Goal: Information Seeking & Learning: Learn about a topic

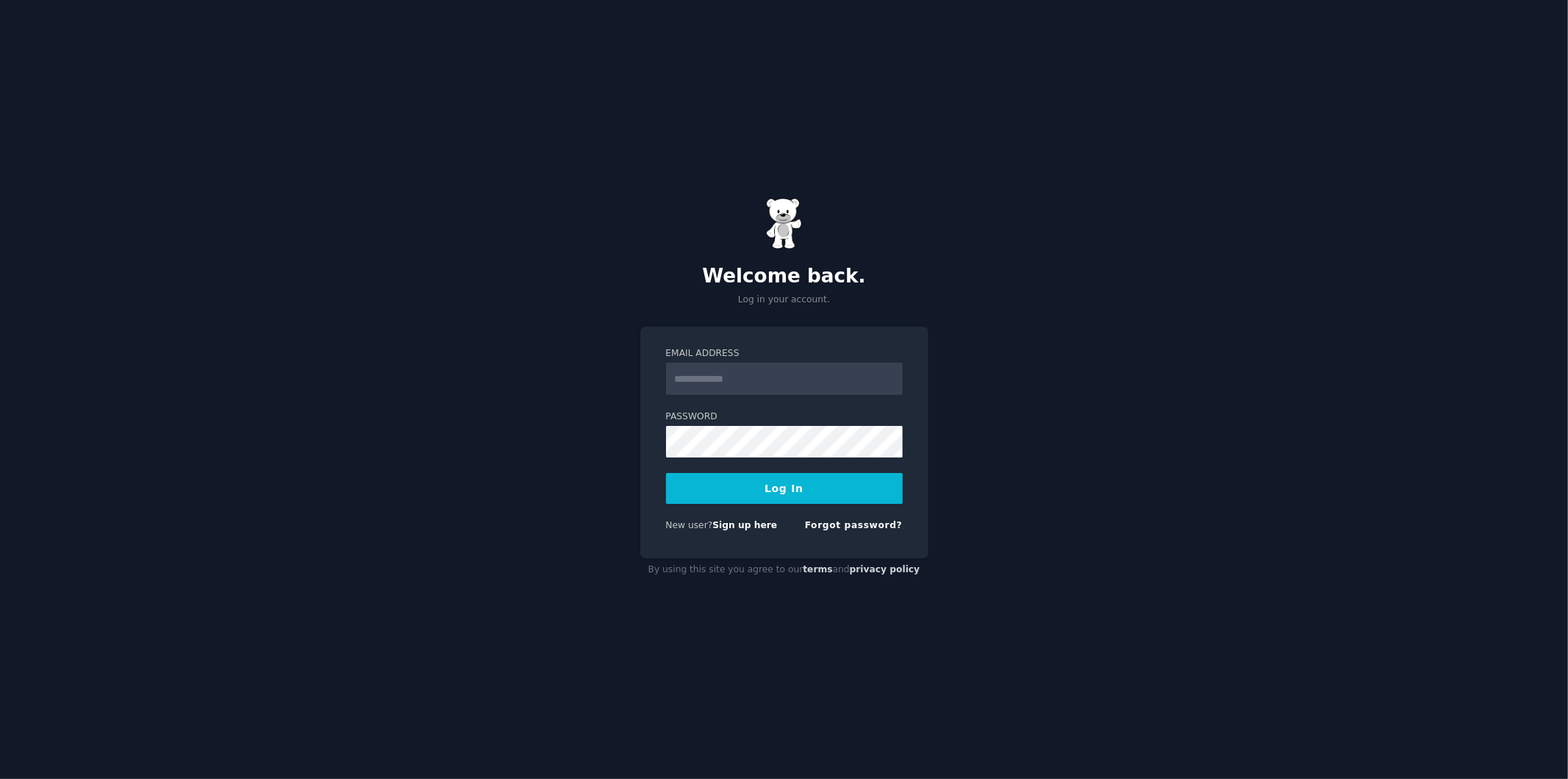
type input "**********"
click at [806, 489] on button "Log In" at bounding box center [784, 488] width 237 height 30
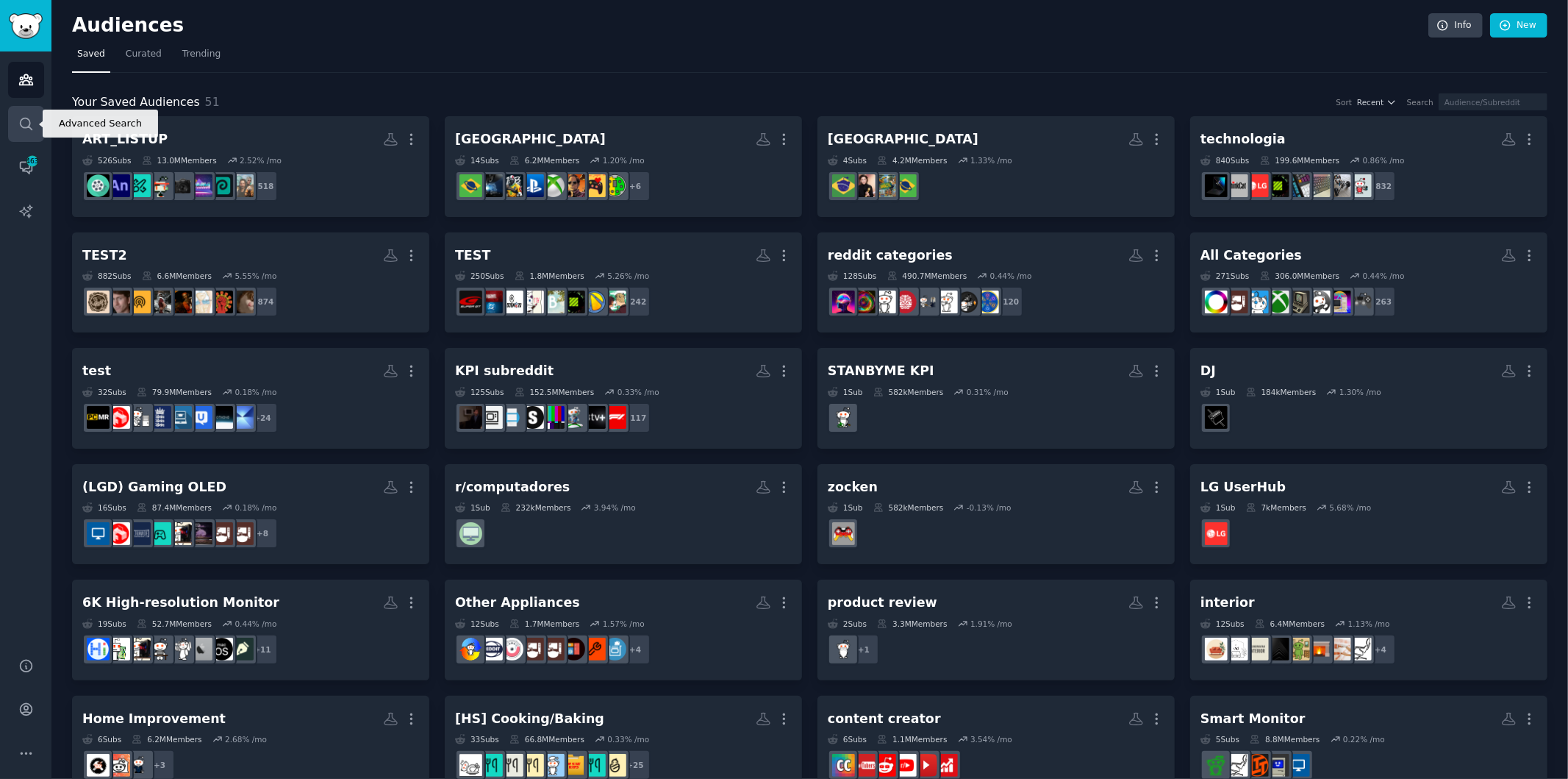
click at [16, 115] on link "Search" at bounding box center [26, 124] width 36 height 36
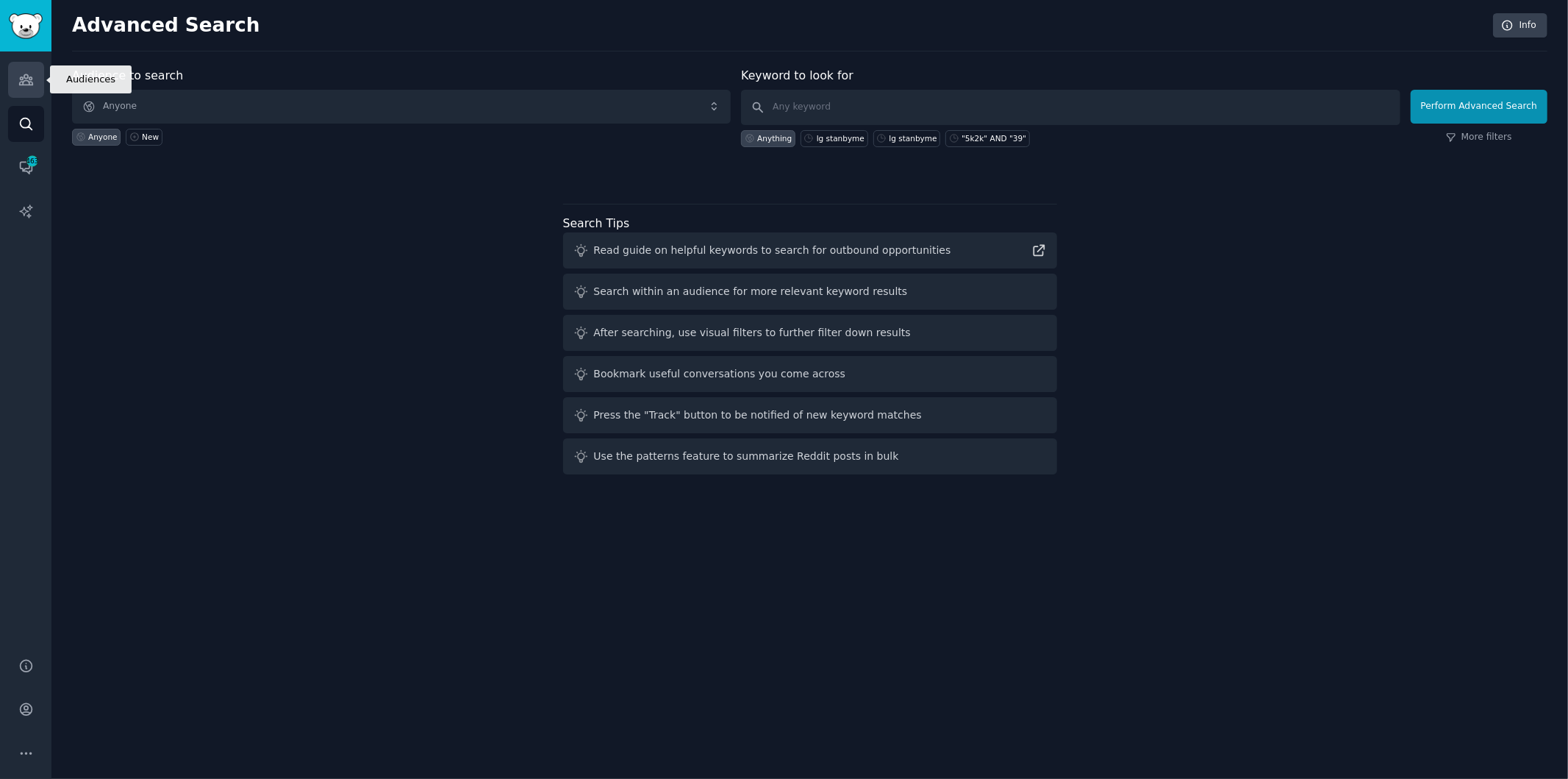
click at [23, 96] on link "Audiences" at bounding box center [26, 80] width 36 height 36
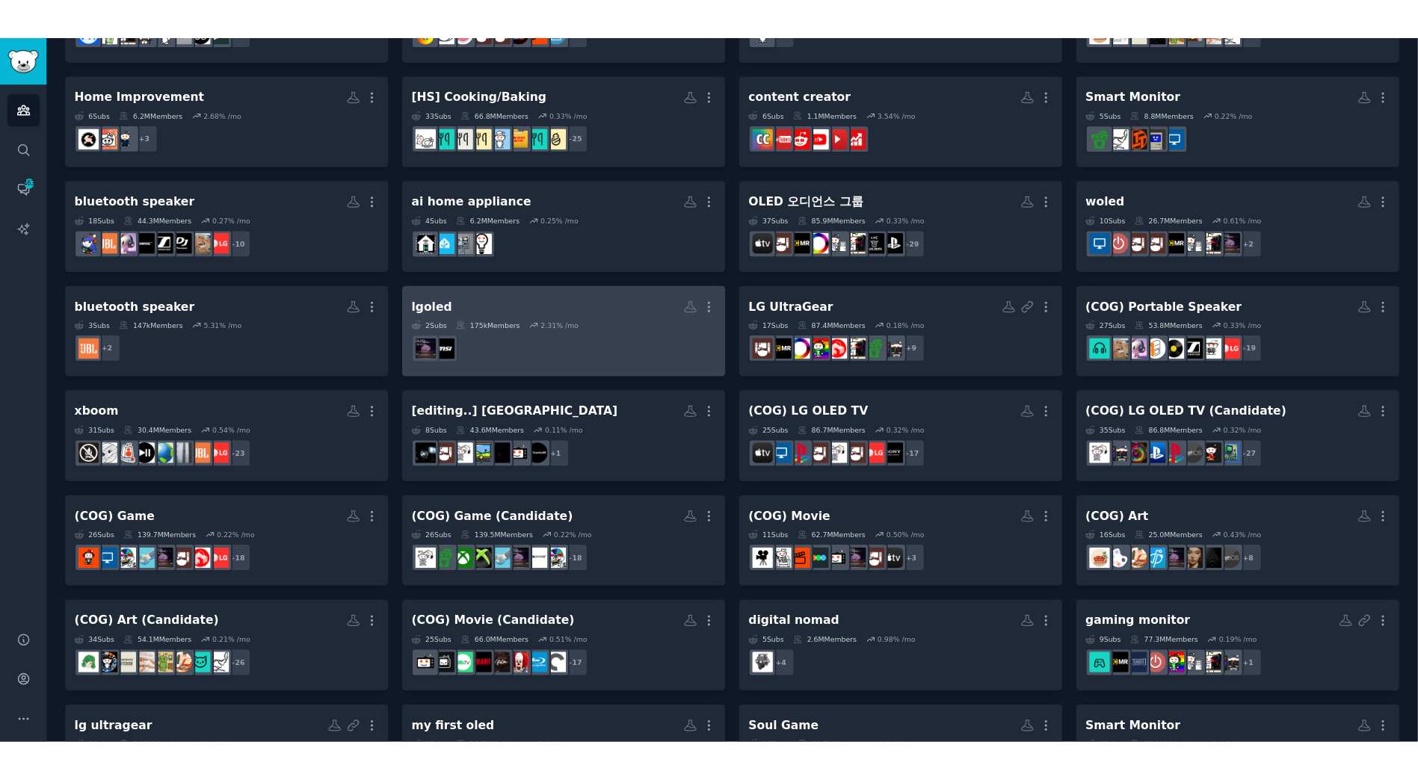
scroll to position [748, 0]
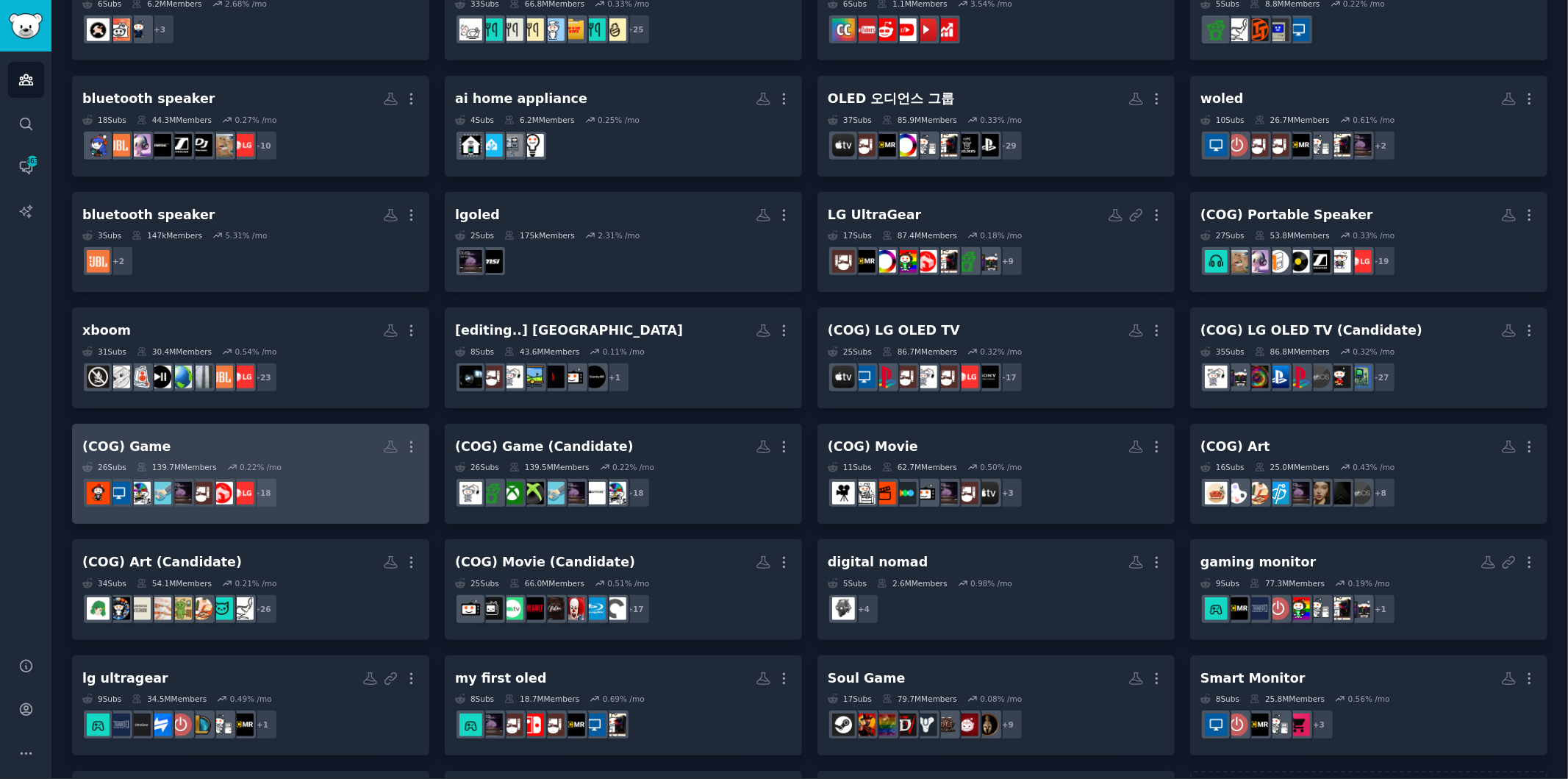
click at [235, 447] on h2 "(COG) Game More" at bounding box center [251, 447] width 336 height 26
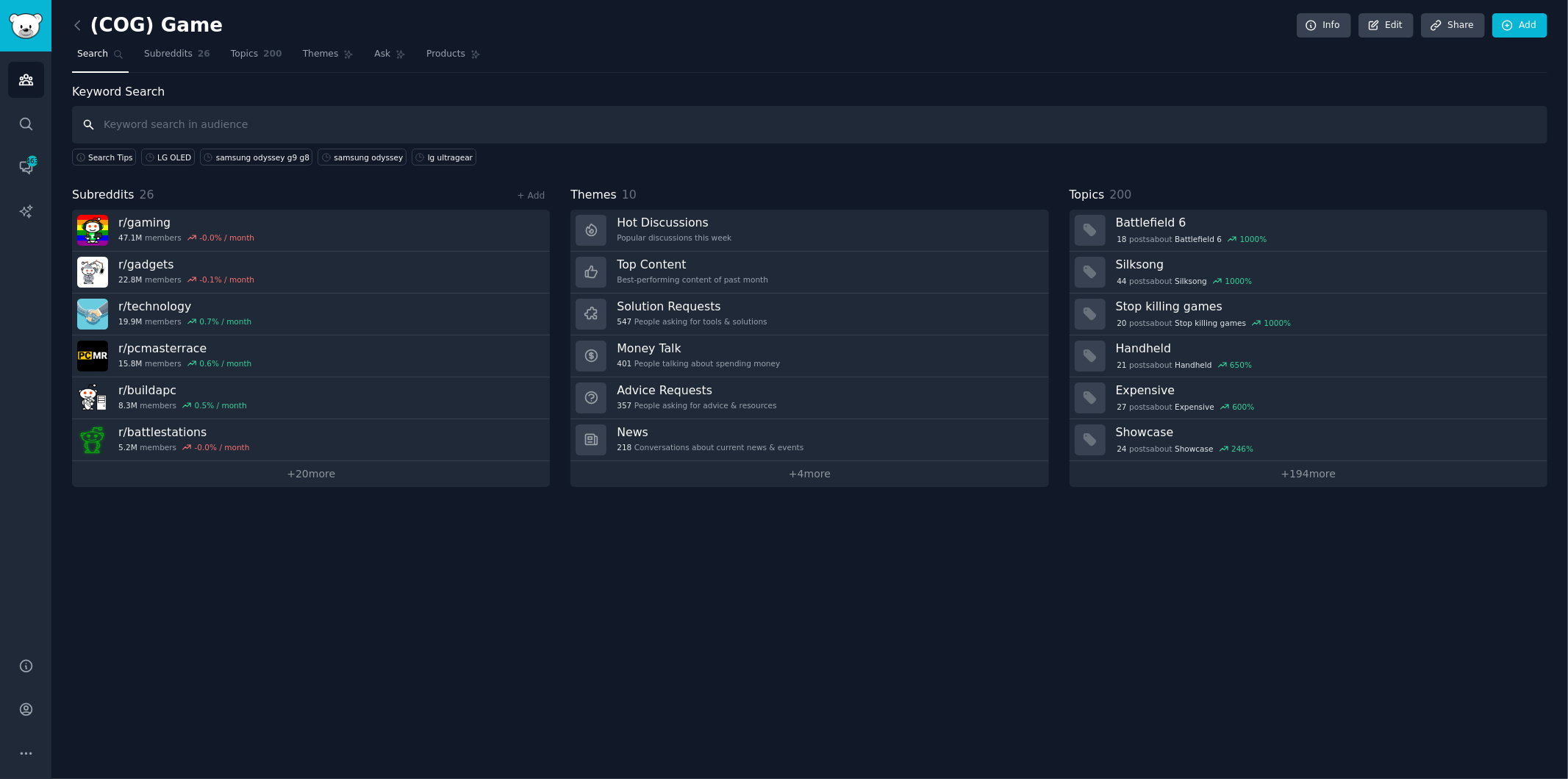
click at [1041, 121] on input "text" at bounding box center [810, 125] width 1476 height 37
type input "ㅎ"
click at [1347, 118] on input "GX9" at bounding box center [810, 125] width 1476 height 37
type input "GX9"
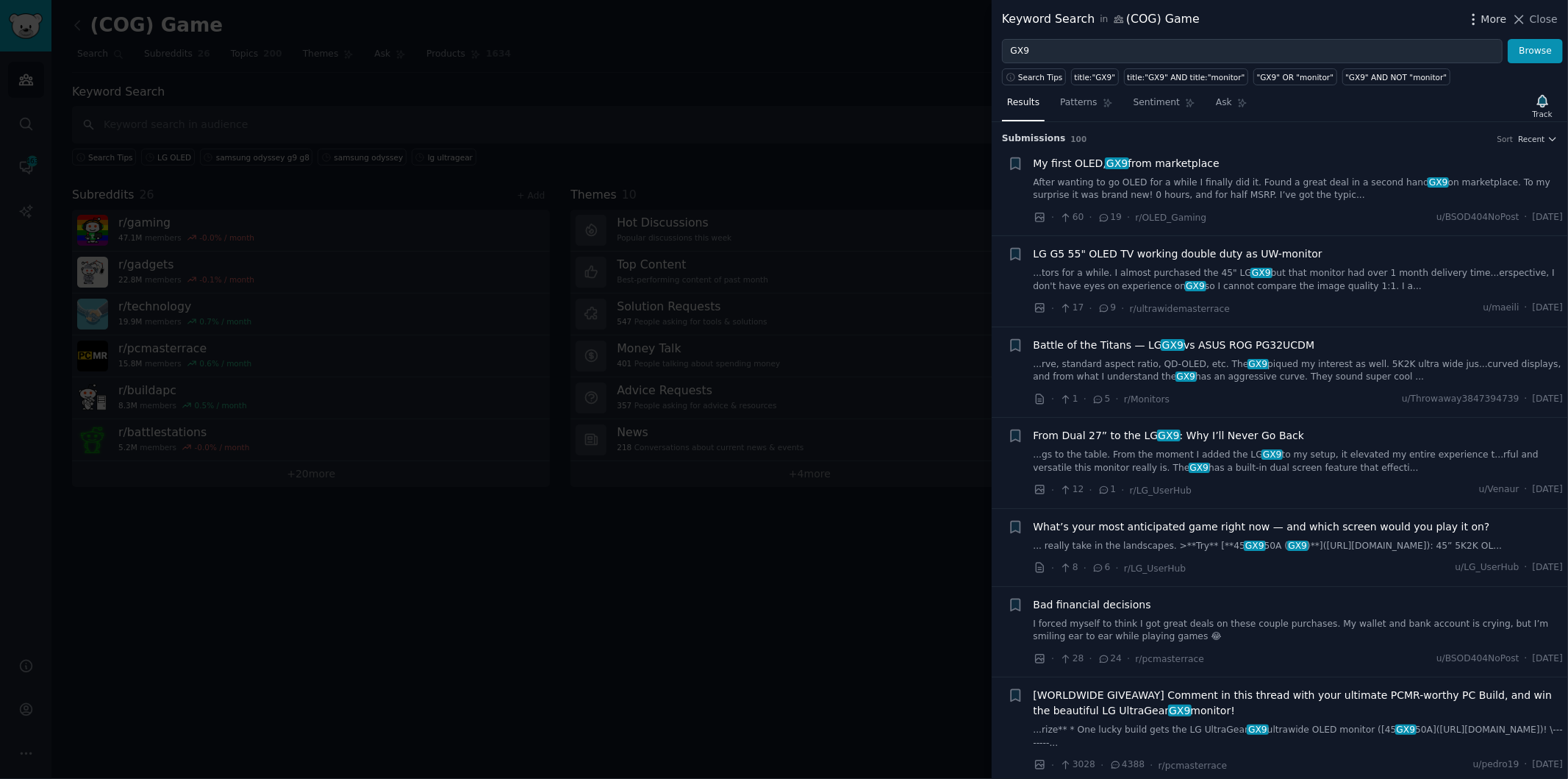
click at [1498, 20] on span "More" at bounding box center [1494, 20] width 26 height 16
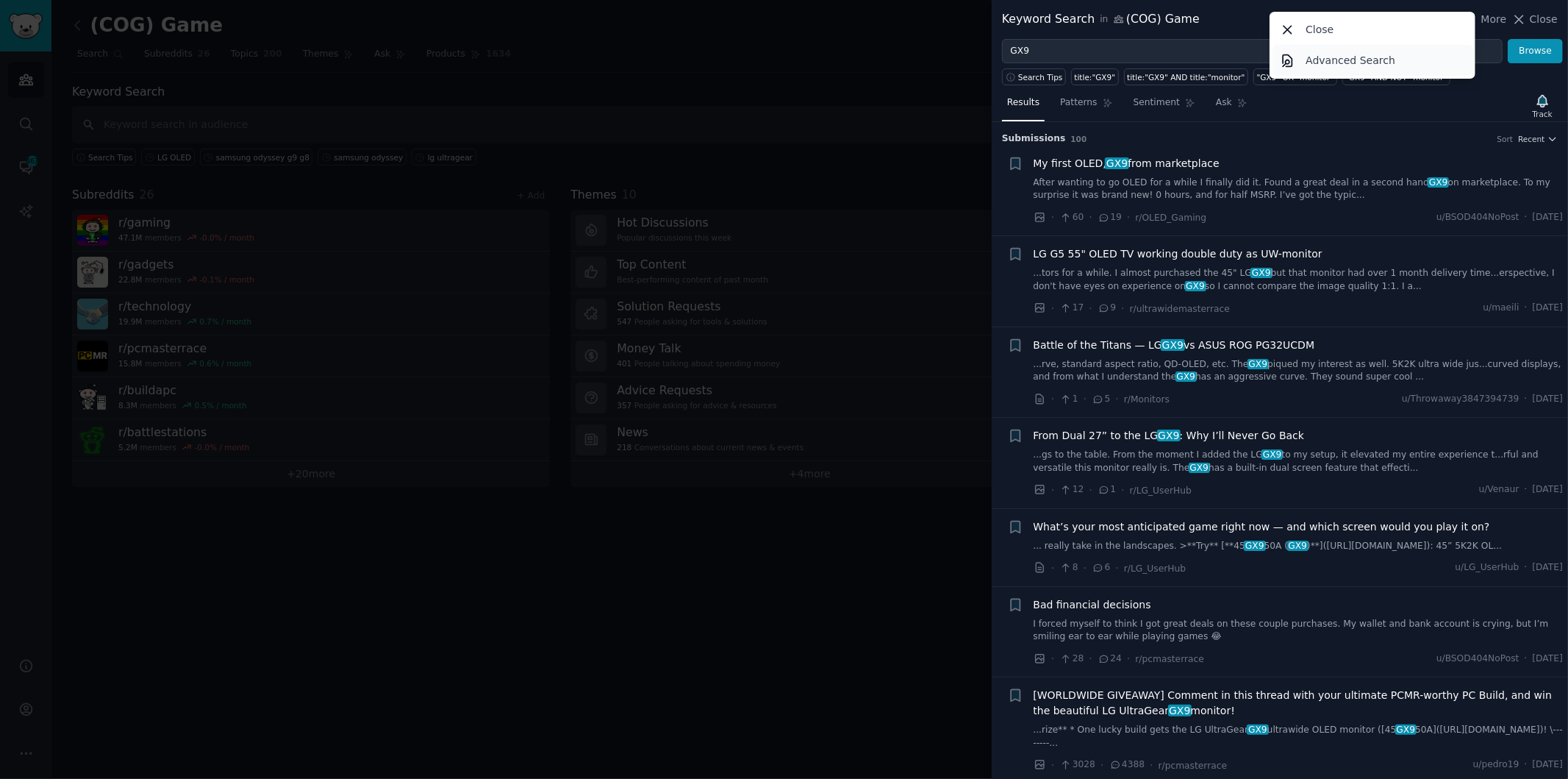
click at [1354, 64] on p "Advanced Search" at bounding box center [1351, 61] width 90 height 16
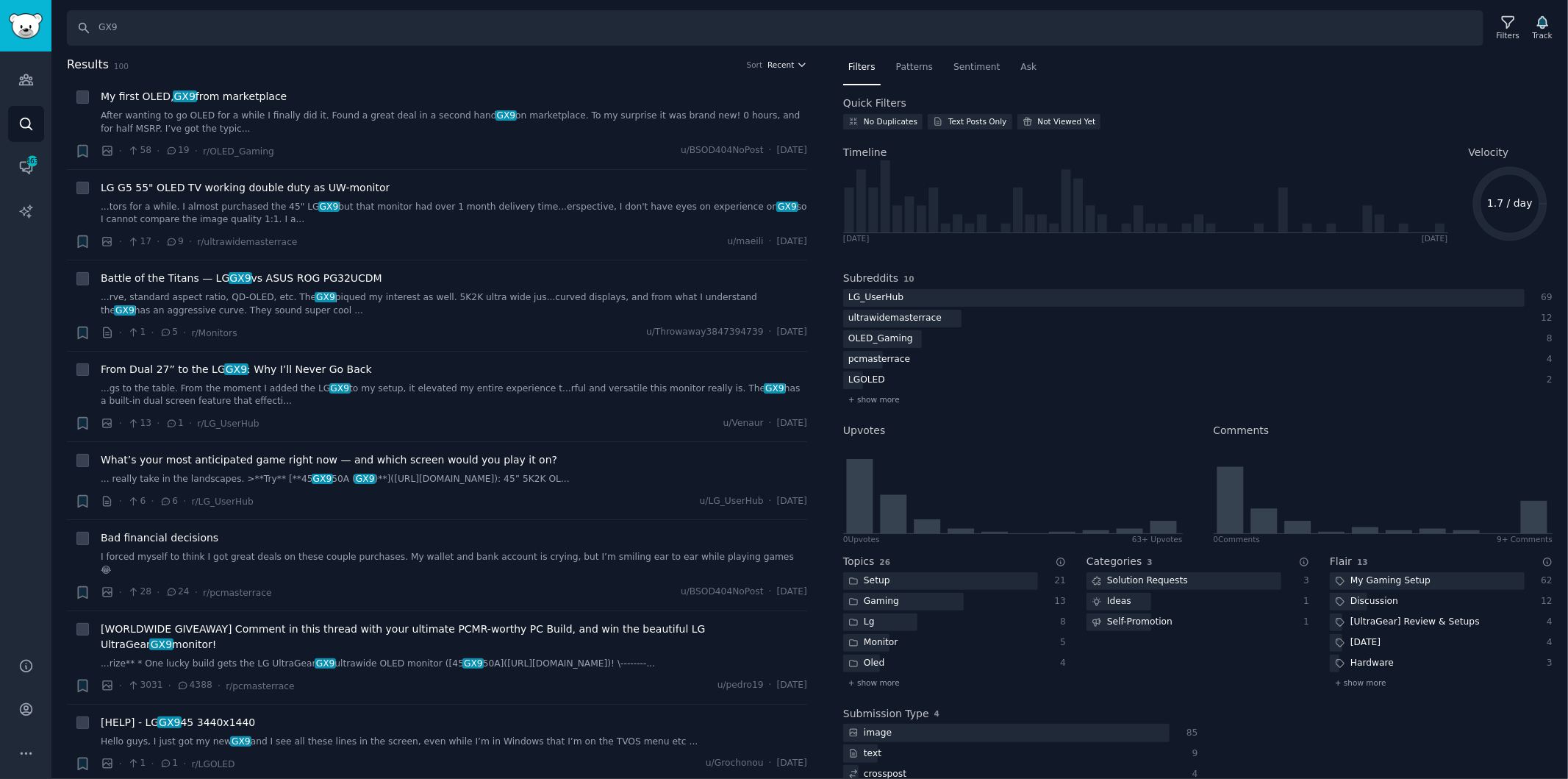
click at [786, 65] on span "Recent" at bounding box center [780, 65] width 27 height 10
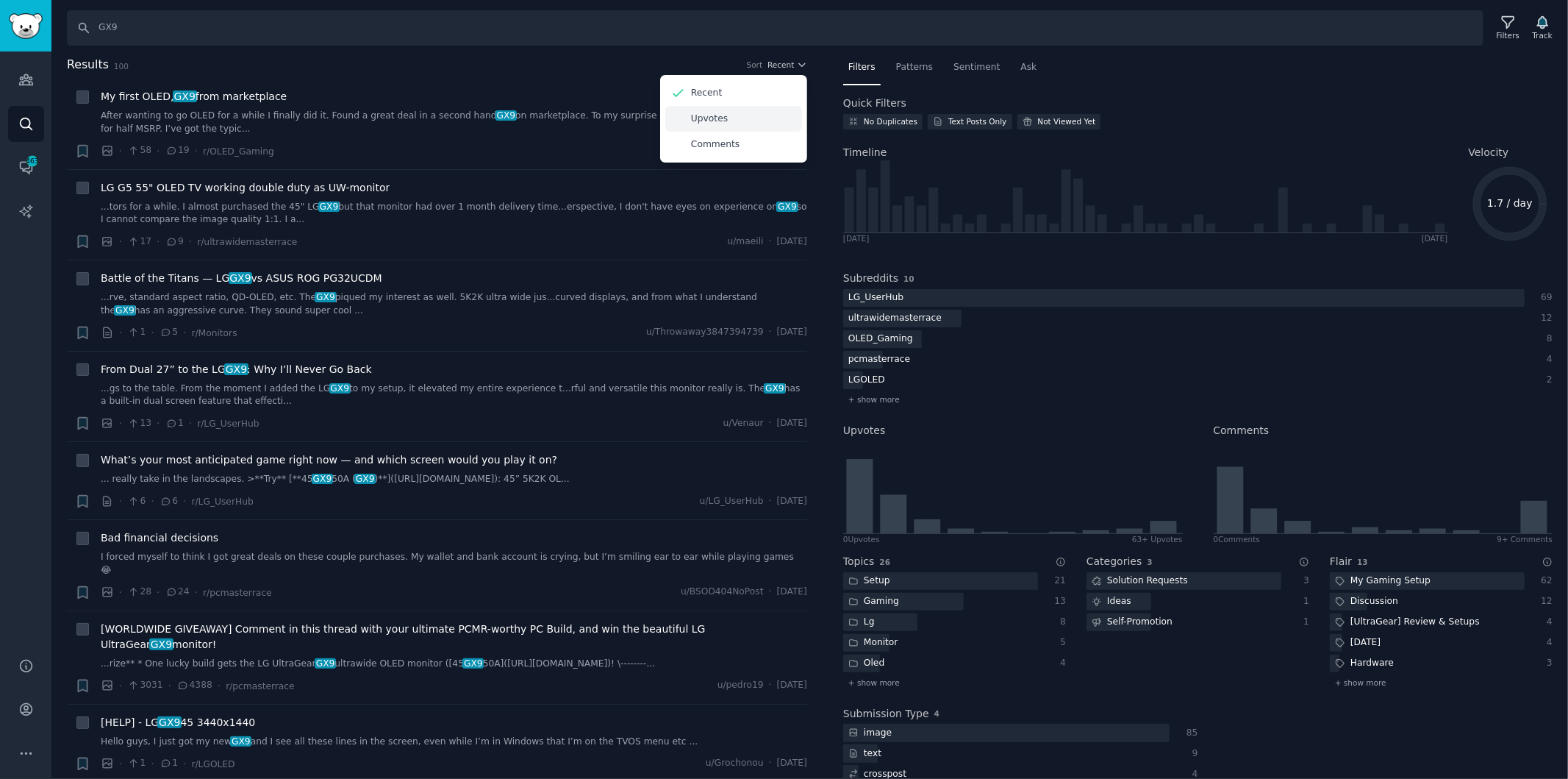
click at [699, 125] on div "Upvotes" at bounding box center [734, 119] width 137 height 26
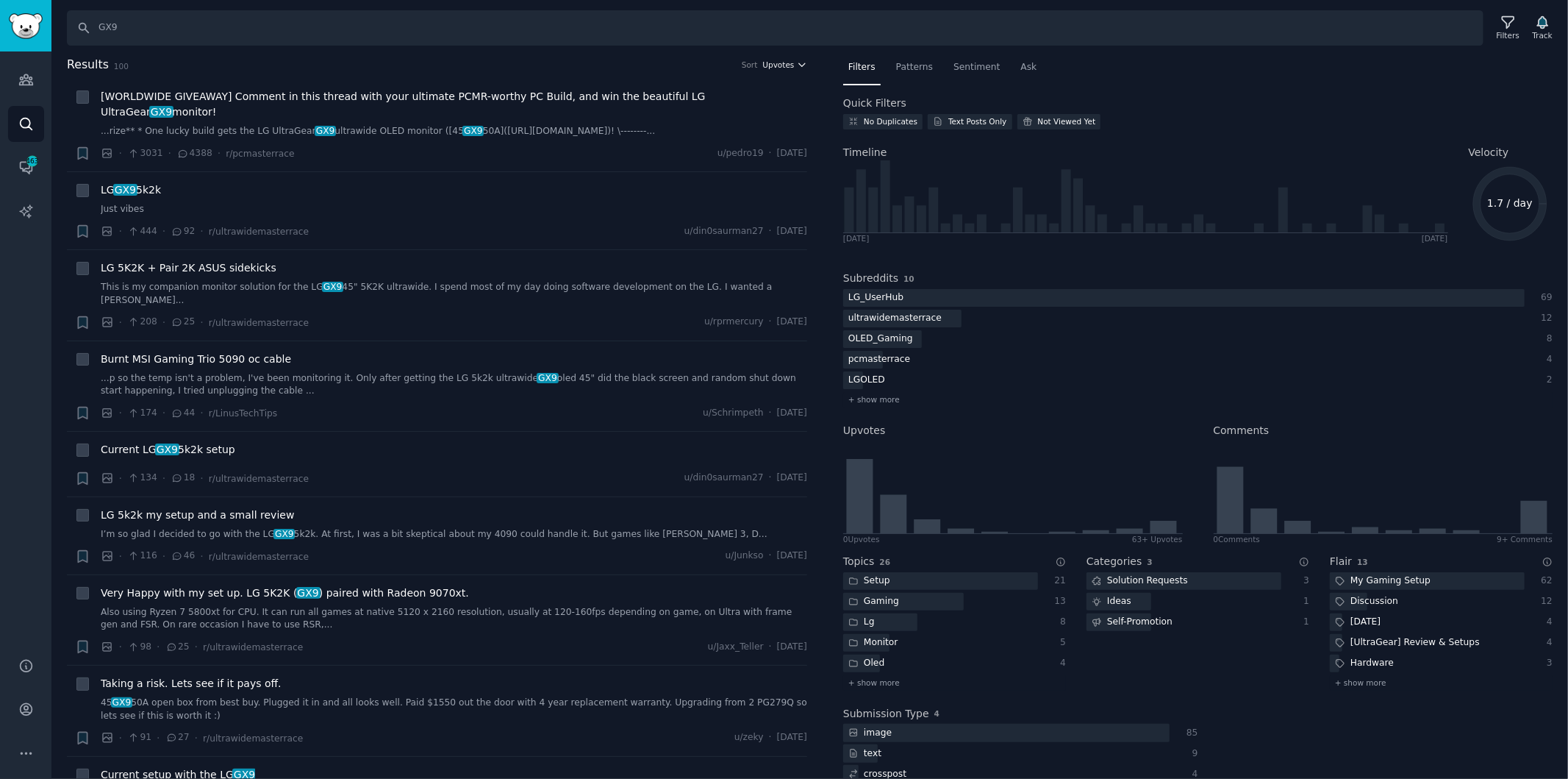
click at [797, 64] on icon "button" at bounding box center [802, 65] width 10 height 10
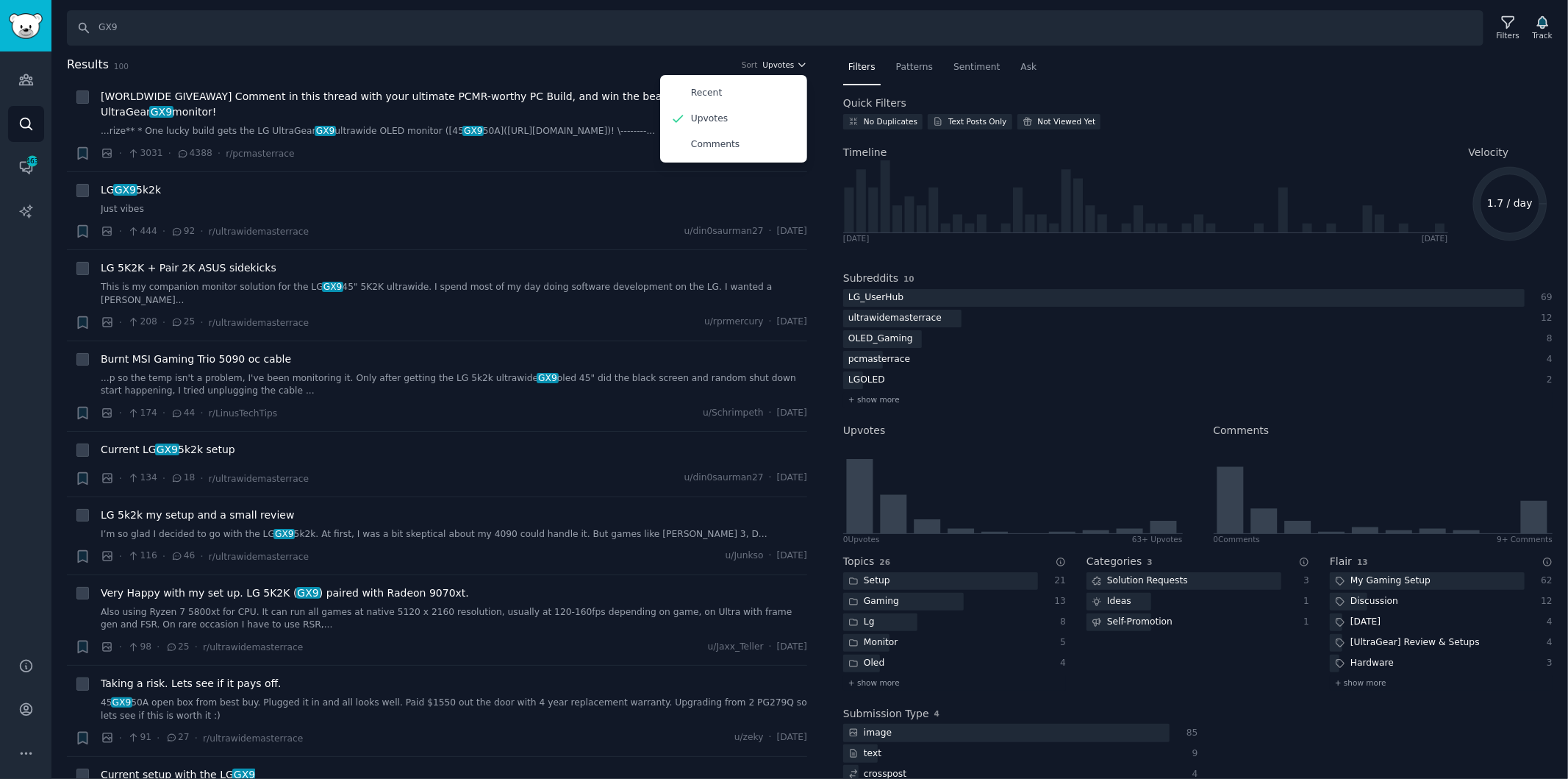
click at [791, 64] on button "Upvotes" at bounding box center [785, 65] width 45 height 10
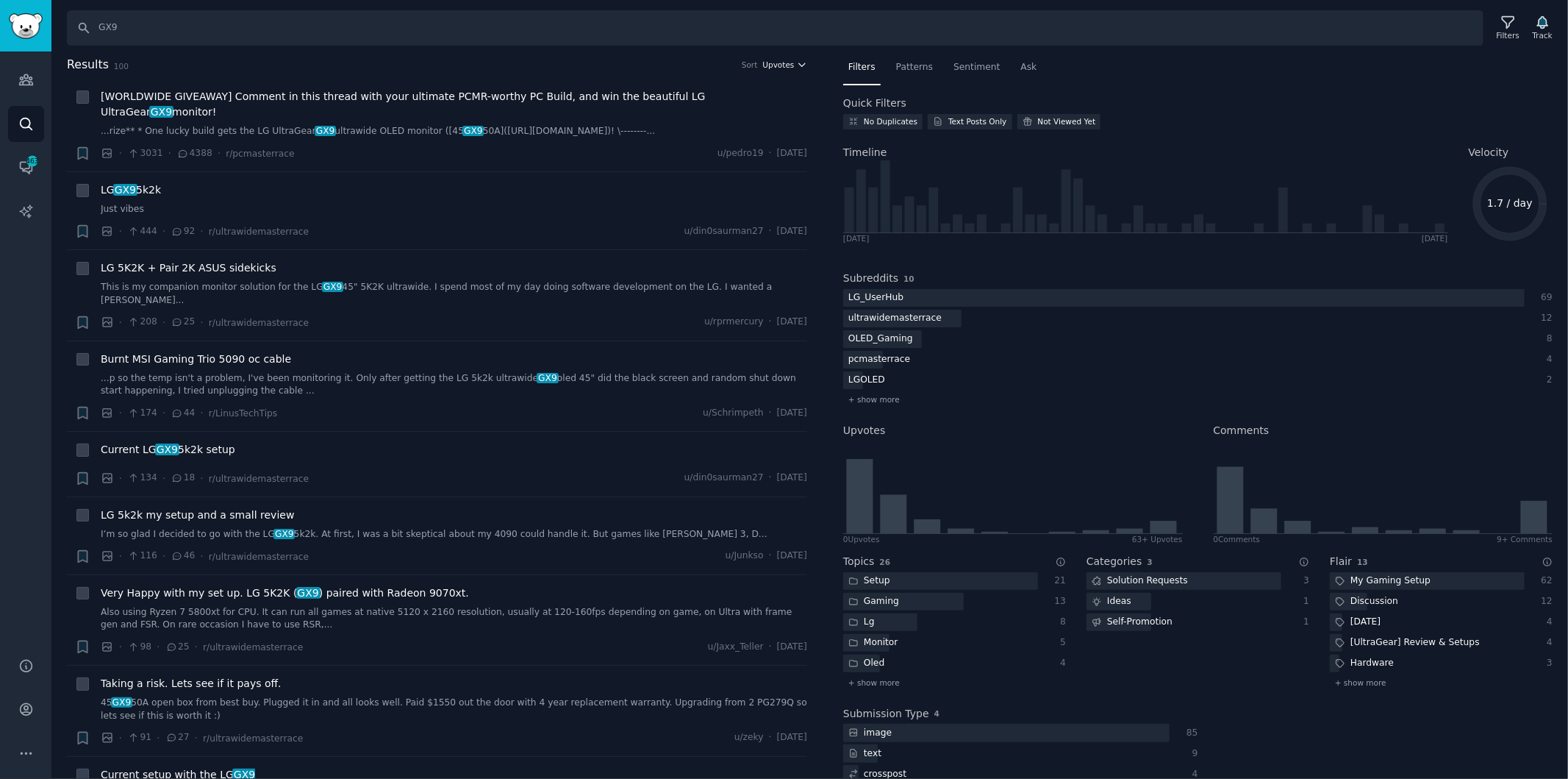
click at [788, 60] on span "Upvotes" at bounding box center [778, 65] width 31 height 10
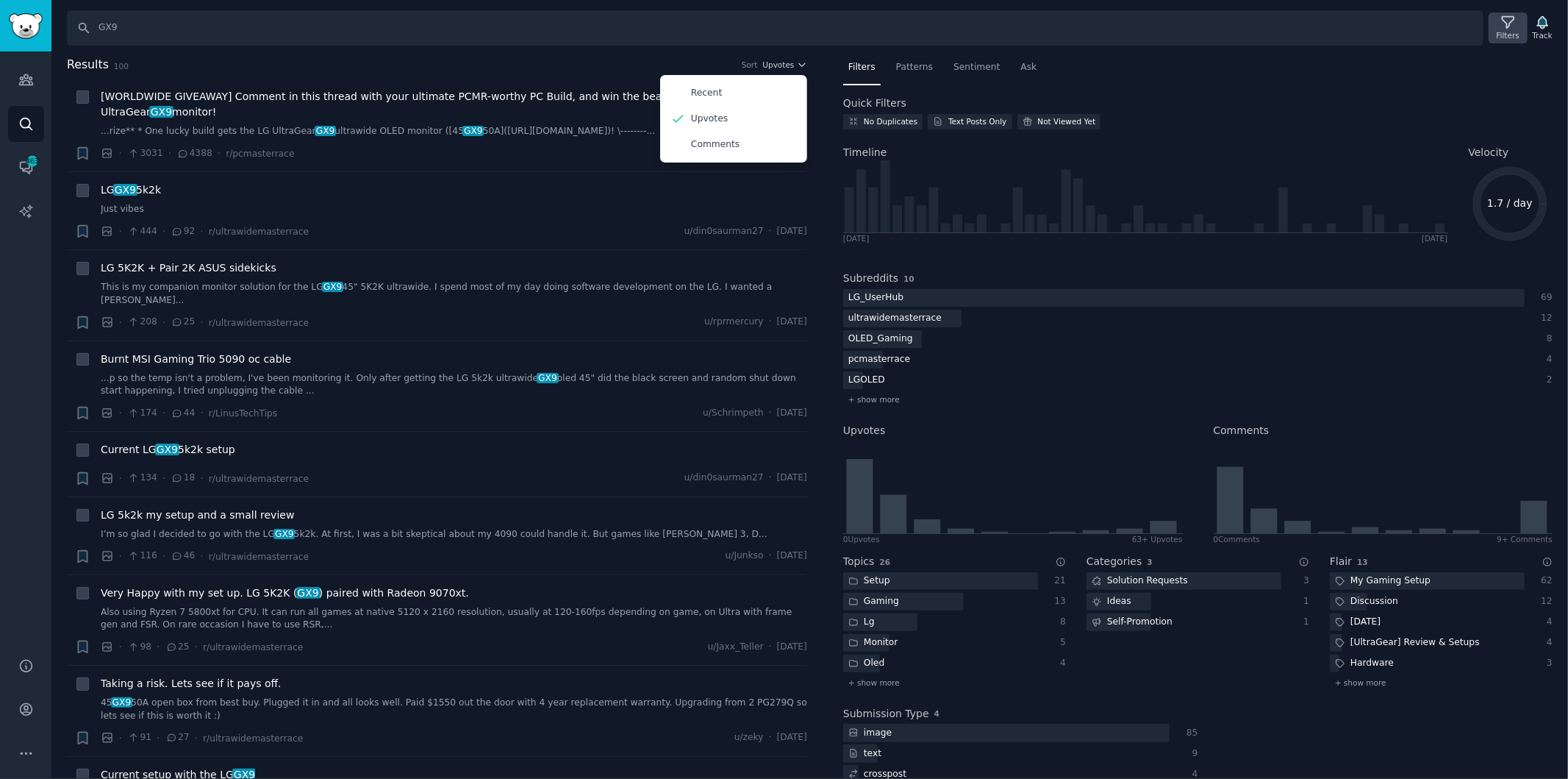
click at [1519, 30] on div "Filters" at bounding box center [1508, 35] width 23 height 10
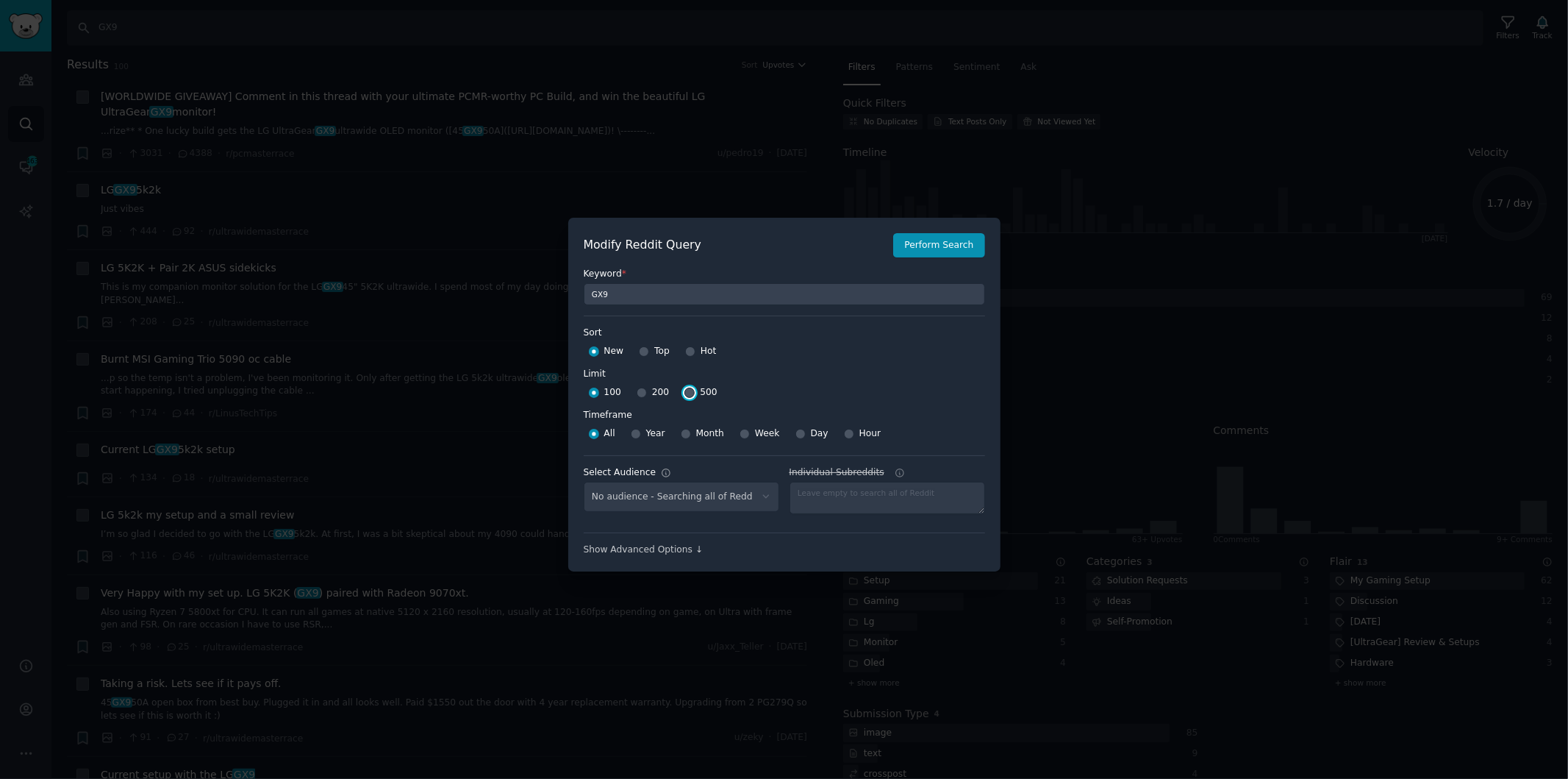
click at [685, 389] on input "500" at bounding box center [690, 392] width 10 height 10
radio input "true"
select select "57831b04a0"
click at [640, 348] on input "Top" at bounding box center [644, 351] width 10 height 10
radio input "true"
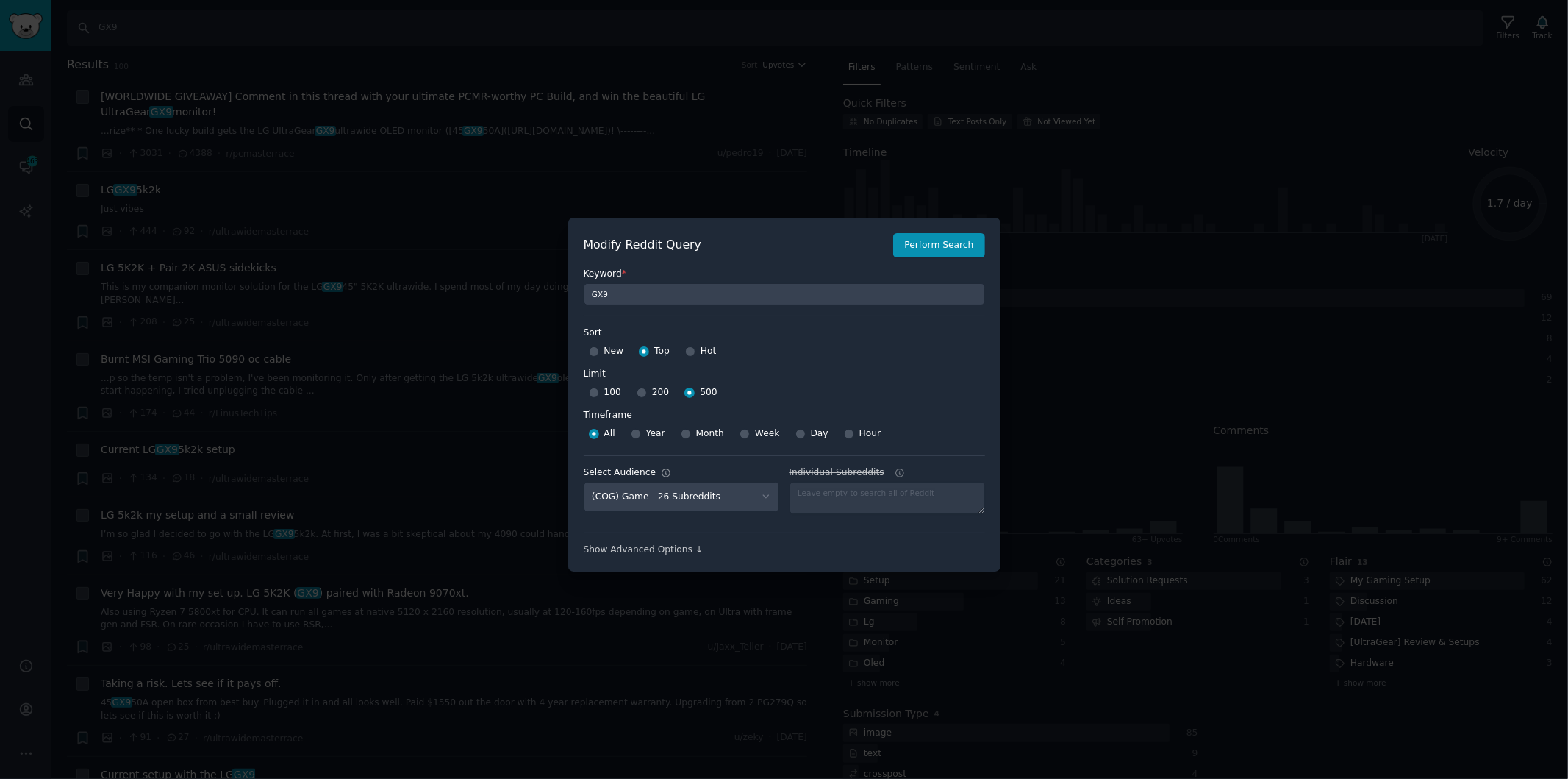
click at [686, 437] on div at bounding box center [686, 433] width 10 height 13
click at [681, 436] on input "Month" at bounding box center [686, 434] width 10 height 10
radio input "true"
click at [938, 253] on button "Perform Search" at bounding box center [938, 245] width 91 height 25
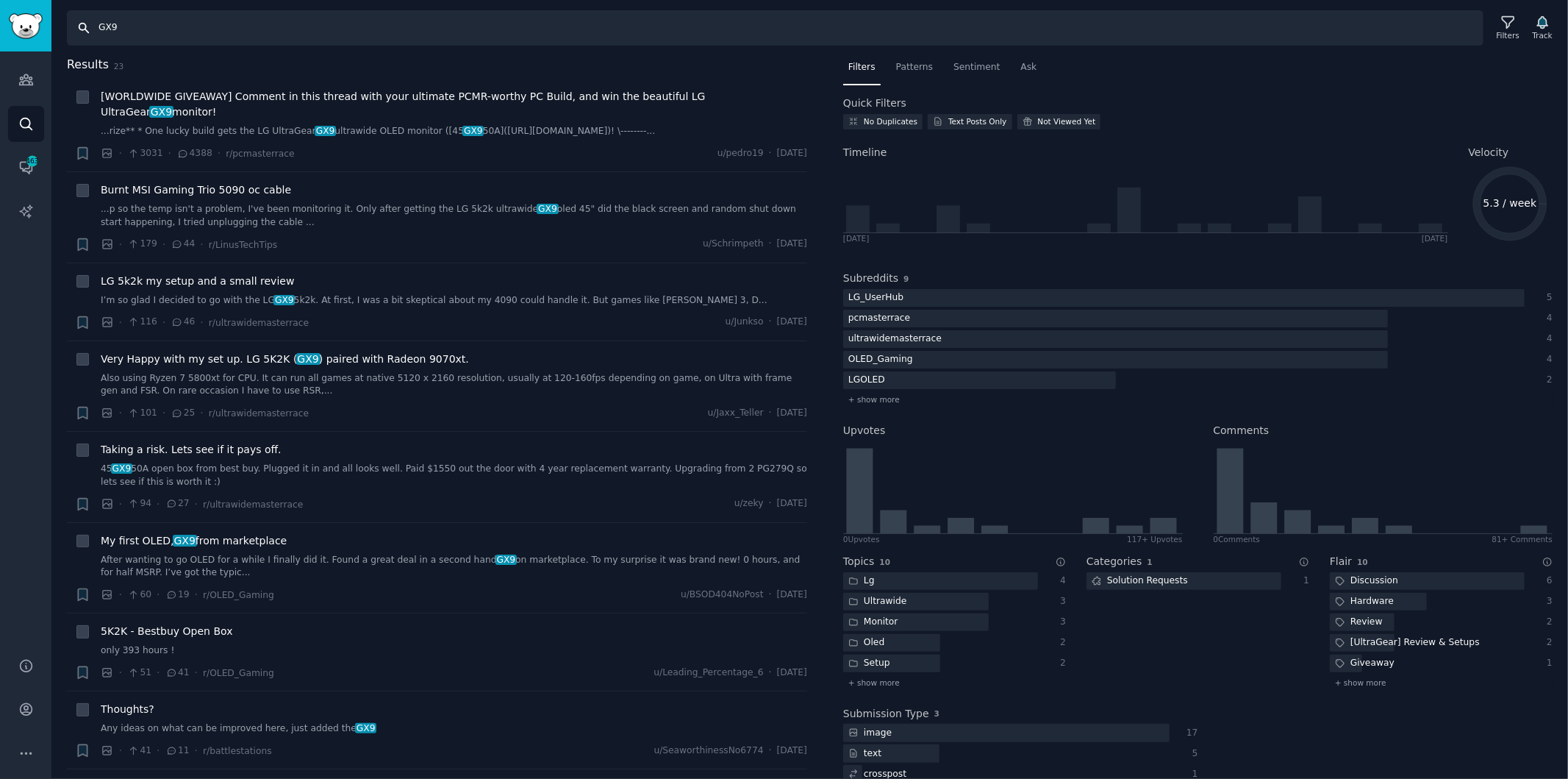
click at [479, 30] on input "GX9" at bounding box center [775, 28] width 1417 height 35
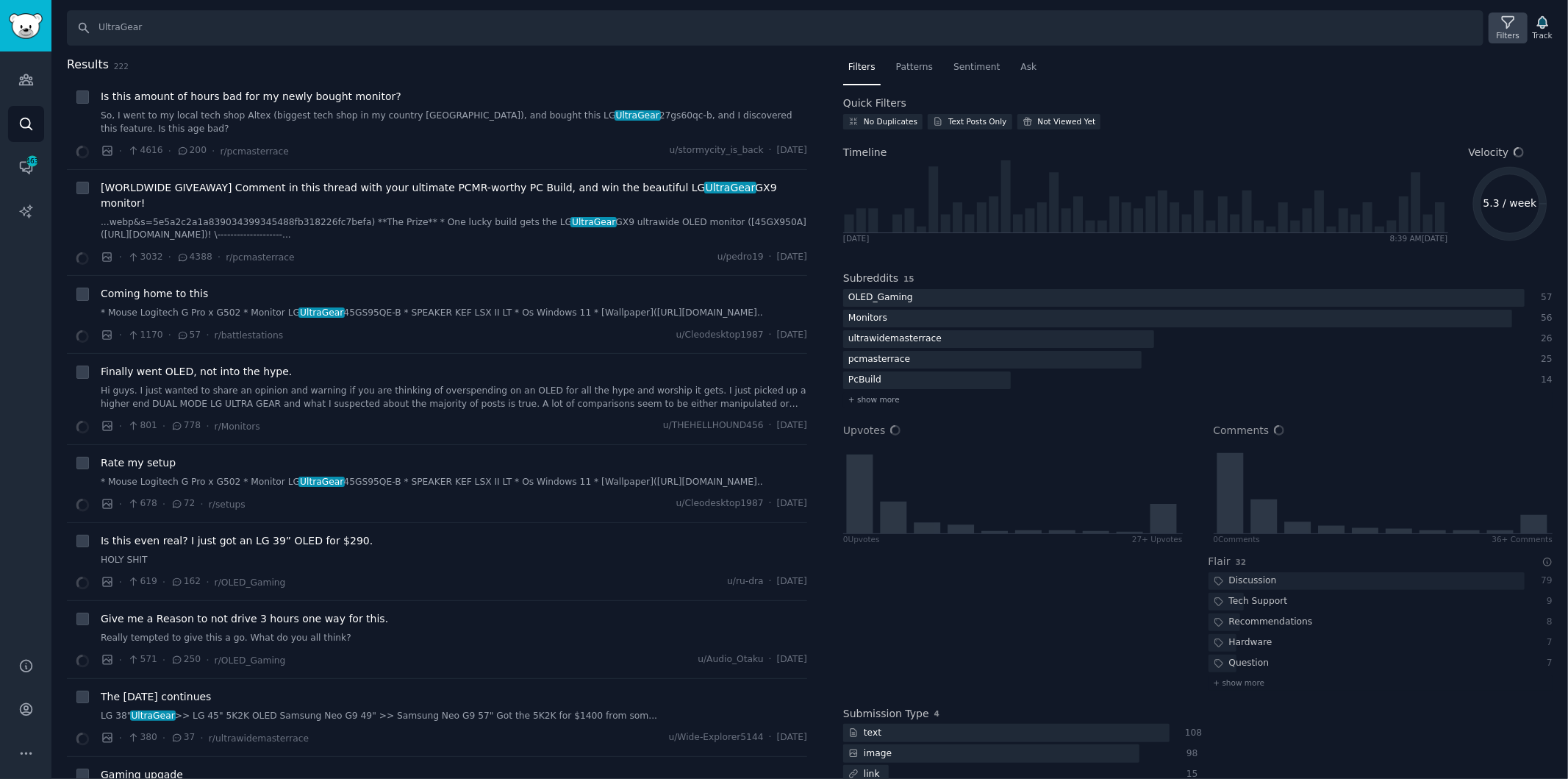
click at [1516, 25] on icon at bounding box center [1509, 23] width 16 height 16
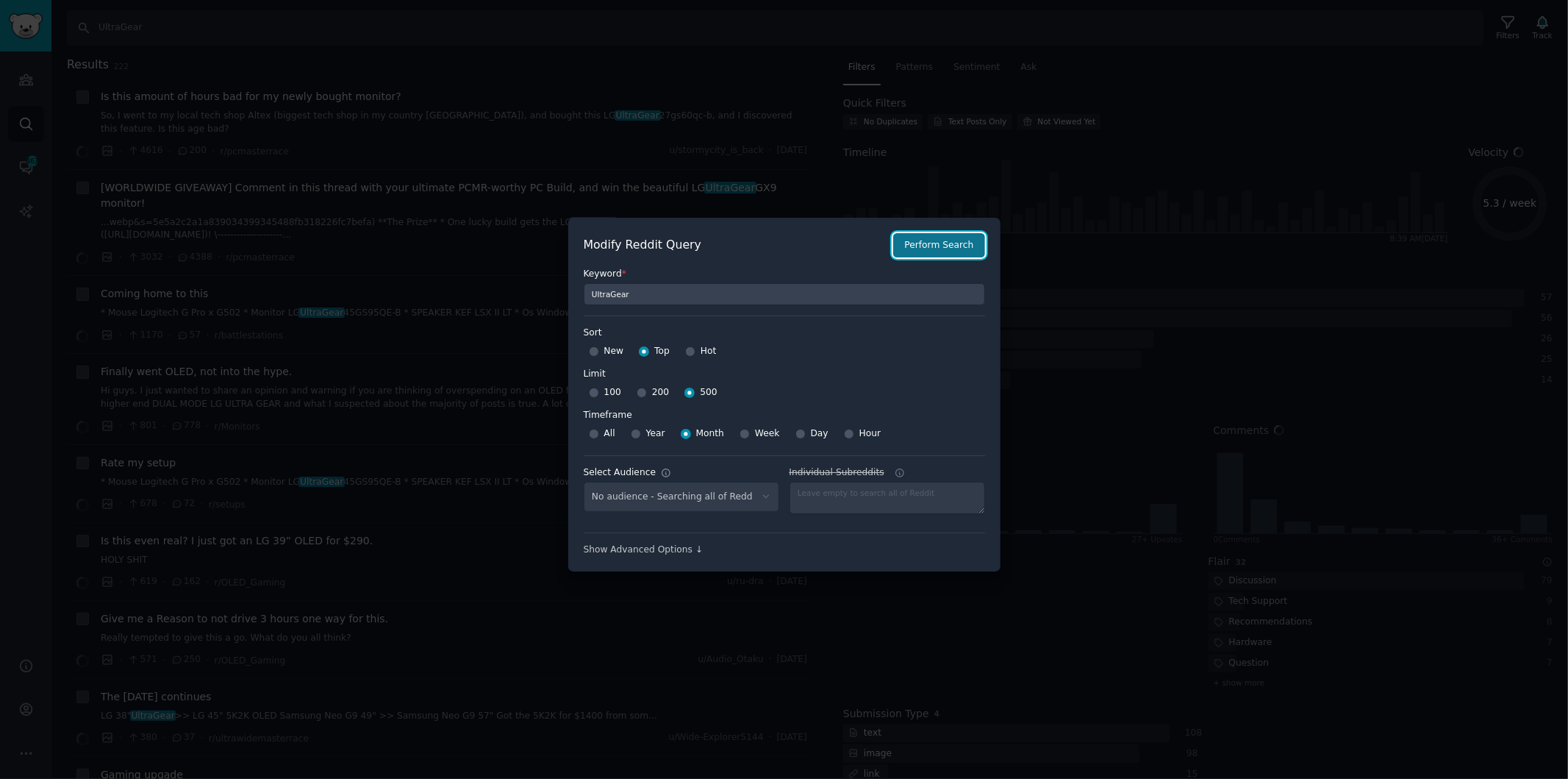
click at [934, 252] on button "Perform Search" at bounding box center [938, 245] width 91 height 25
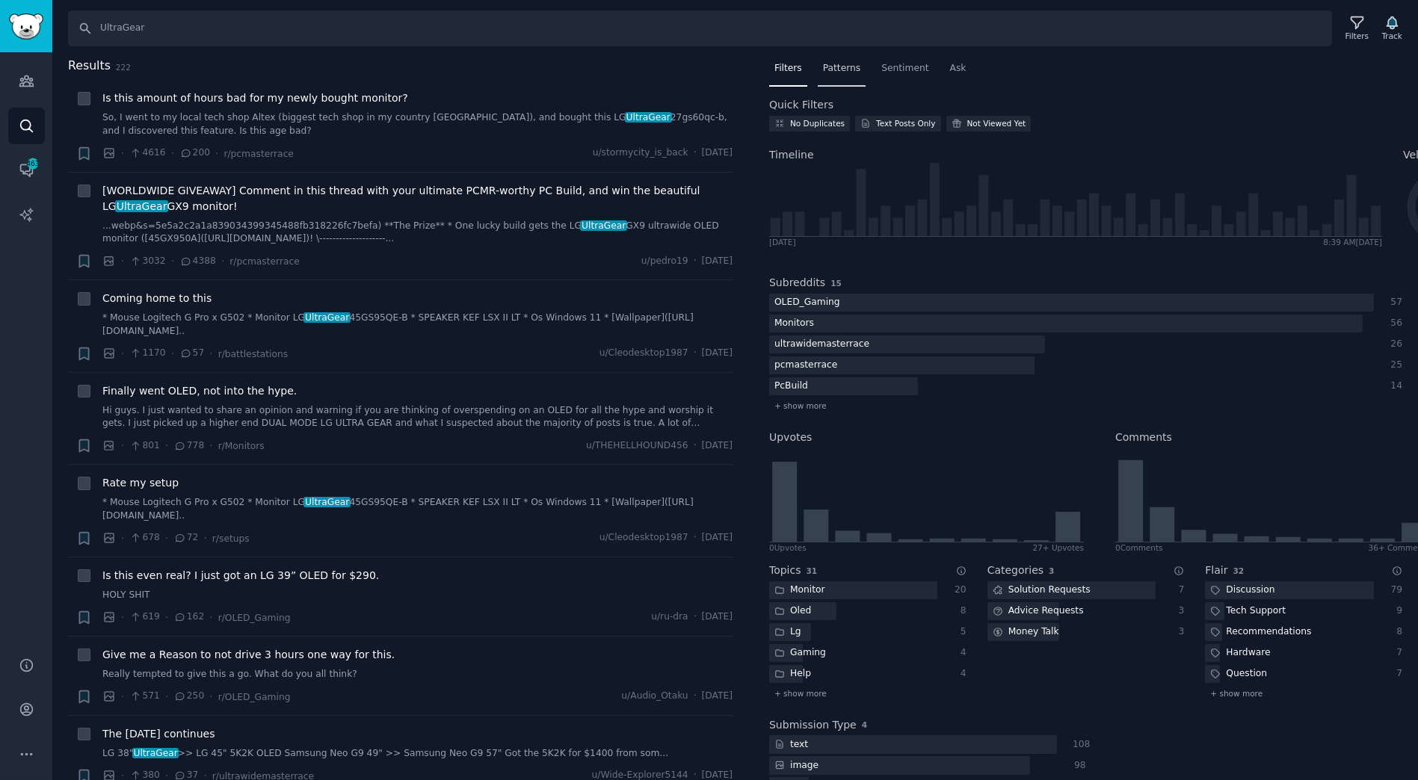
click at [837, 78] on div "Patterns" at bounding box center [842, 72] width 48 height 31
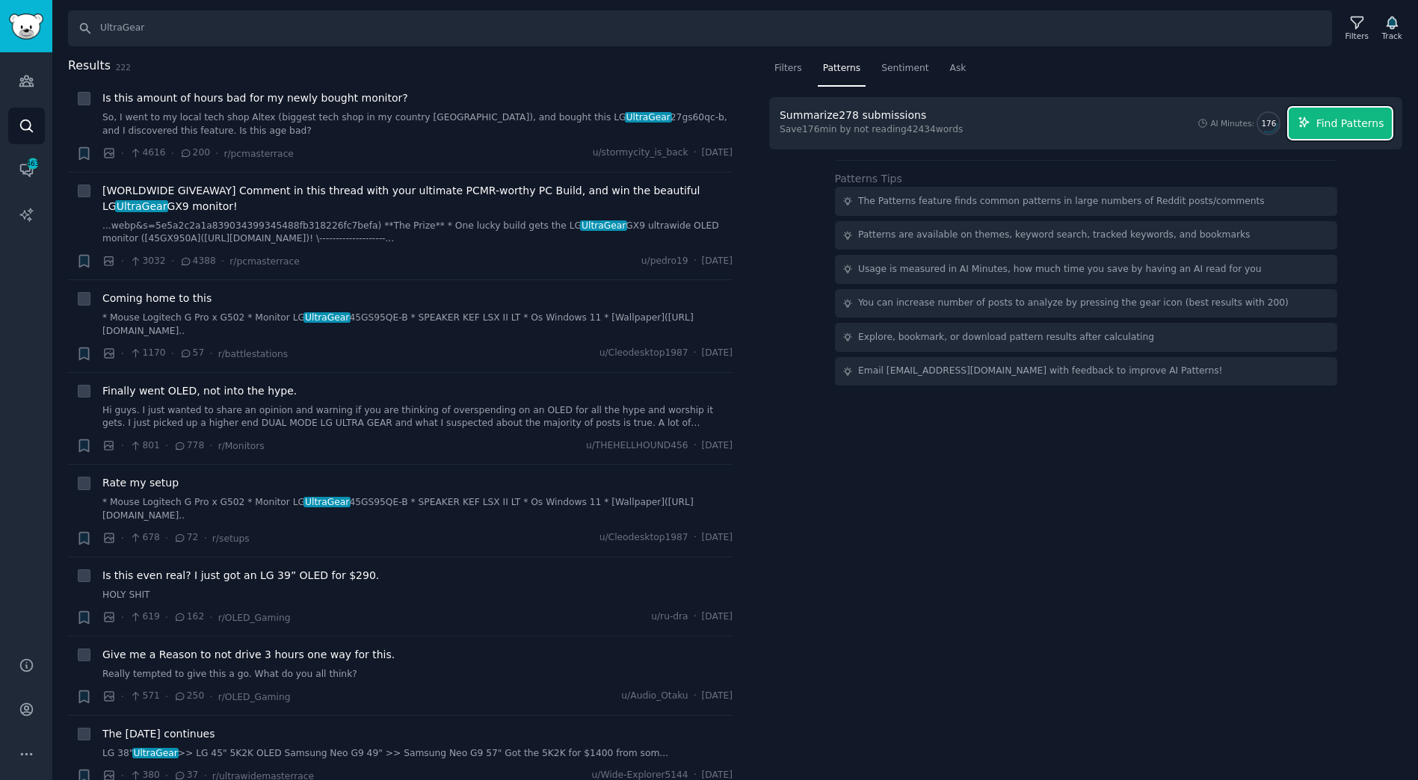
click at [1366, 116] on span "Find Patterns" at bounding box center [1350, 124] width 68 height 16
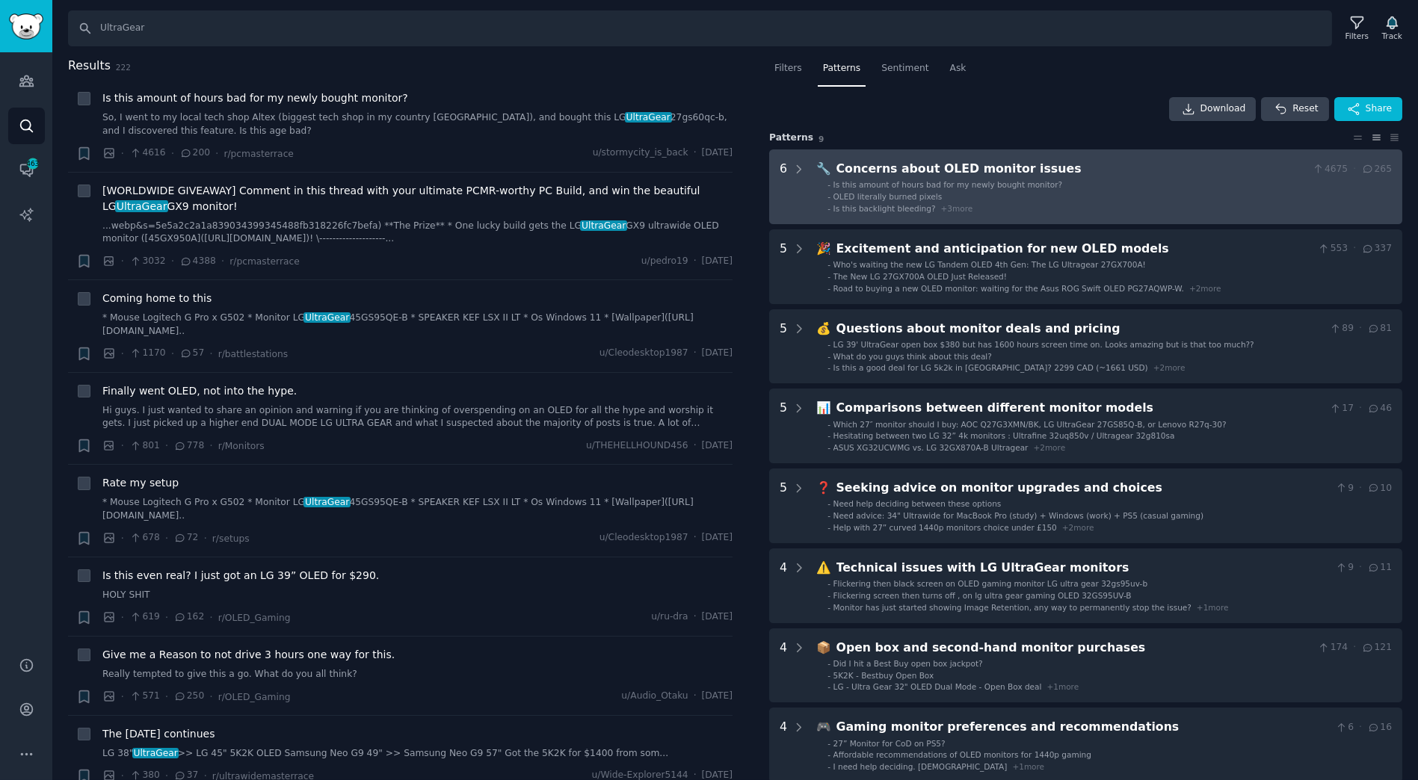
drag, startPoint x: 1059, startPoint y: 194, endPoint x: 1020, endPoint y: 182, distance: 40.7
click at [1020, 182] on span "Is this amount of hours bad for my newly bought monitor?" at bounding box center [947, 184] width 229 height 9
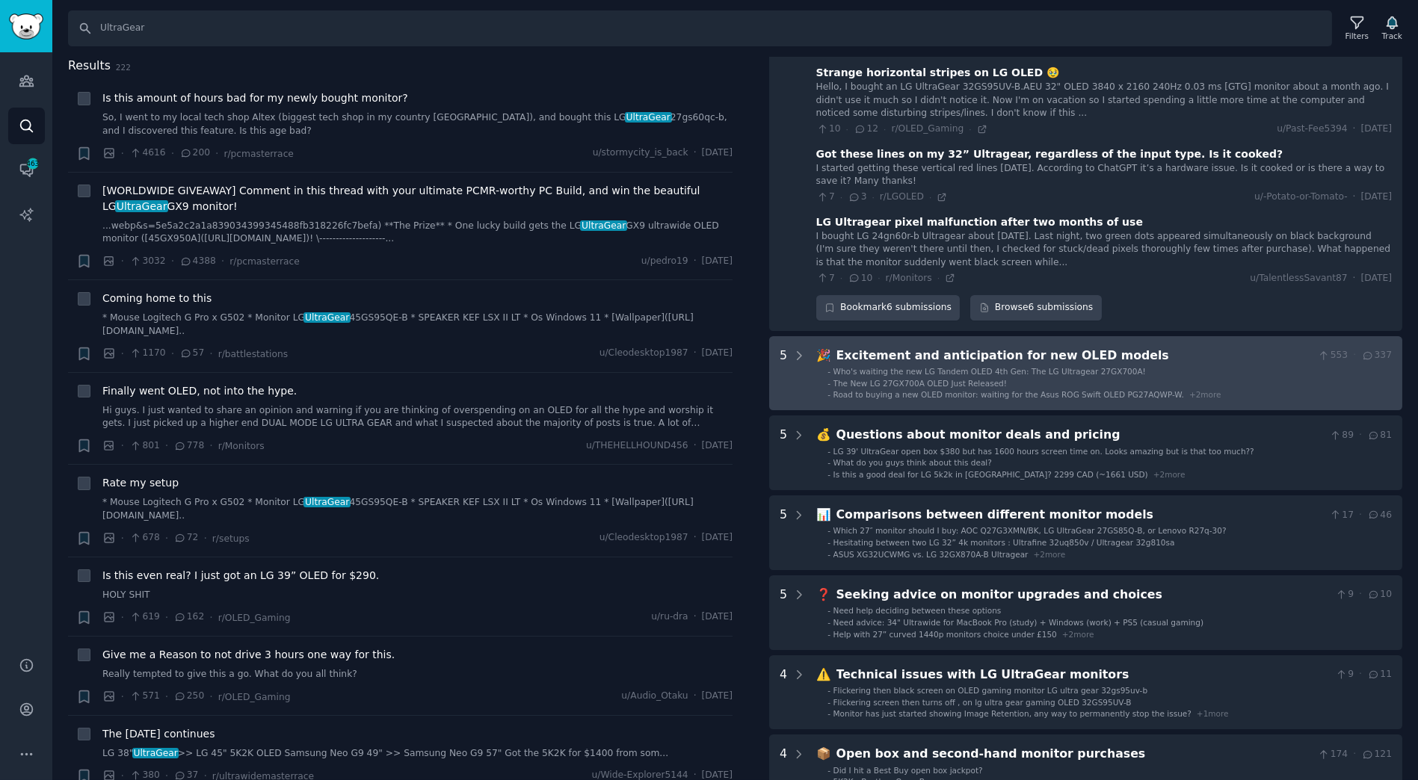
scroll to position [425, 0]
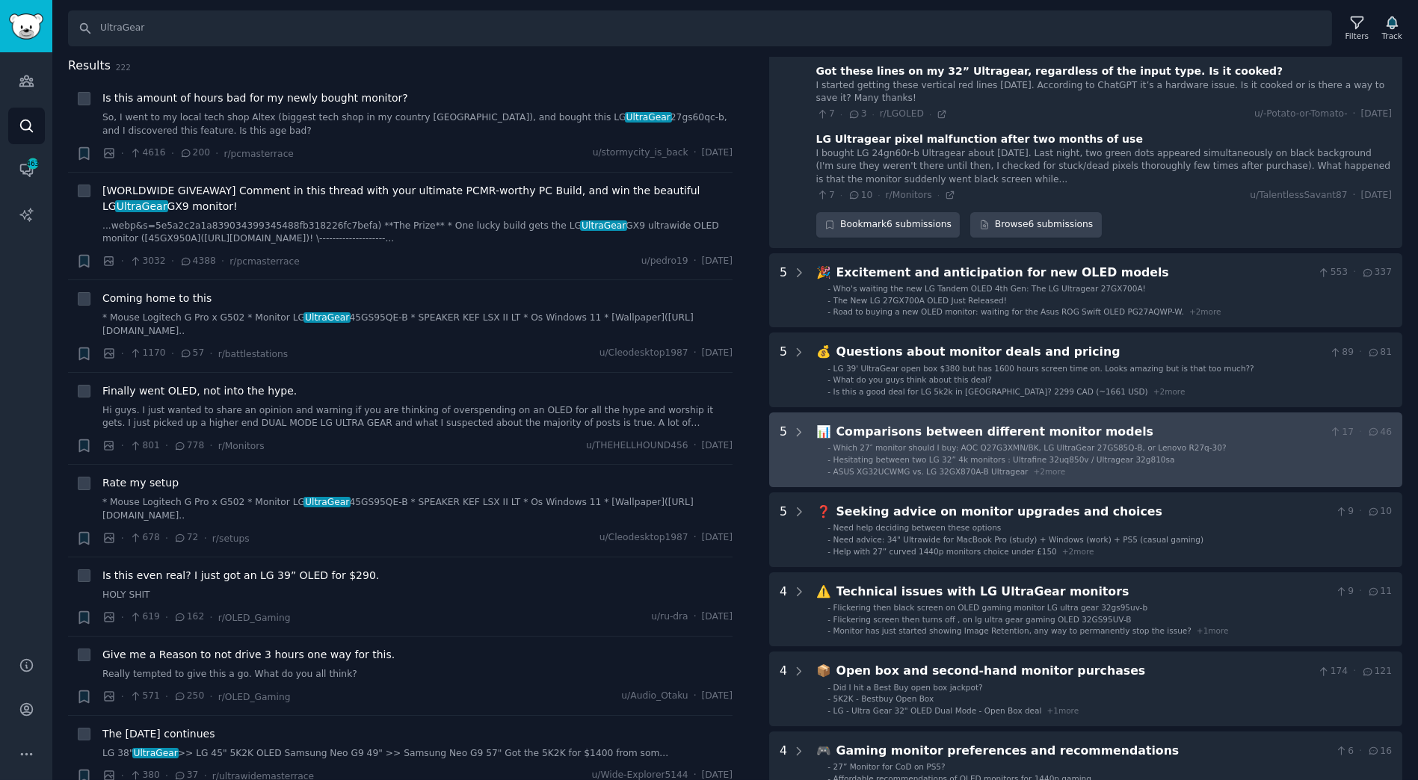
click at [996, 447] on span "Which 27″ monitor should I buy: AOC Q27G3XMN/BK, LG UltraGear 27GS85Q-B, or Len…" at bounding box center [1029, 447] width 393 height 9
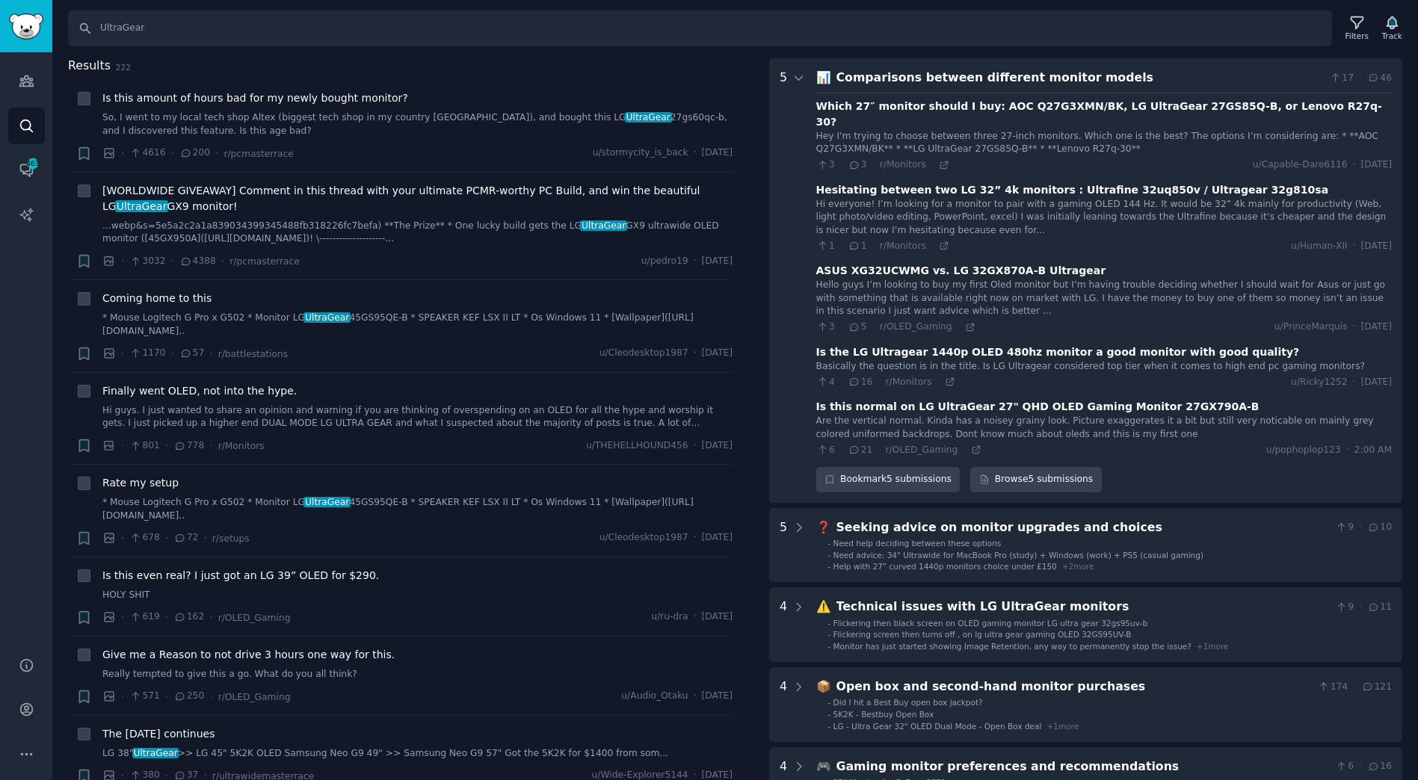
scroll to position [530, 0]
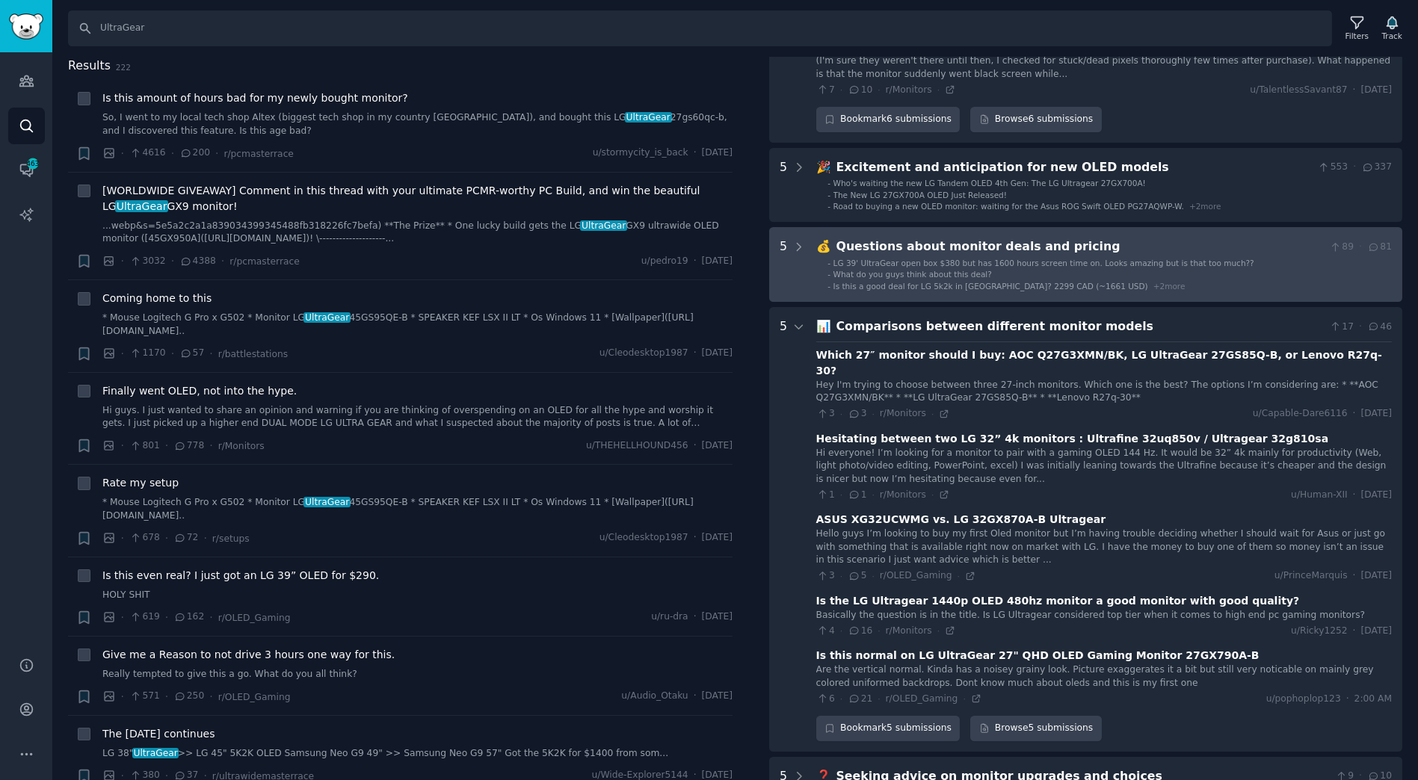
click at [1248, 284] on li "- Is this a good deal for LG 5k2k in [GEOGRAPHIC_DATA]? 2299 CAD (~1661 USD) + …" at bounding box center [1110, 286] width 564 height 10
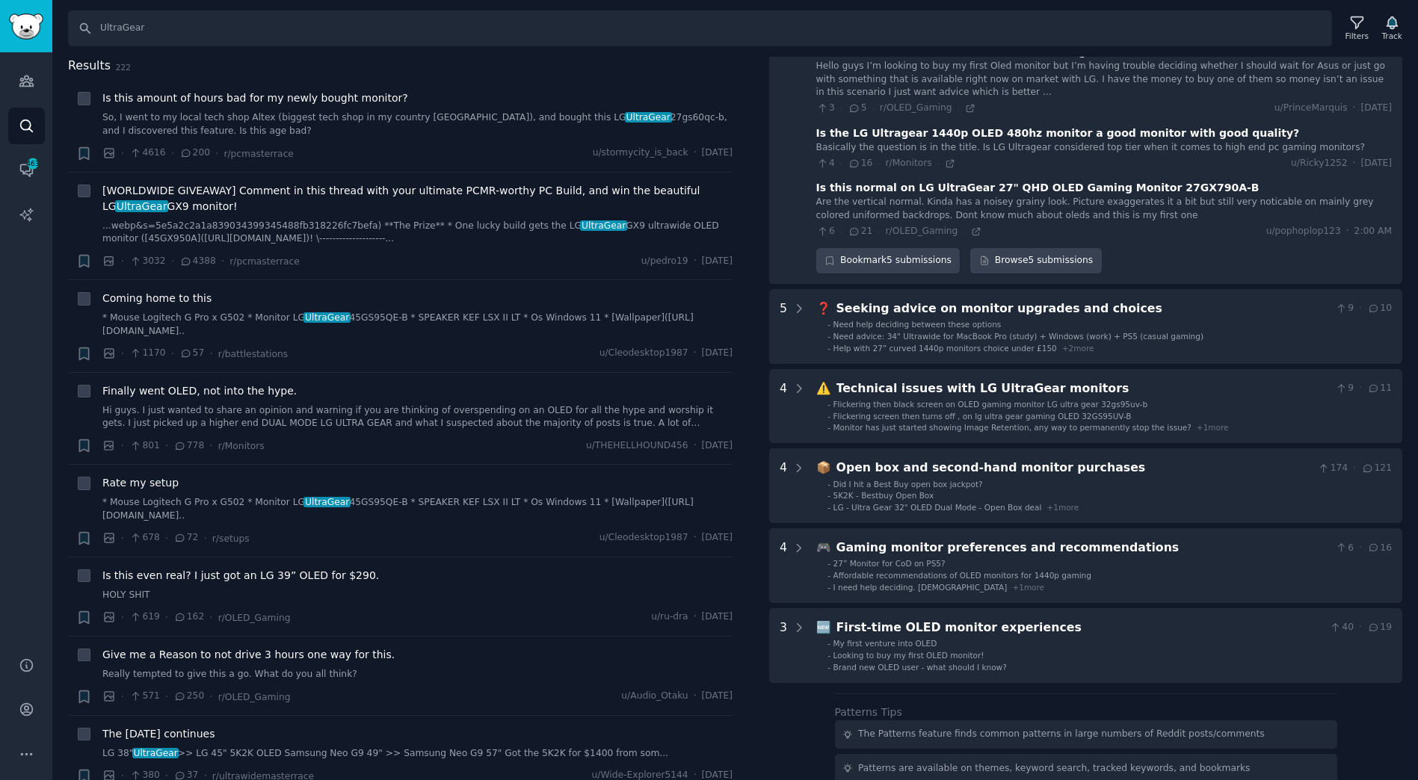
scroll to position [1411, 0]
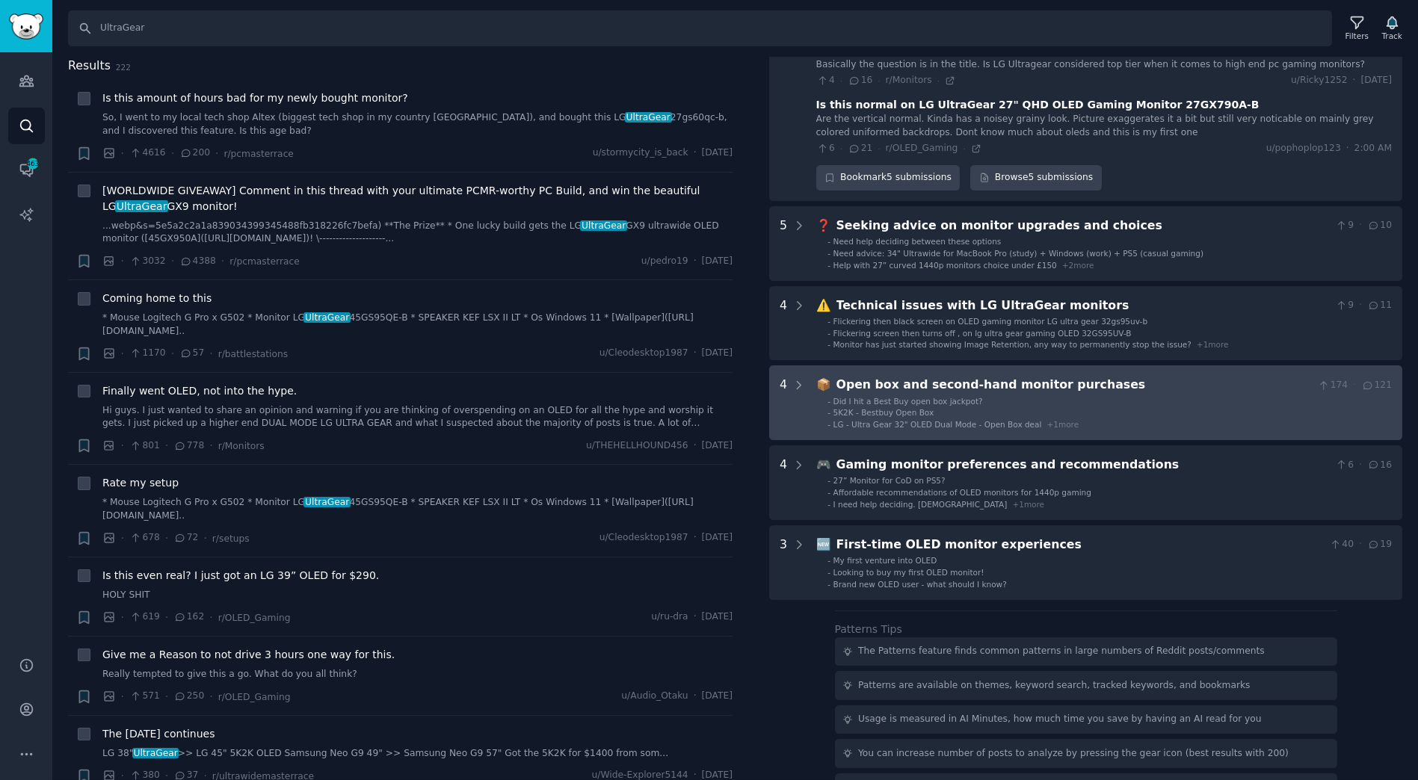
click at [996, 396] on li "- Did I hit a Best Buy open box jackpot?" at bounding box center [1110, 401] width 564 height 10
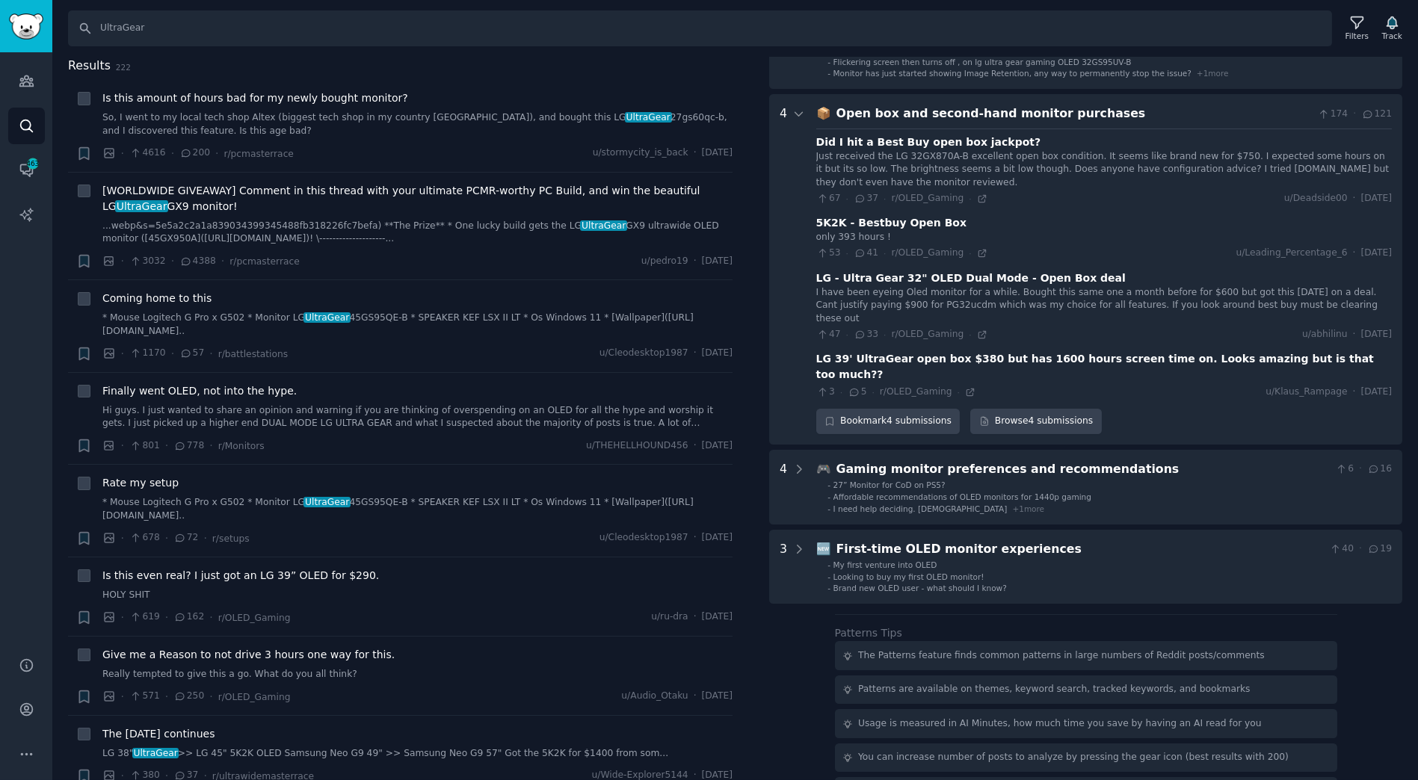
scroll to position [1517, 0]
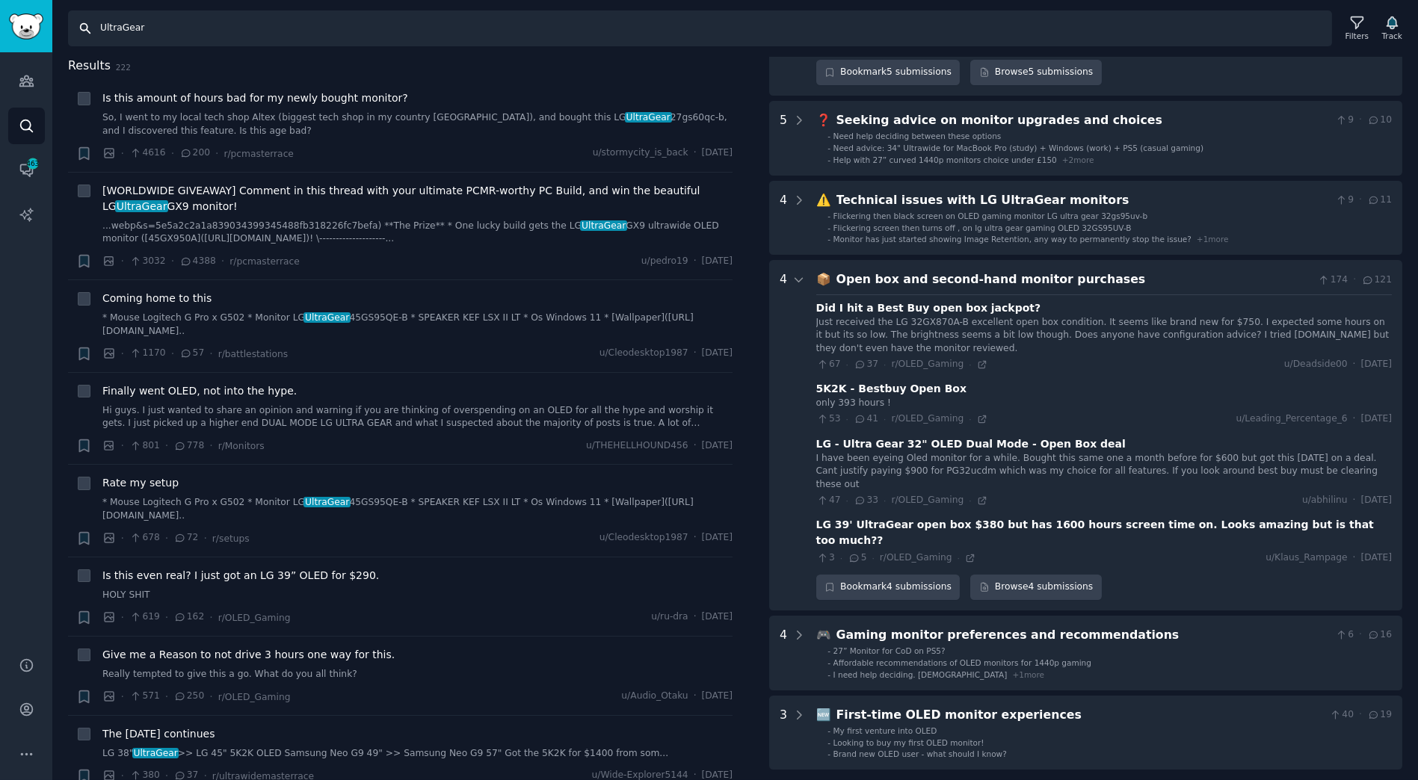
click at [441, 26] on input "UltraGear" at bounding box center [700, 28] width 1264 height 36
type input "ㅒ"
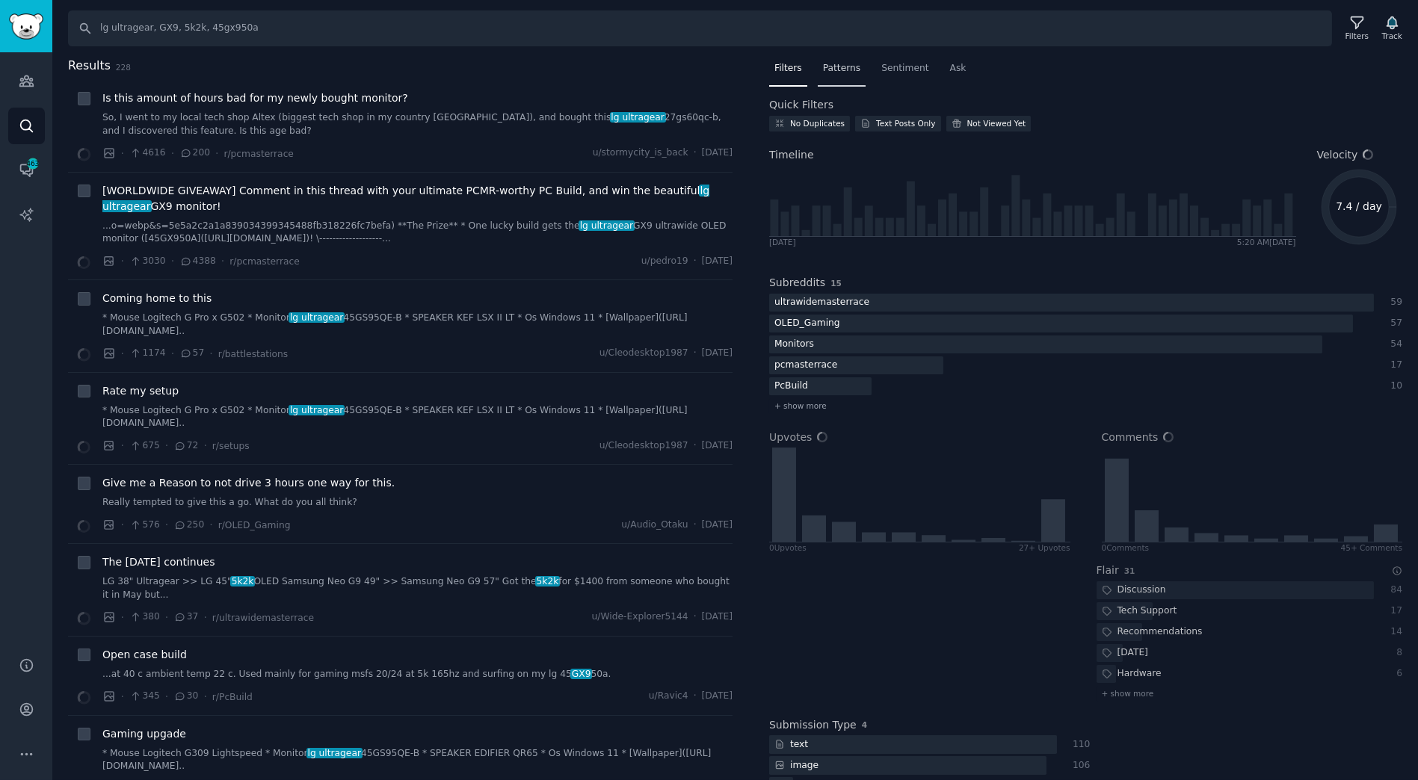
click at [838, 66] on span "Patterns" at bounding box center [841, 68] width 37 height 13
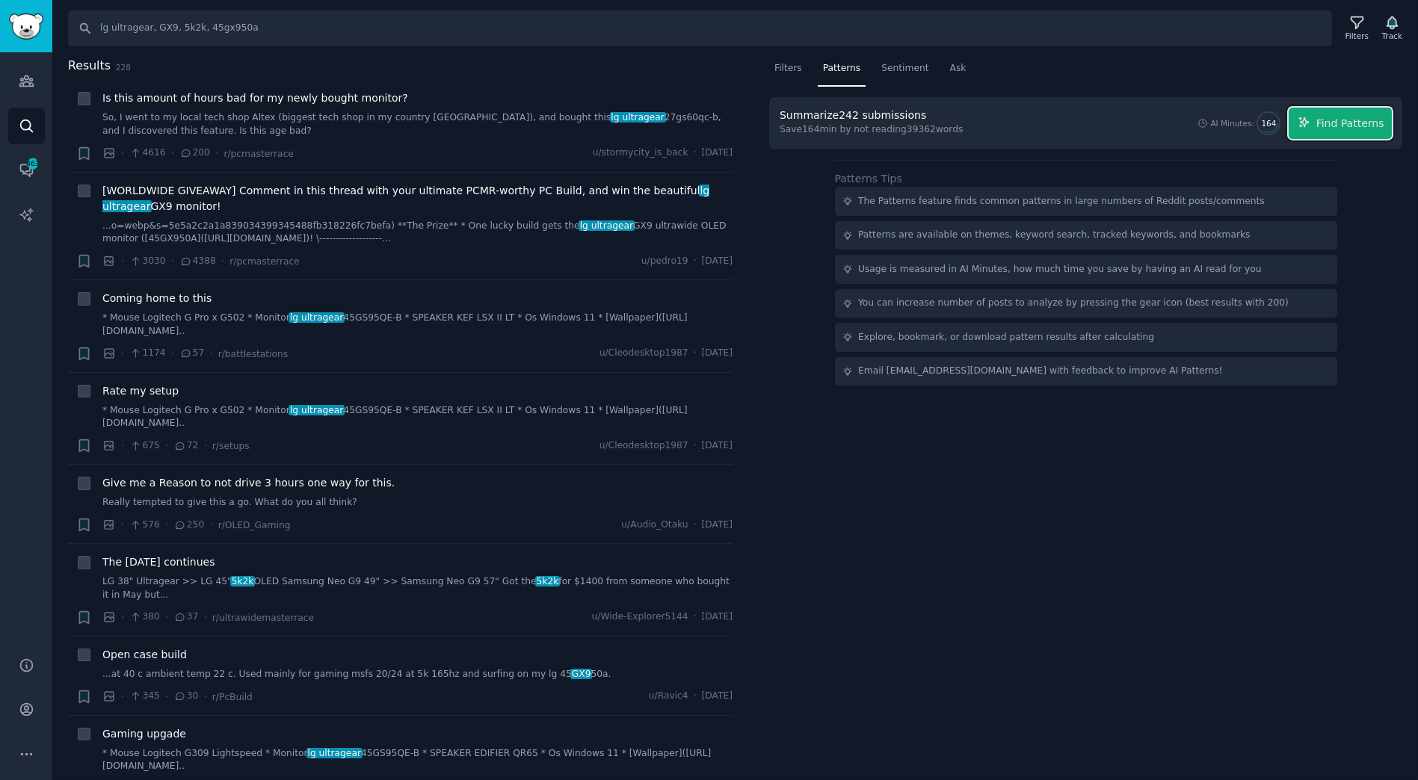
click at [1361, 121] on span "Find Patterns" at bounding box center [1350, 124] width 68 height 16
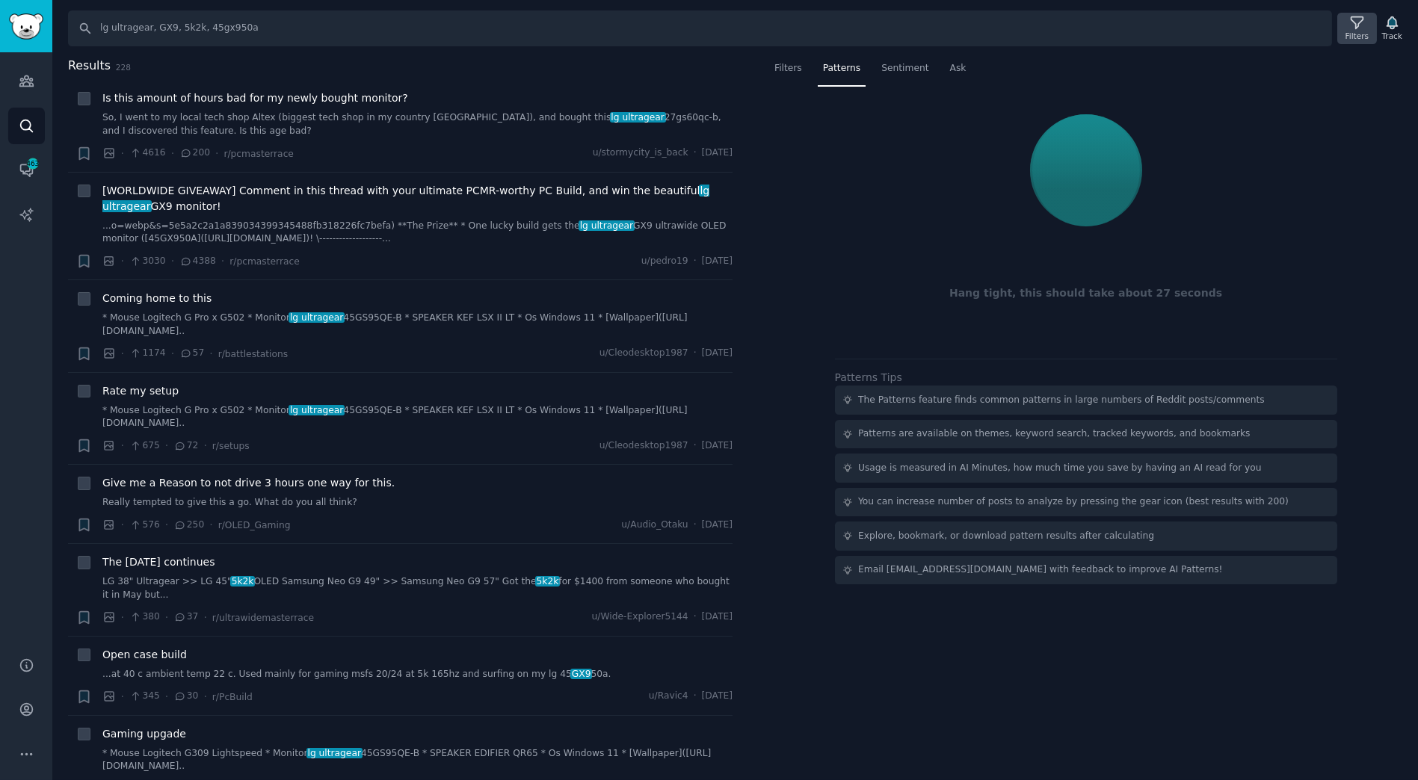
click at [1362, 31] on div "Filters" at bounding box center [1357, 36] width 23 height 10
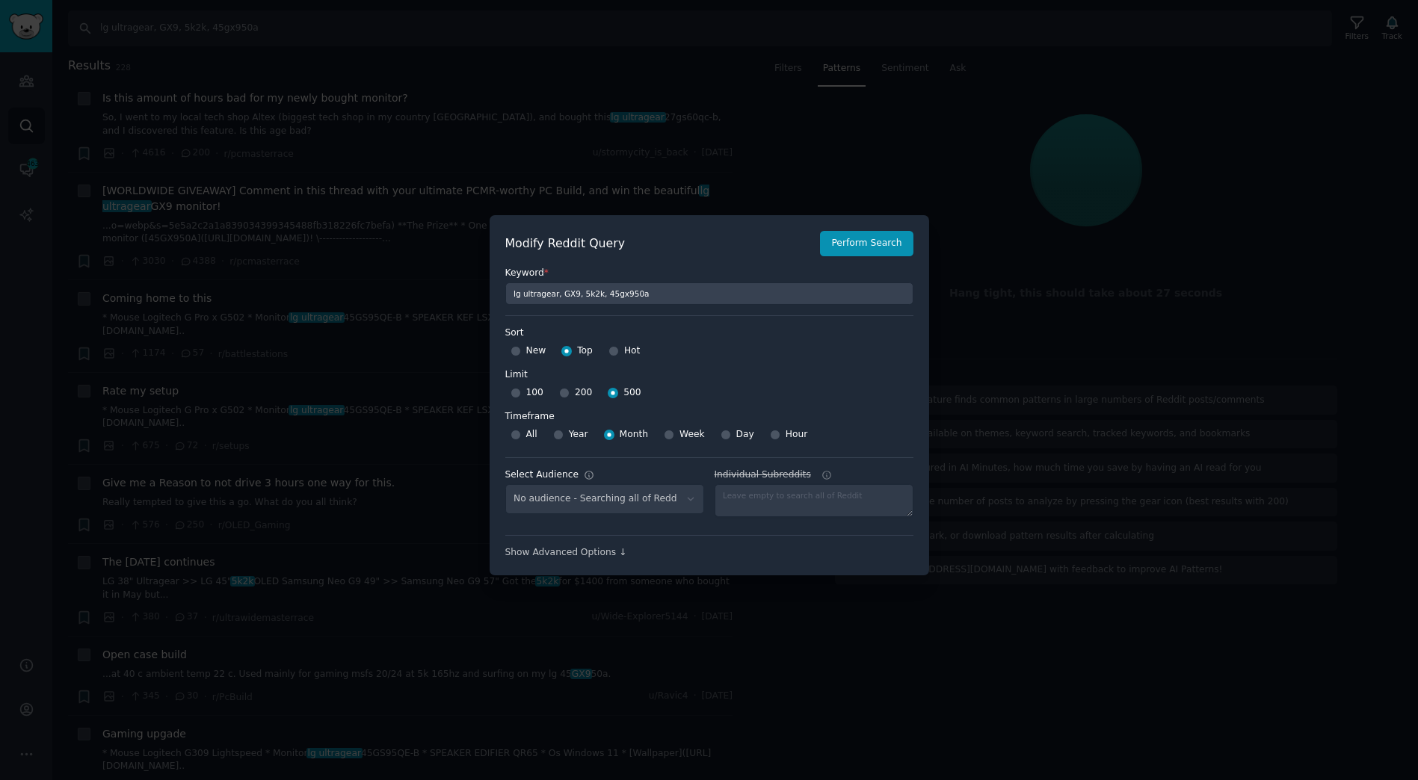
click at [986, 135] on div at bounding box center [709, 390] width 1418 height 780
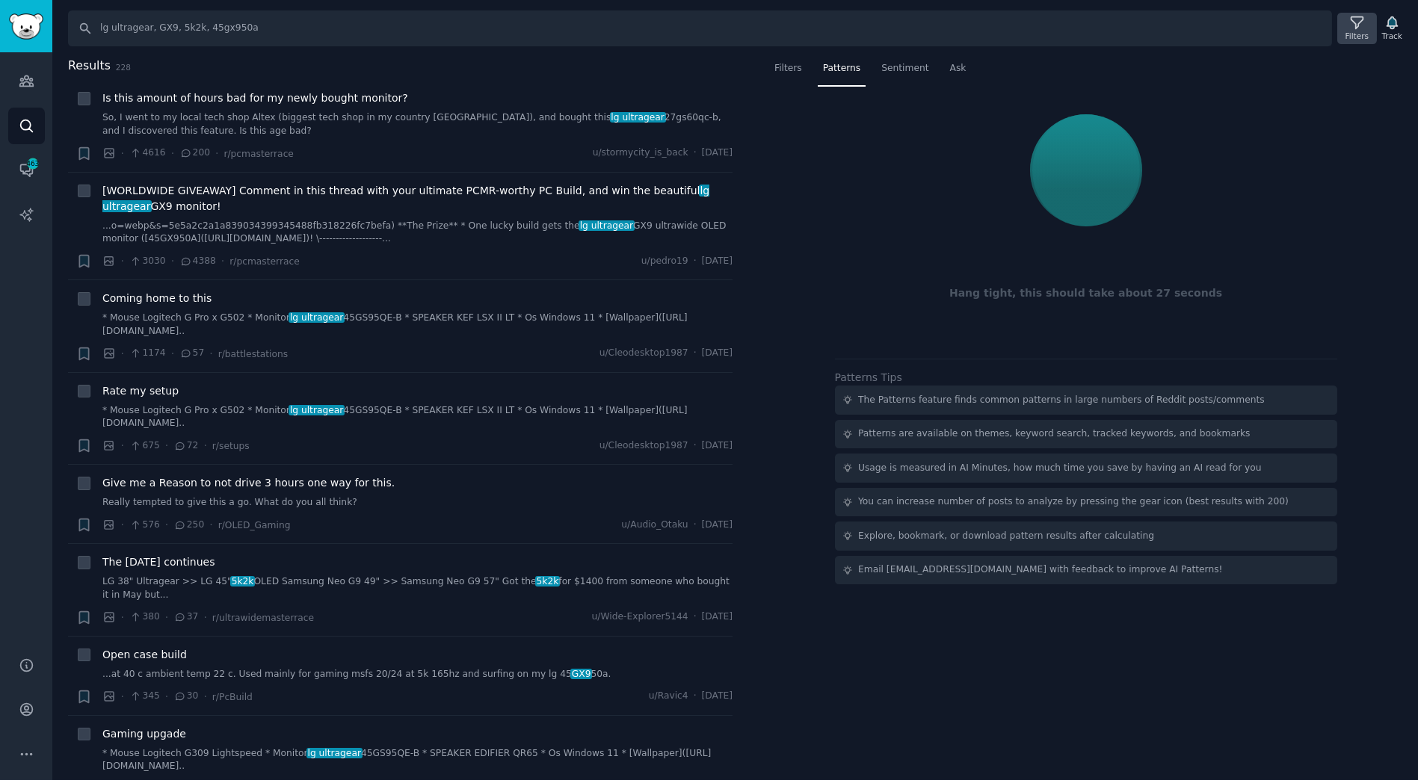
click at [1357, 33] on div "Filters" at bounding box center [1357, 36] width 23 height 10
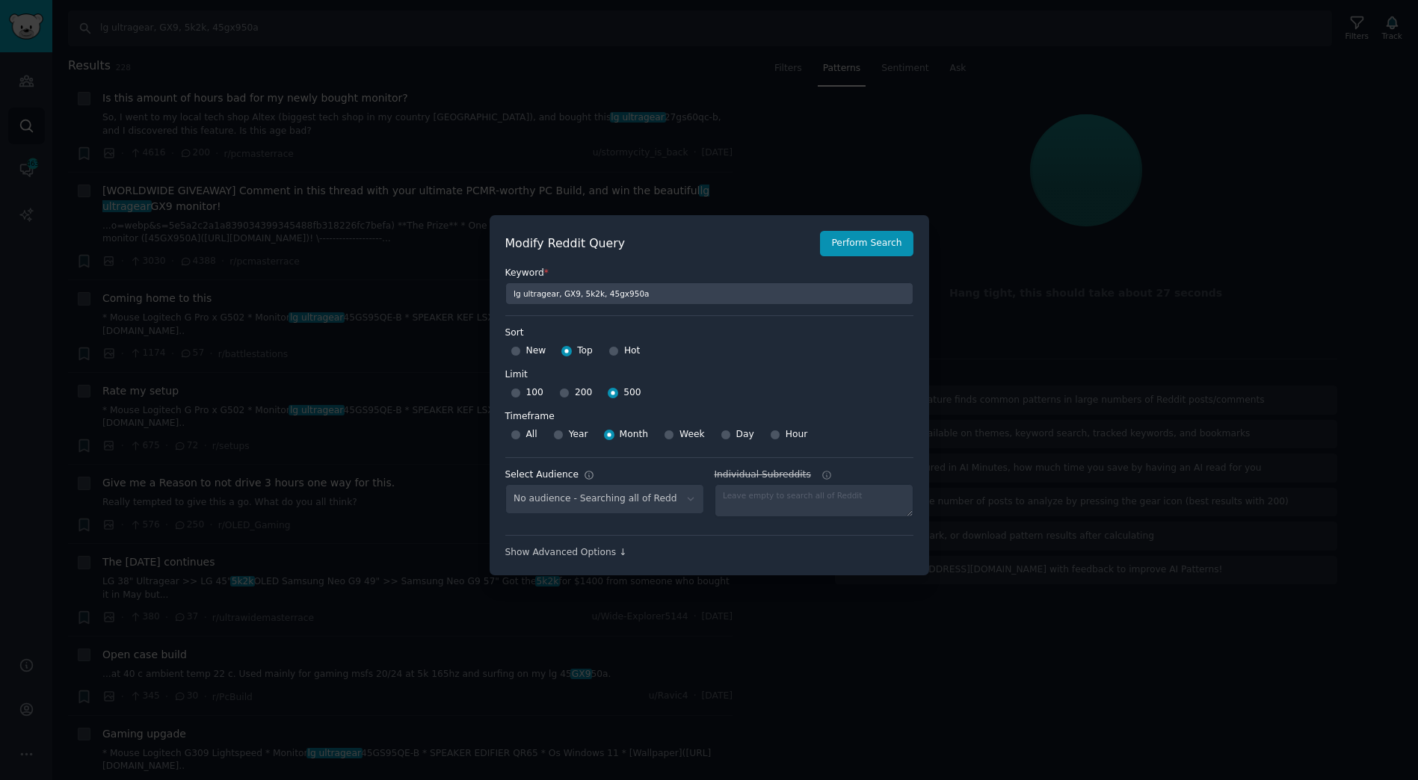
click at [1077, 131] on div at bounding box center [709, 390] width 1418 height 780
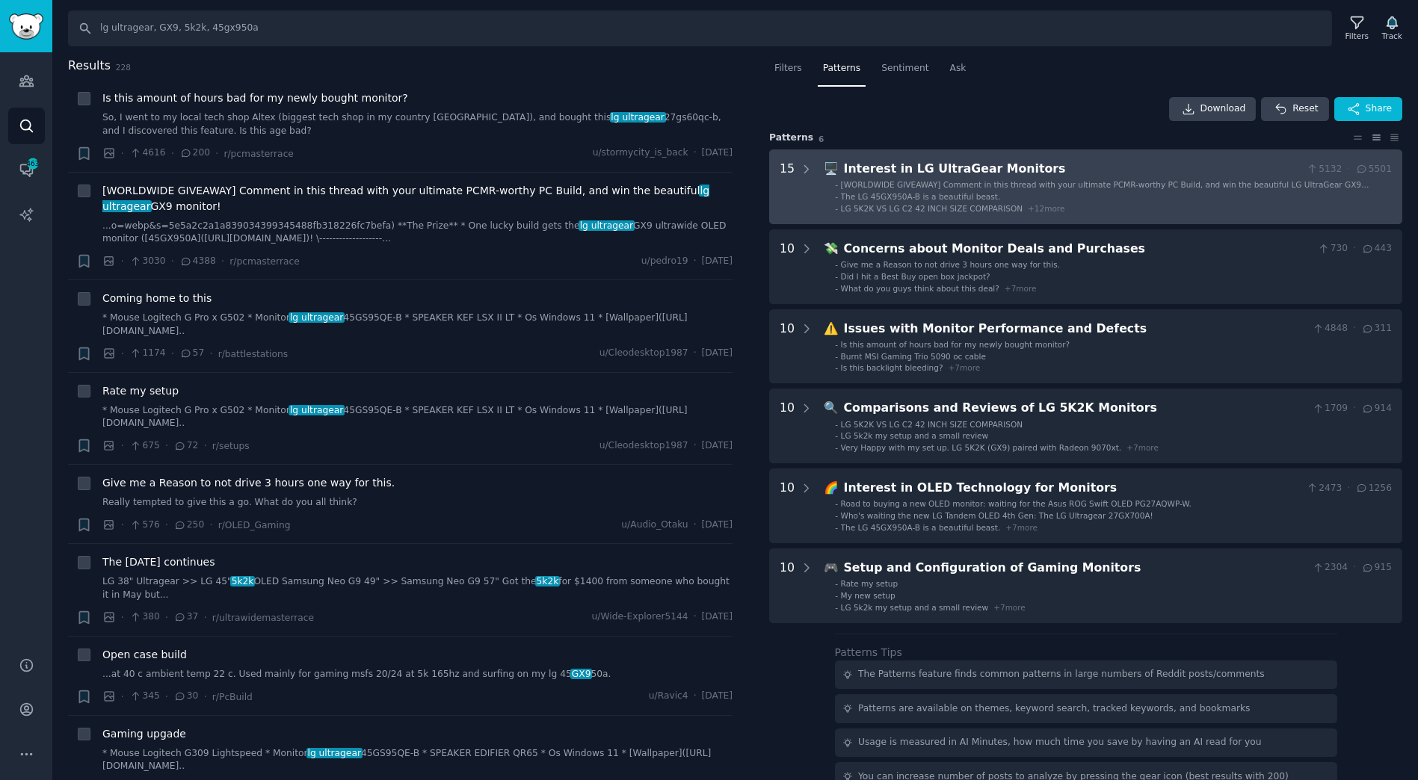
click at [1093, 193] on li "- The LG 45GX950A-B is a beautiful beast." at bounding box center [1113, 196] width 557 height 10
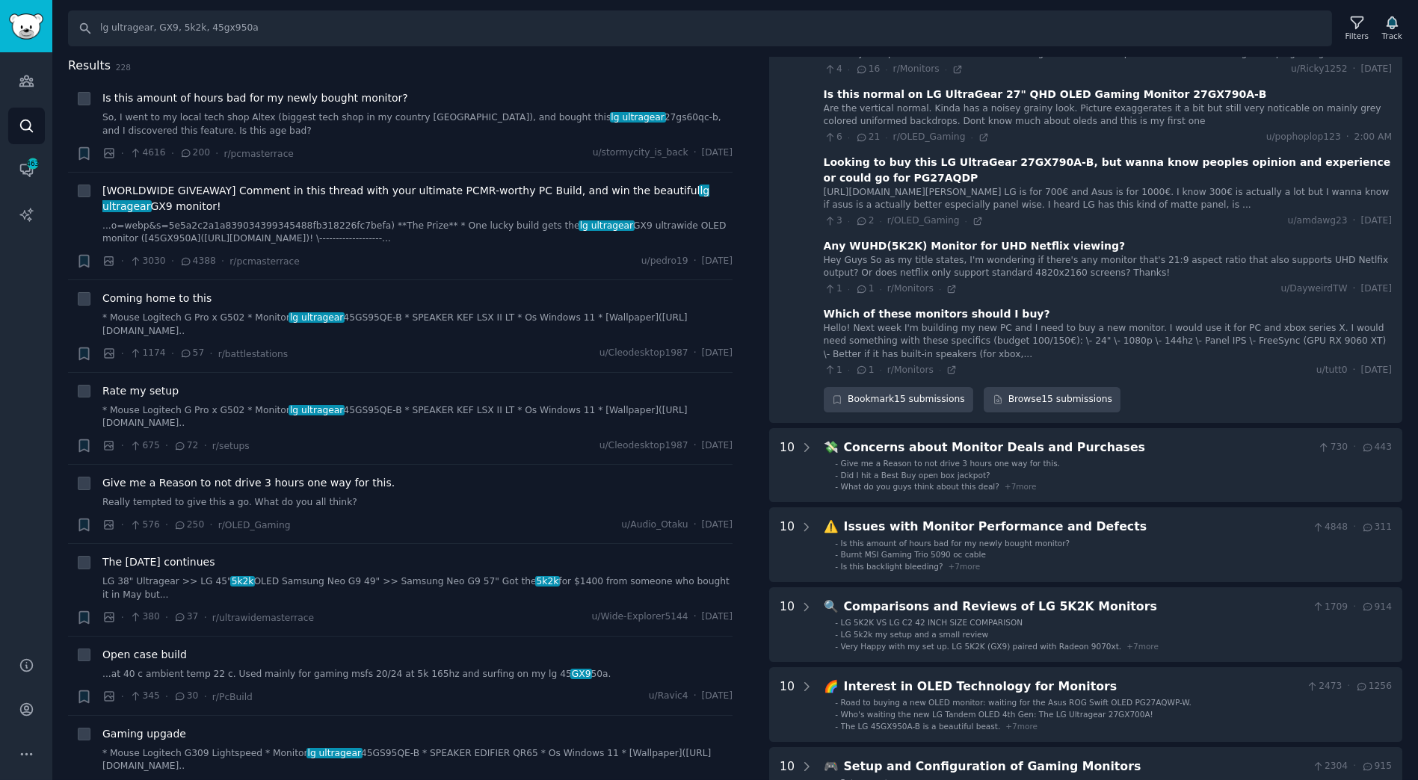
scroll to position [996, 0]
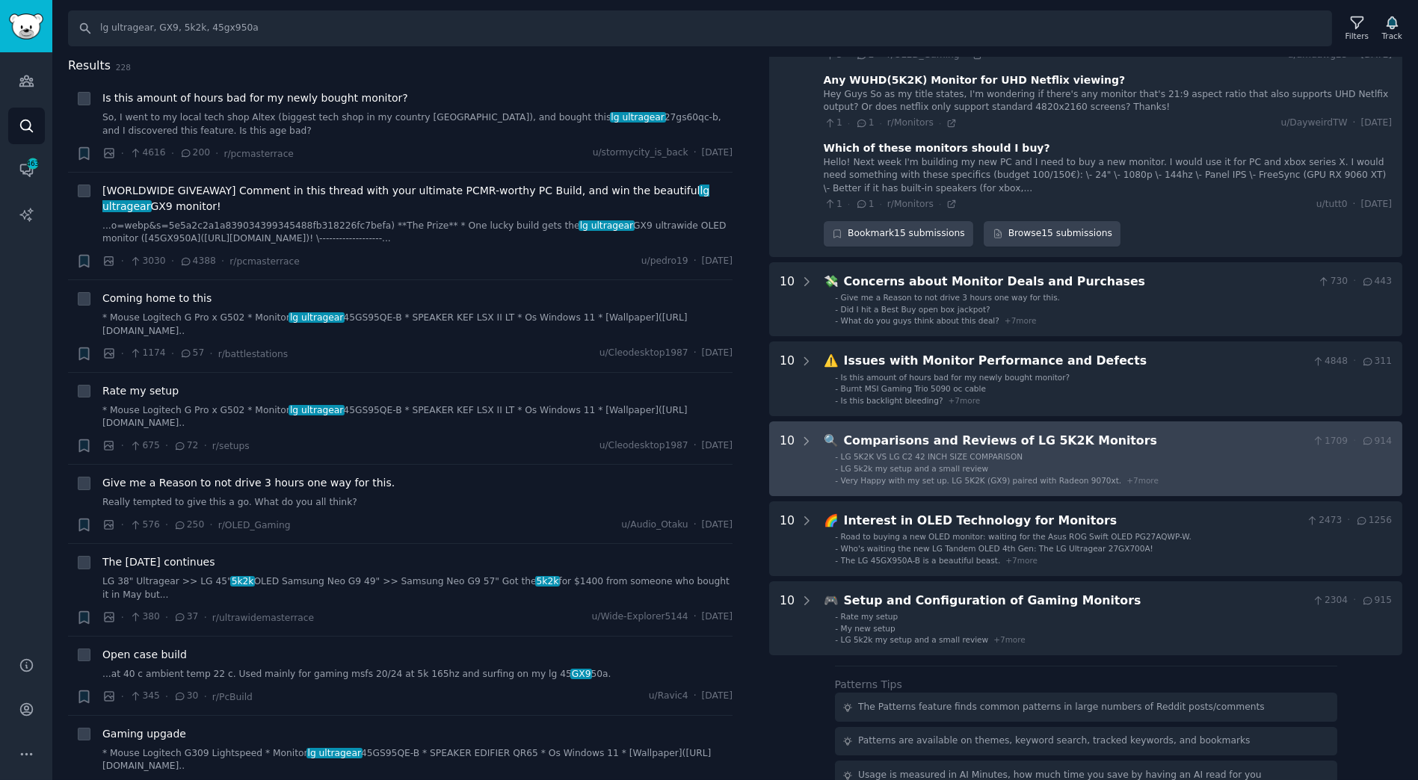
click at [937, 485] on span "Very Happy with my set up. LG 5K2K (GX9) paired with Radeon 9070xt." at bounding box center [981, 480] width 281 height 9
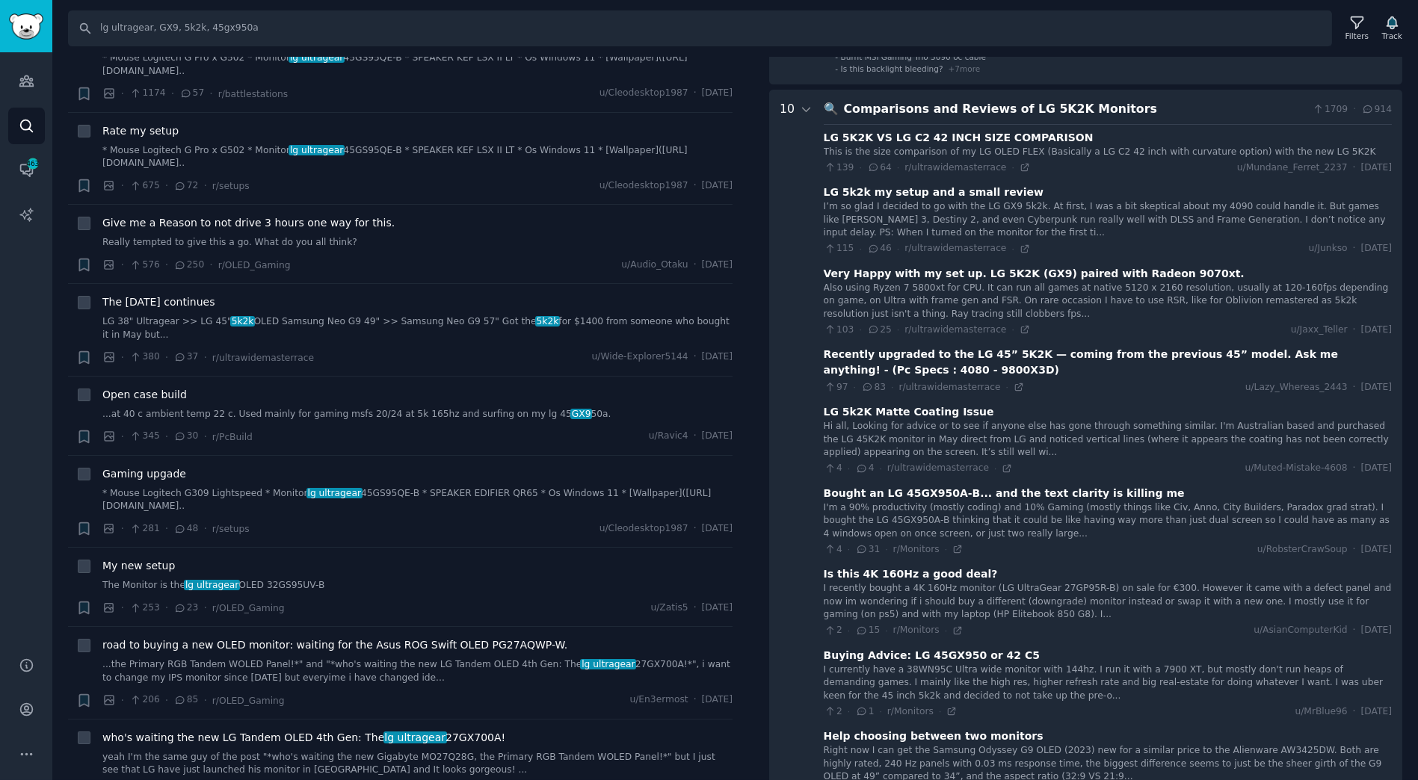
scroll to position [1885, 0]
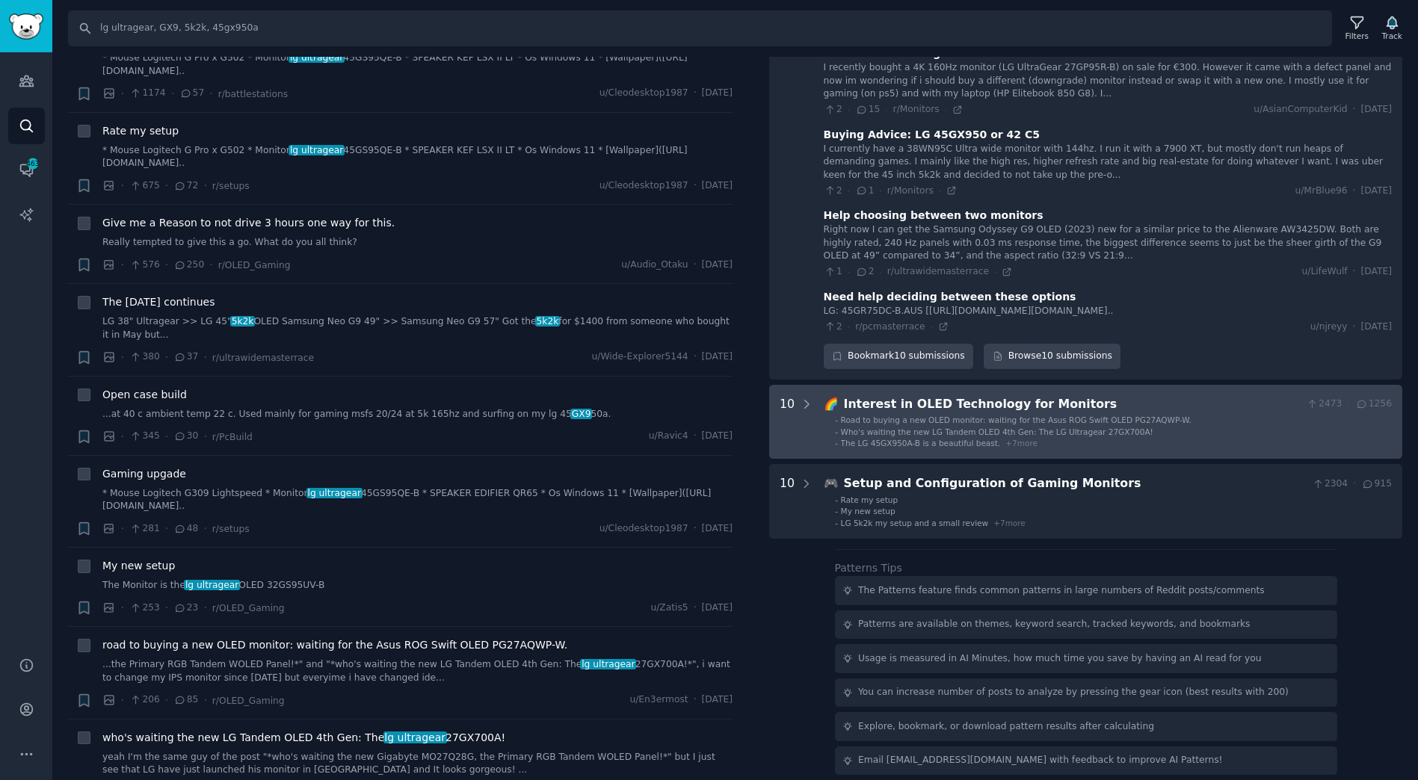
click at [1044, 436] on span "Who's waiting the new LG Tandem OLED 4th Gen: The LG Ultragear 27GX700A!" at bounding box center [997, 432] width 312 height 9
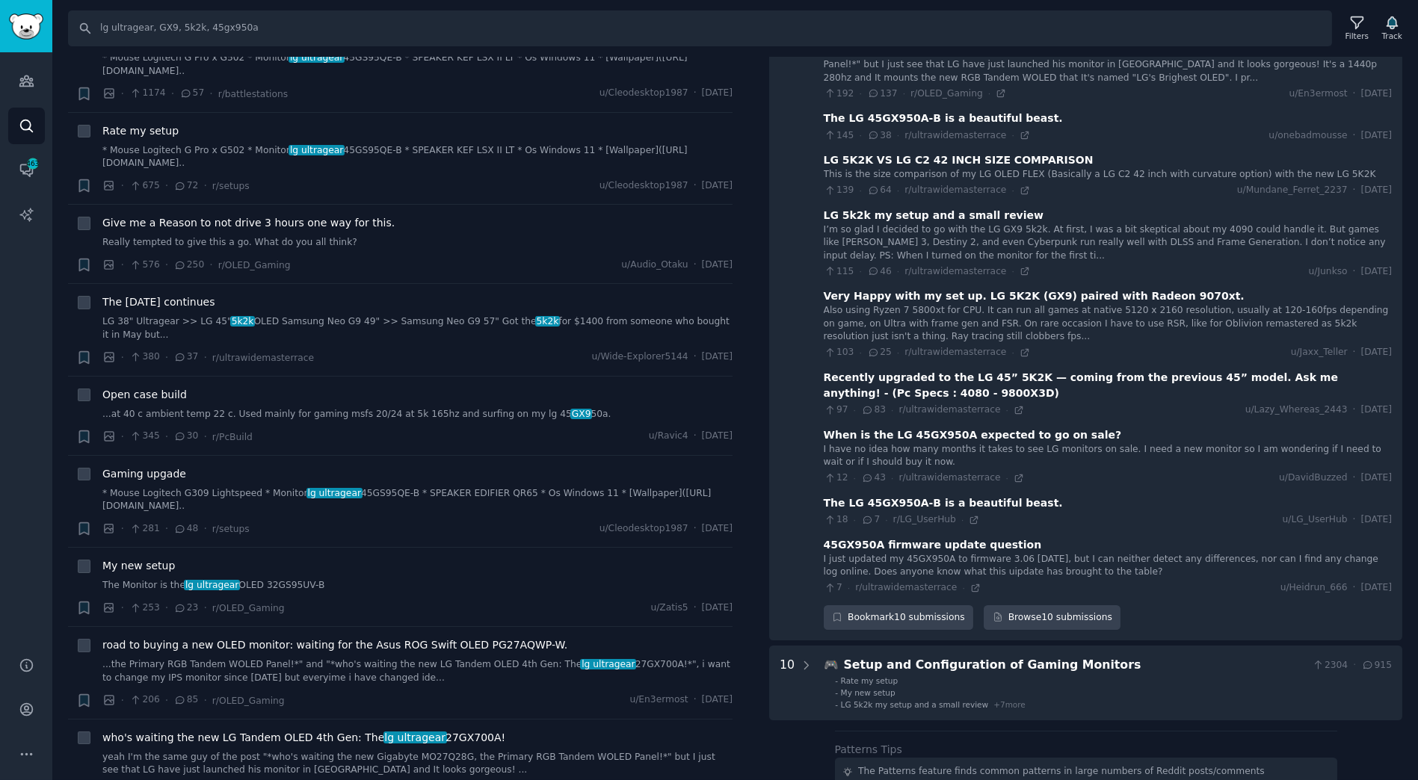
scroll to position [2409, 0]
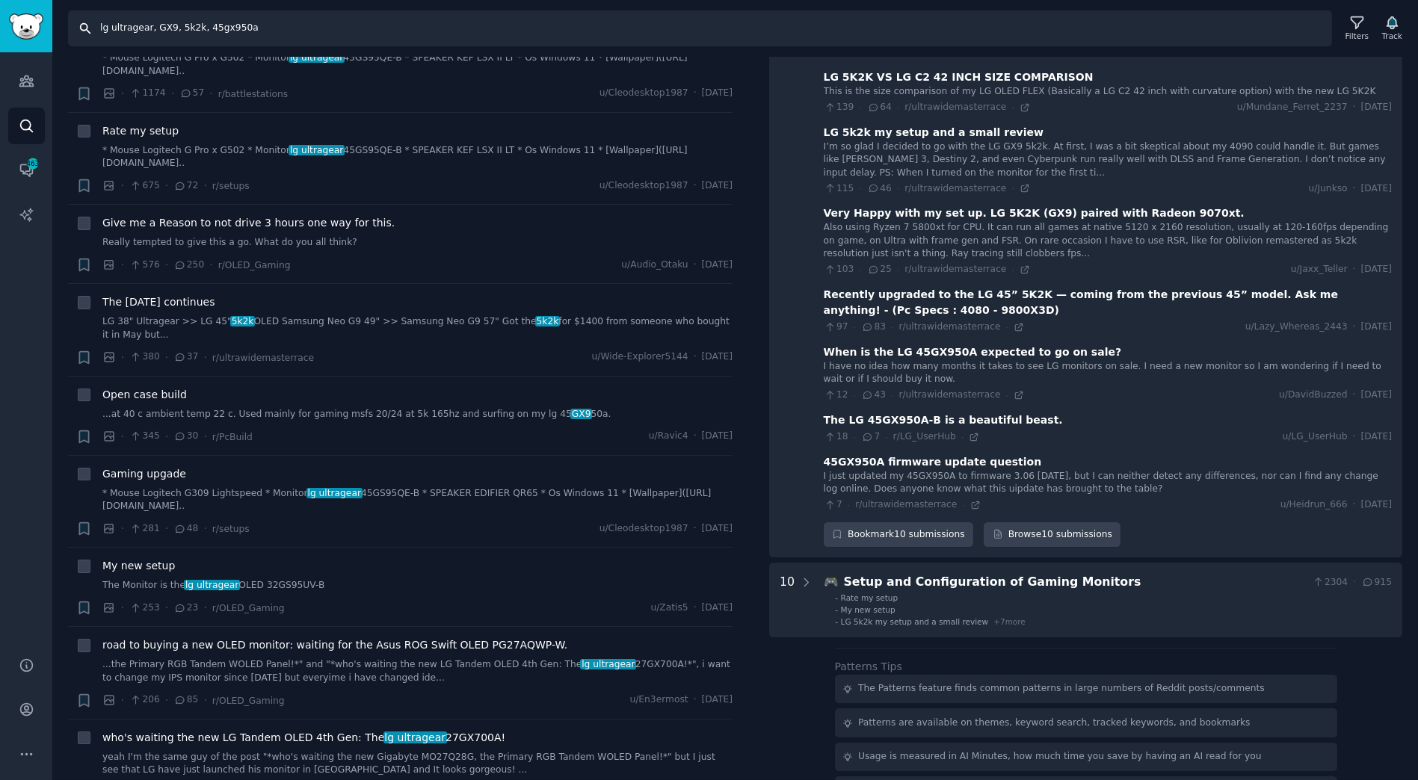
click at [372, 39] on input "lg ultragear, GX9, 5k2k, 45gx950a" at bounding box center [700, 28] width 1264 height 36
paste input "samsung odyssey, Samsung g9, Odyssey g9"
type input "samsung odyssey, Samsung g9, Odyssey g9"
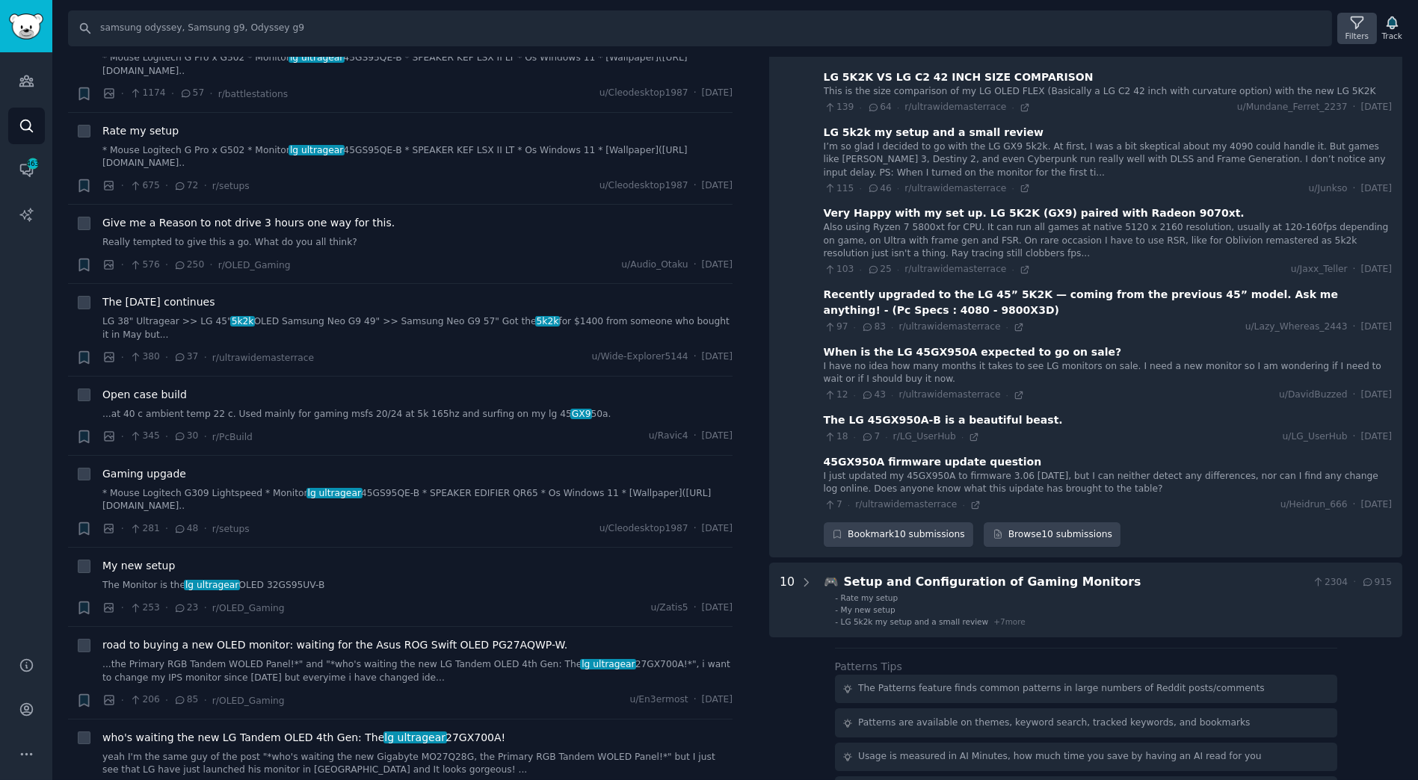
click at [1360, 22] on icon at bounding box center [1357, 23] width 16 height 16
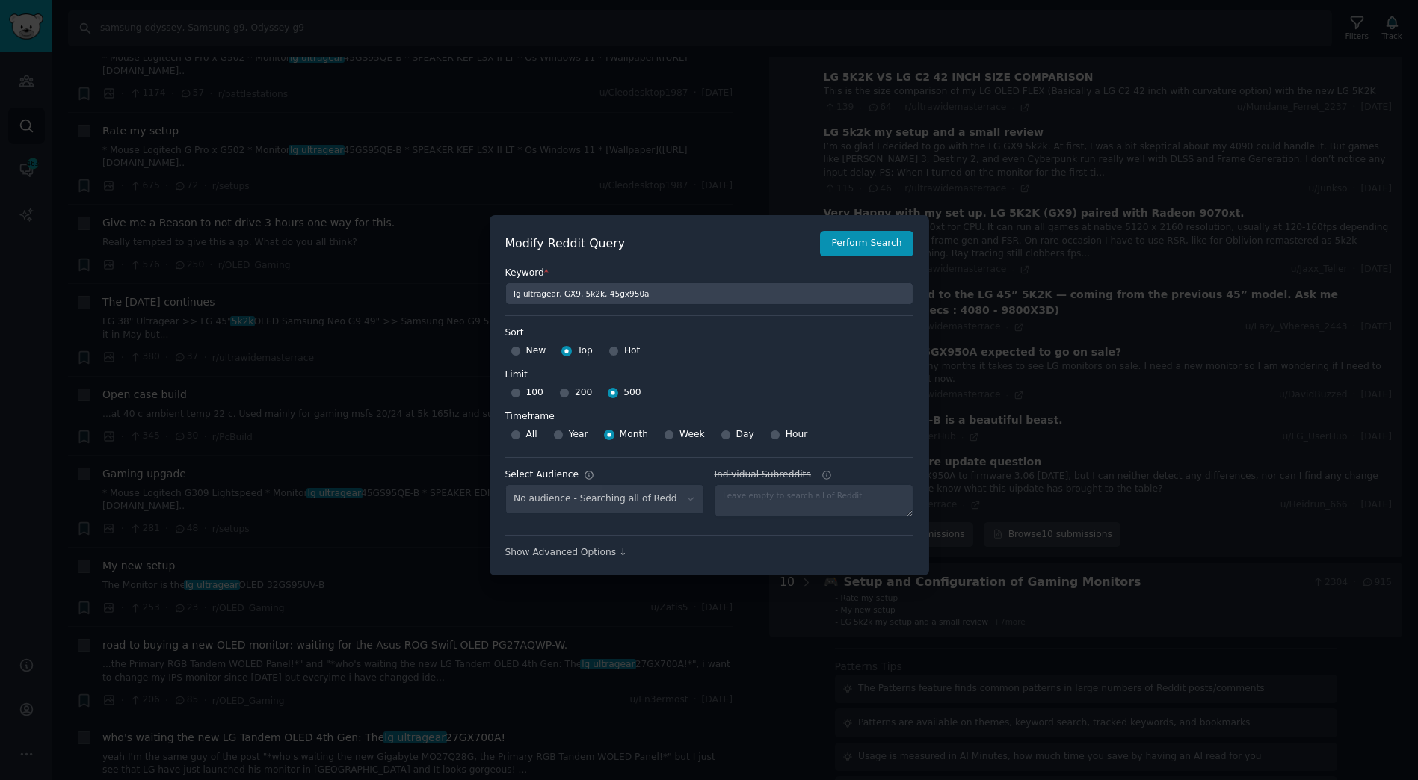
click at [673, 496] on div "No audience - Searching all of Reddit" at bounding box center [604, 499] width 199 height 31
click at [686, 498] on div "No audience - Searching all of Reddit" at bounding box center [604, 499] width 199 height 31
click at [668, 505] on div "No audience - Searching all of Reddit" at bounding box center [604, 499] width 199 height 31
click at [638, 501] on div "No audience - Searching all of Reddit" at bounding box center [604, 499] width 199 height 31
select select "57831b04a0"
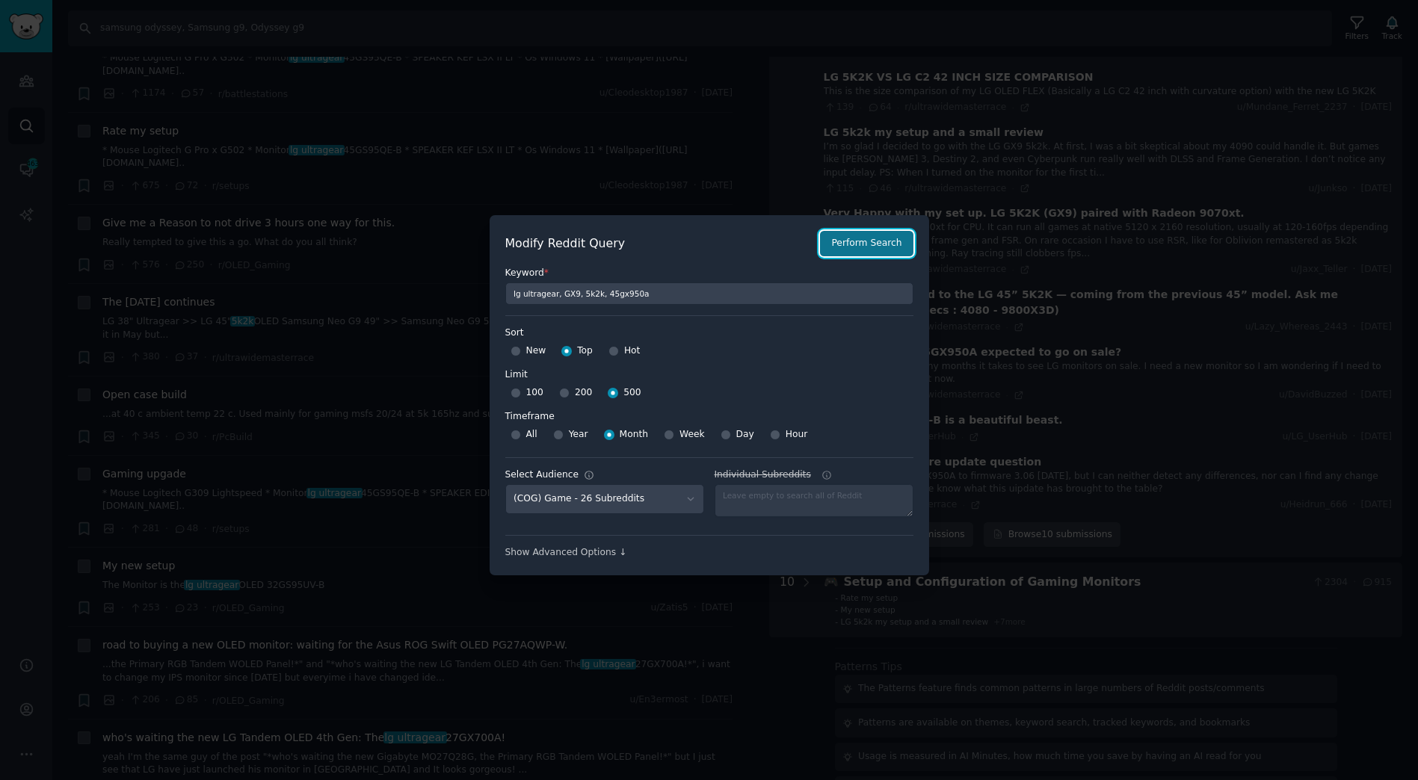
click at [875, 244] on button "Perform Search" at bounding box center [866, 243] width 93 height 25
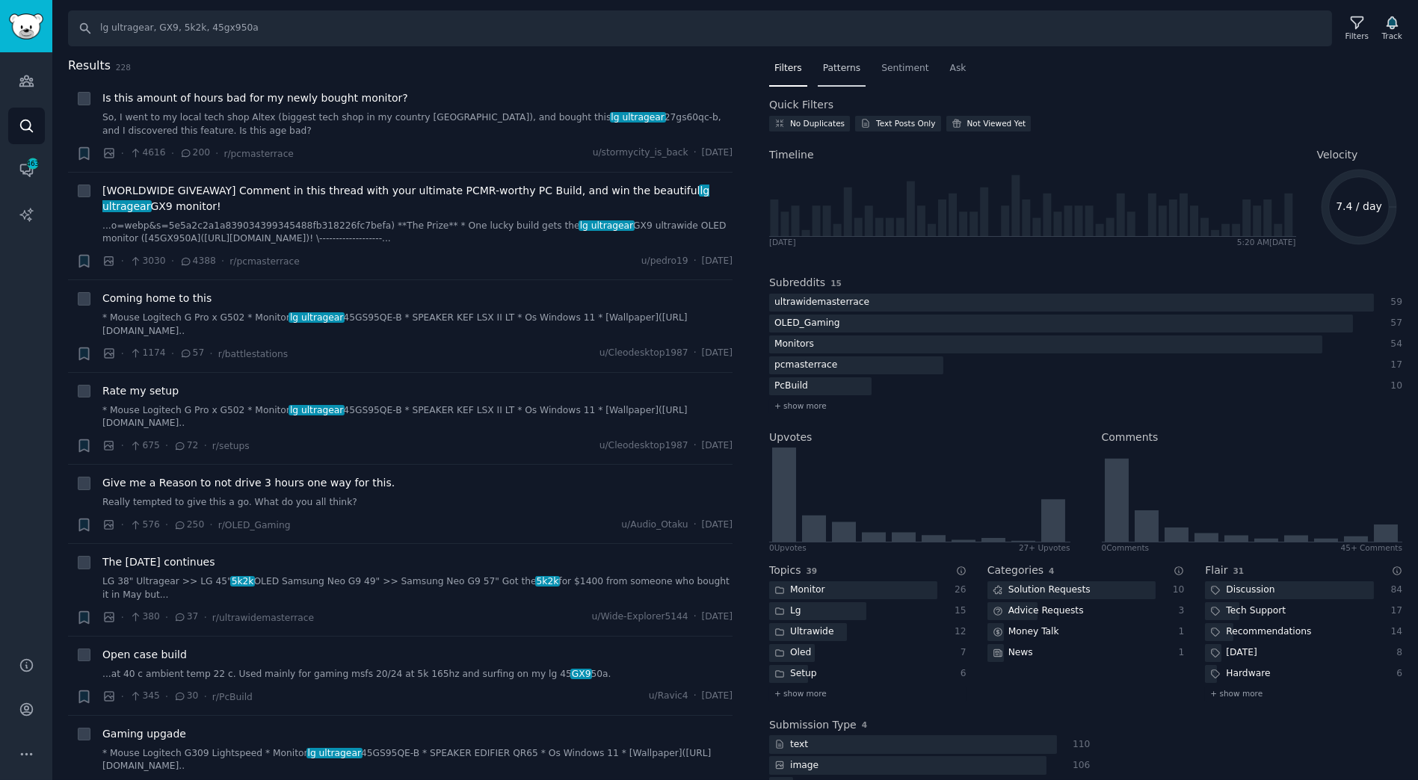
click at [846, 77] on div "Patterns" at bounding box center [842, 72] width 48 height 31
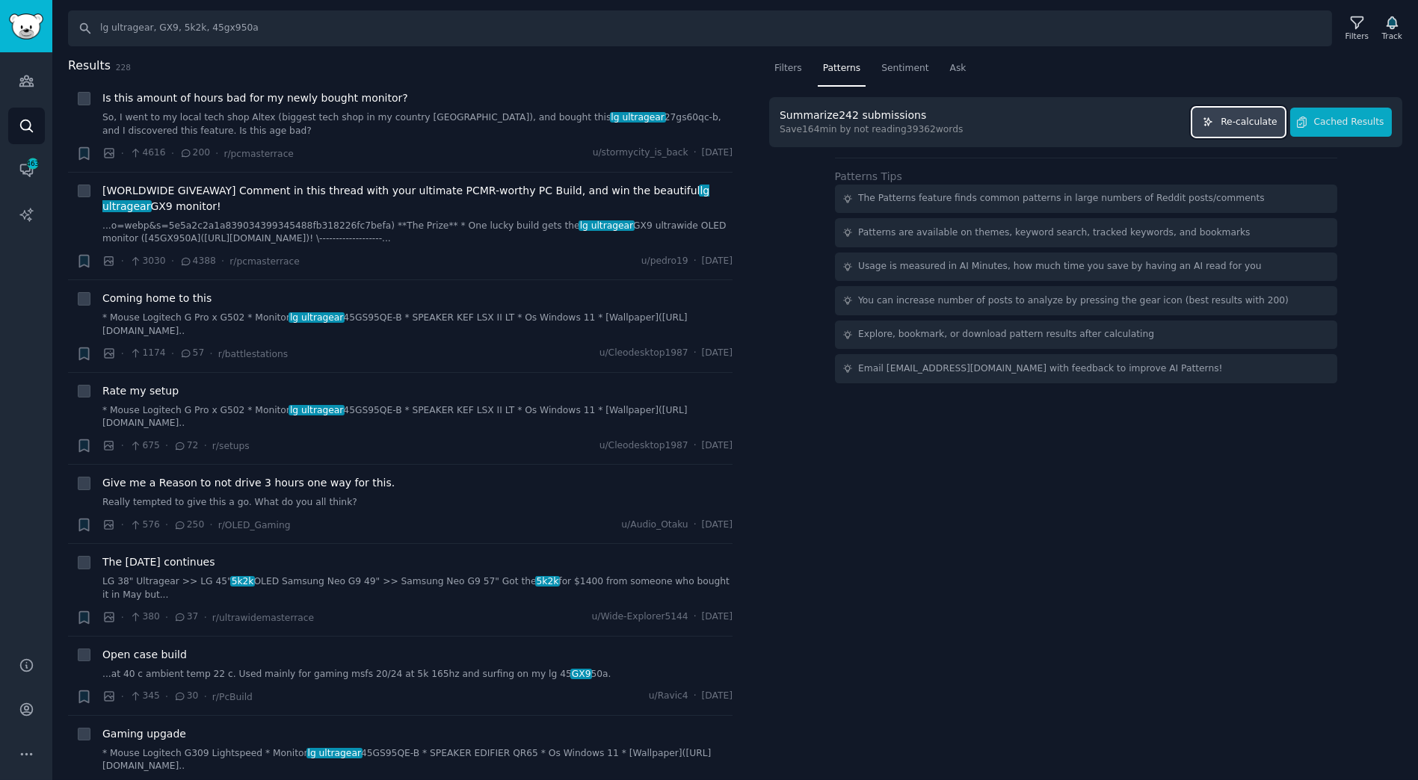
click at [1242, 120] on span "Re-calculate" at bounding box center [1249, 122] width 56 height 13
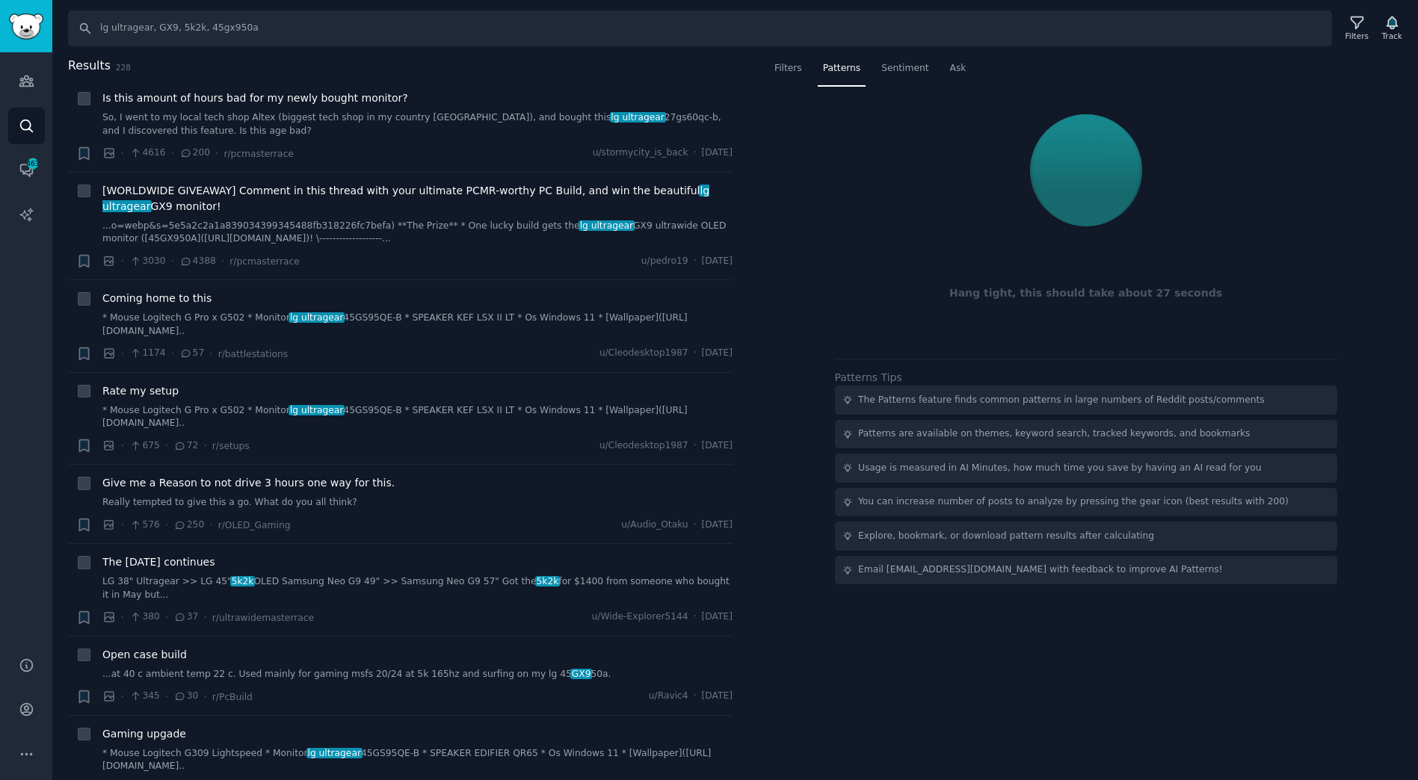
click at [1050, 212] on div at bounding box center [1086, 171] width 612 height 126
drag, startPoint x: 1088, startPoint y: 180, endPoint x: 1044, endPoint y: 166, distance: 45.6
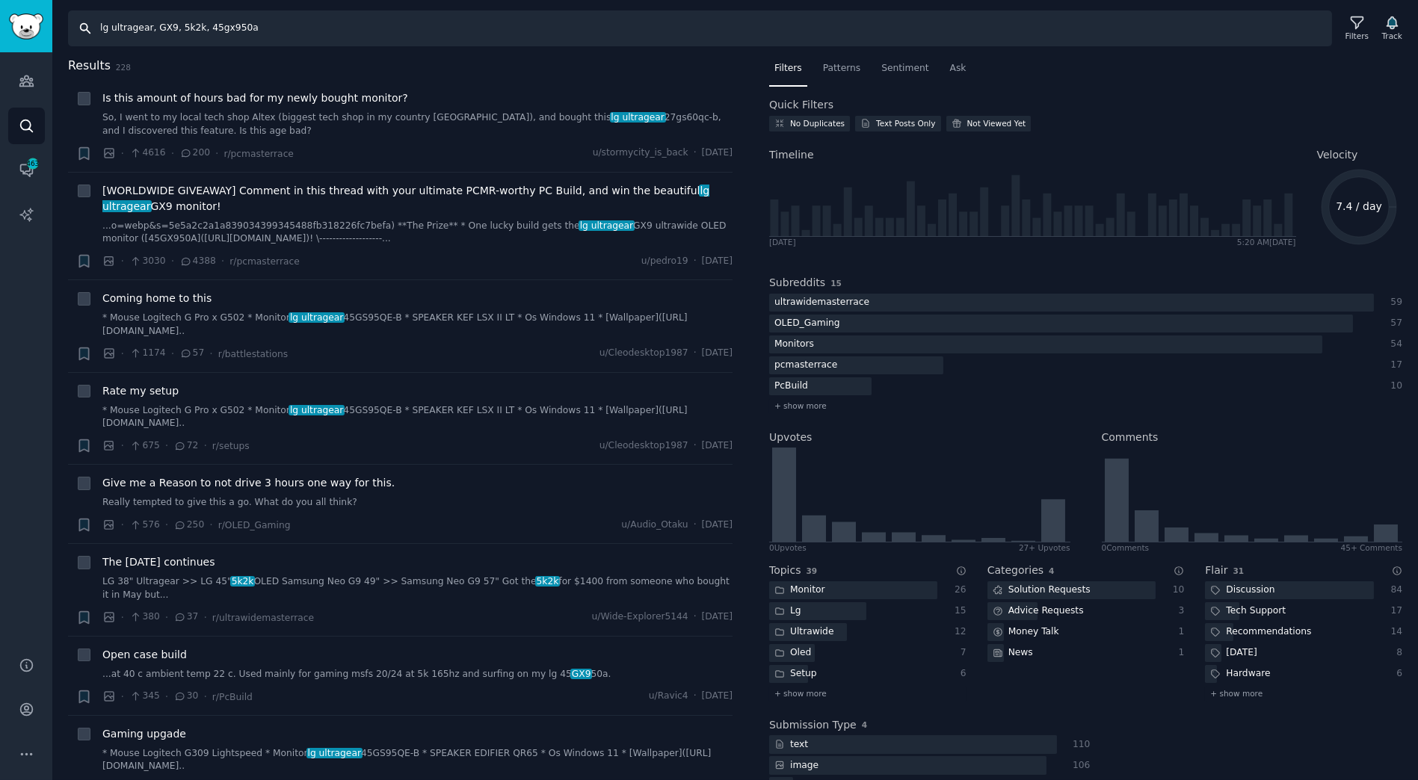
click at [422, 24] on input "lg ultragear, GX9, 5k2k, 45gx950a" at bounding box center [700, 28] width 1264 height 36
paste input "samsung odyssey, Samsung g9, Odyssey g9"
type input "samsung odyssey, Samsung g9, Odyssey g9"
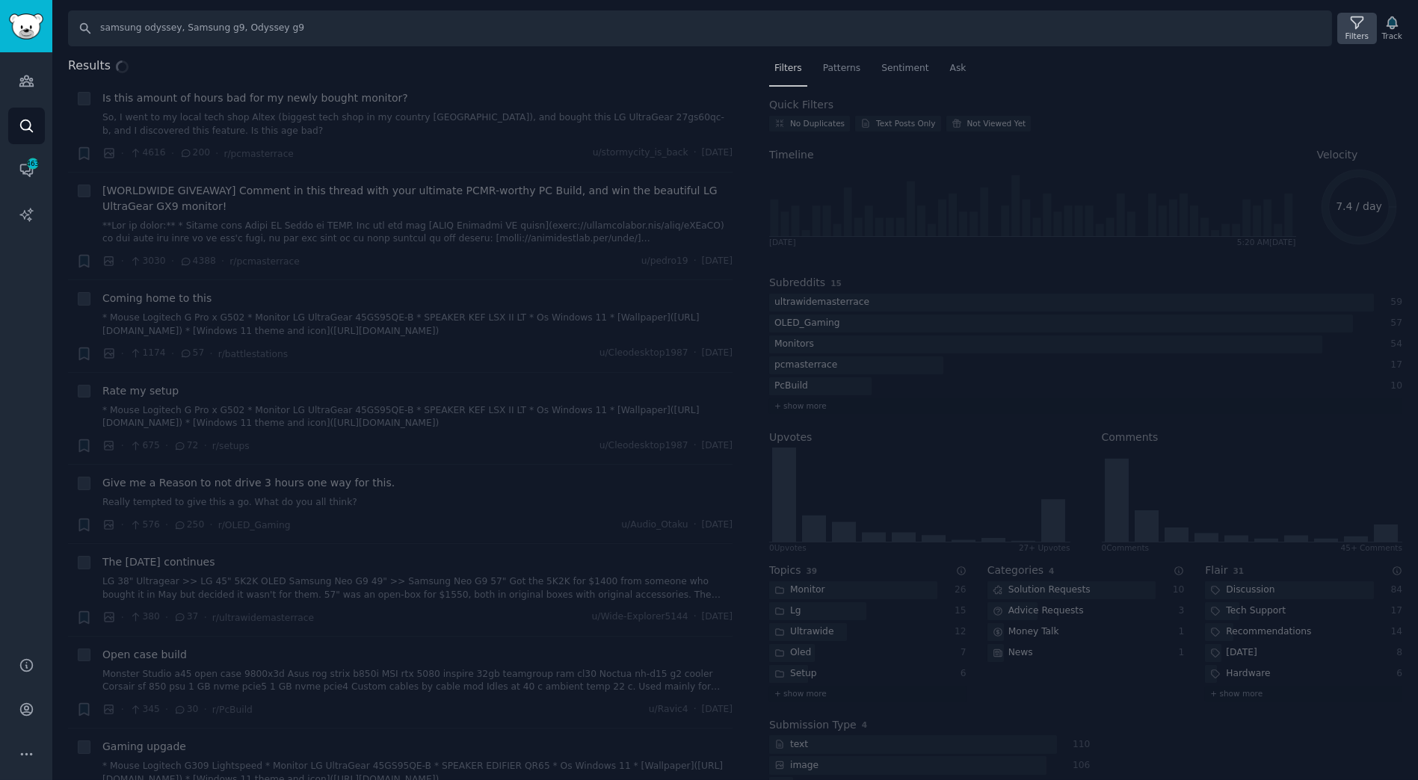
click at [1360, 39] on div "Filters" at bounding box center [1357, 36] width 23 height 10
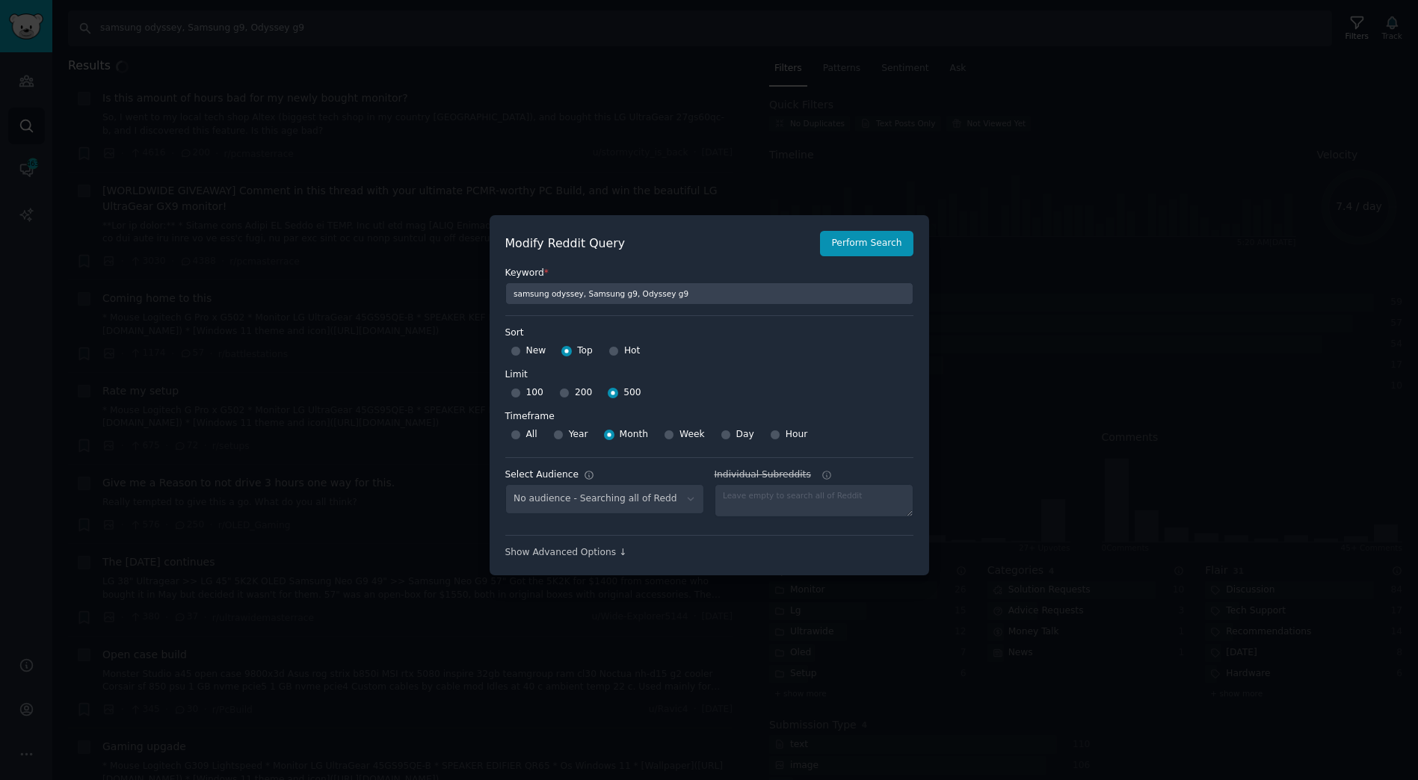
click at [683, 503] on div "No audience - Searching all of Reddit" at bounding box center [604, 499] width 199 height 31
select select "57831b04a0"
click at [1005, 225] on div at bounding box center [709, 390] width 1418 height 780
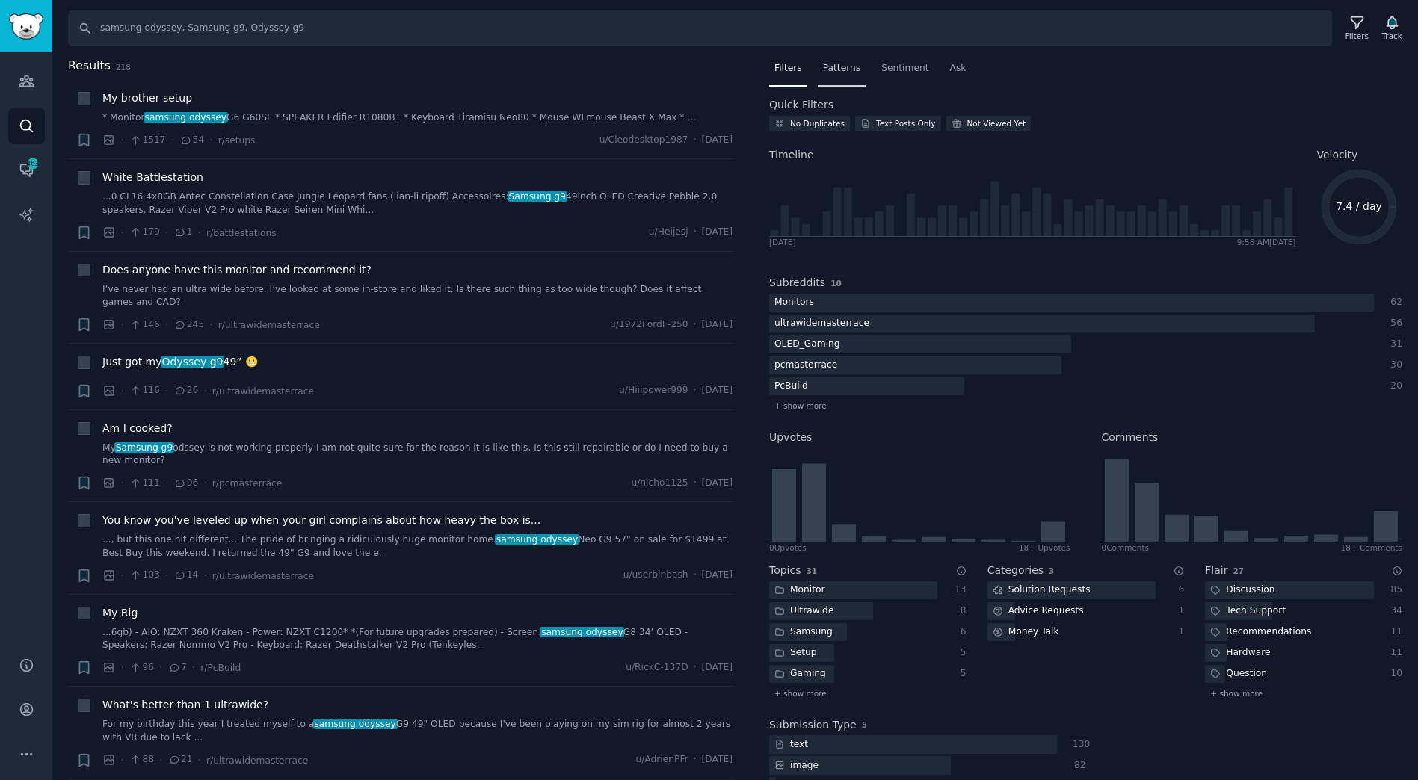
click at [836, 73] on span "Patterns" at bounding box center [841, 68] width 37 height 13
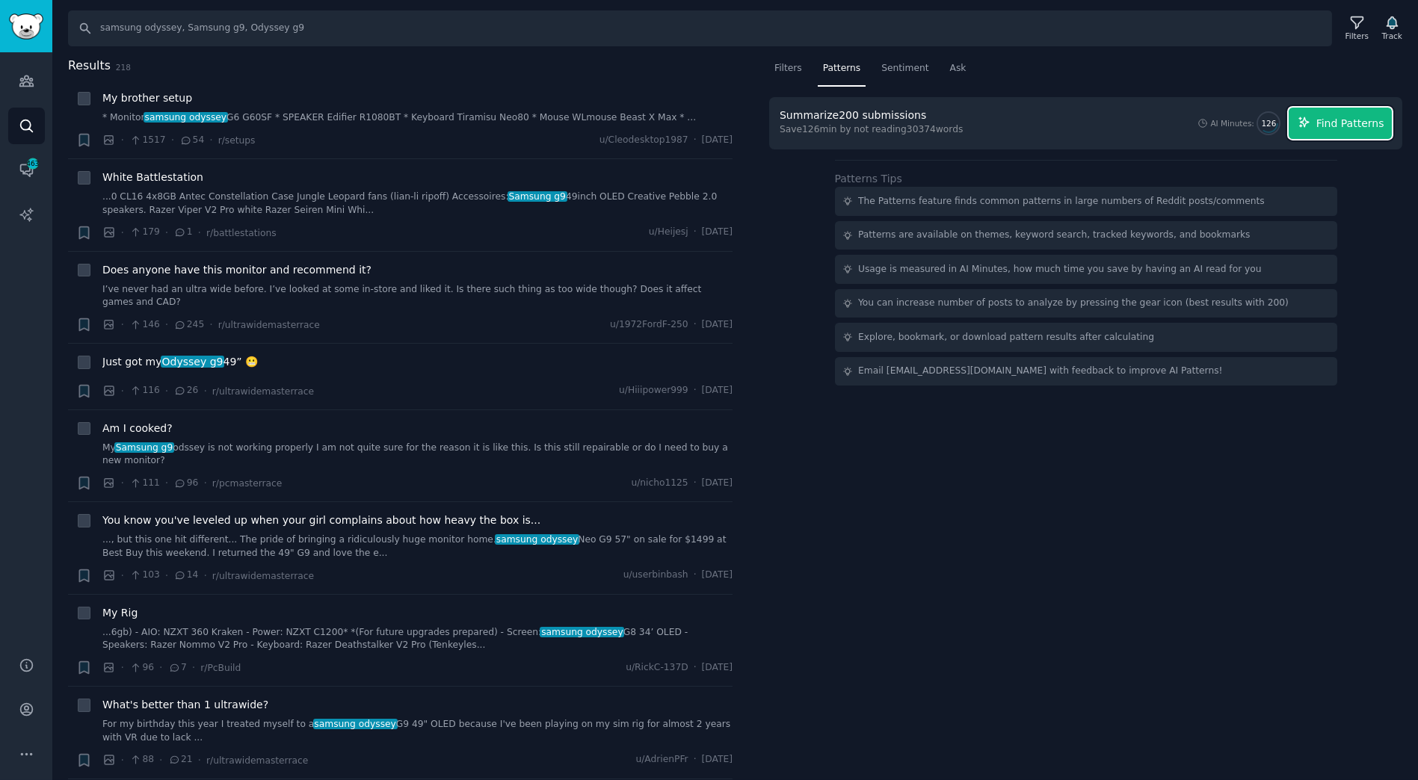
click at [1356, 120] on span "Find Patterns" at bounding box center [1350, 124] width 68 height 16
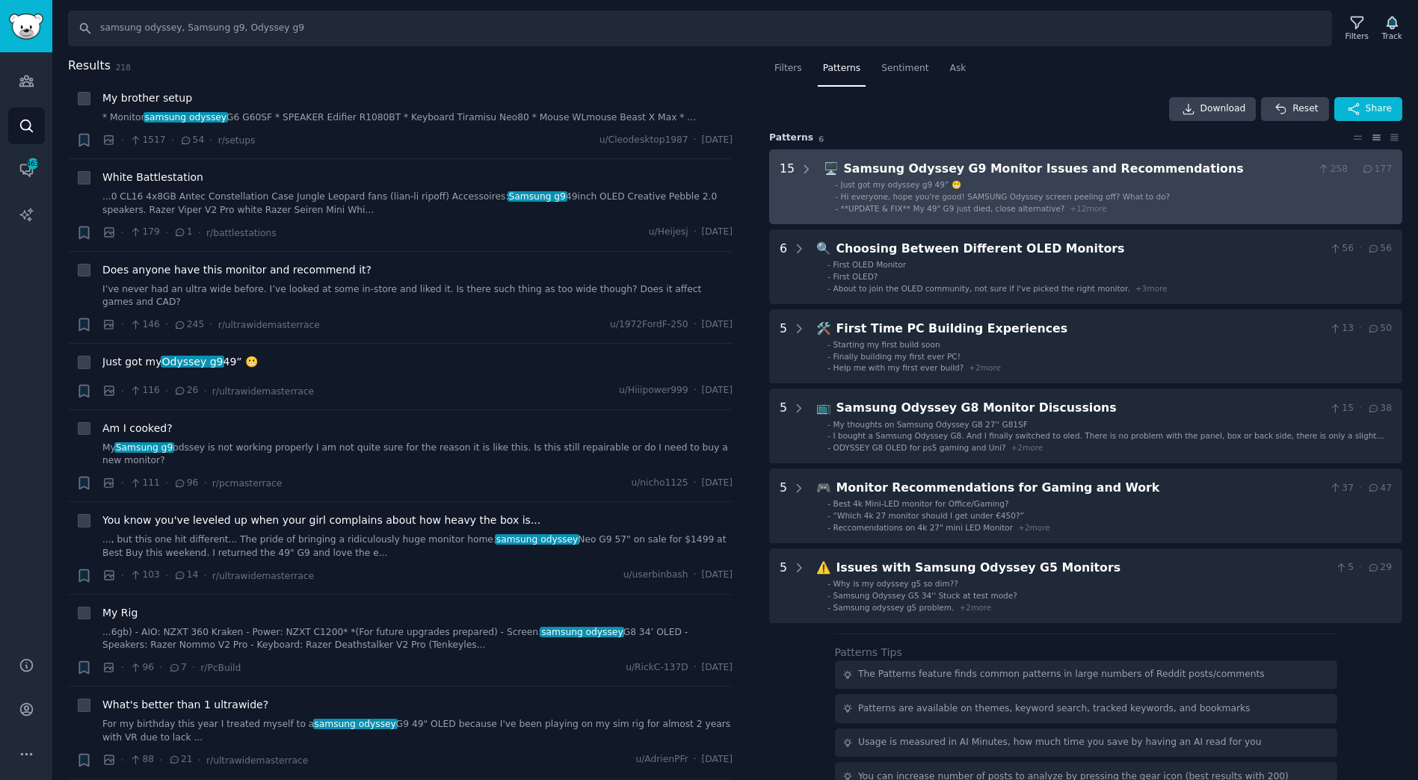
click at [1132, 185] on li "- Just got my odyssey g9 49” 😬" at bounding box center [1113, 184] width 557 height 10
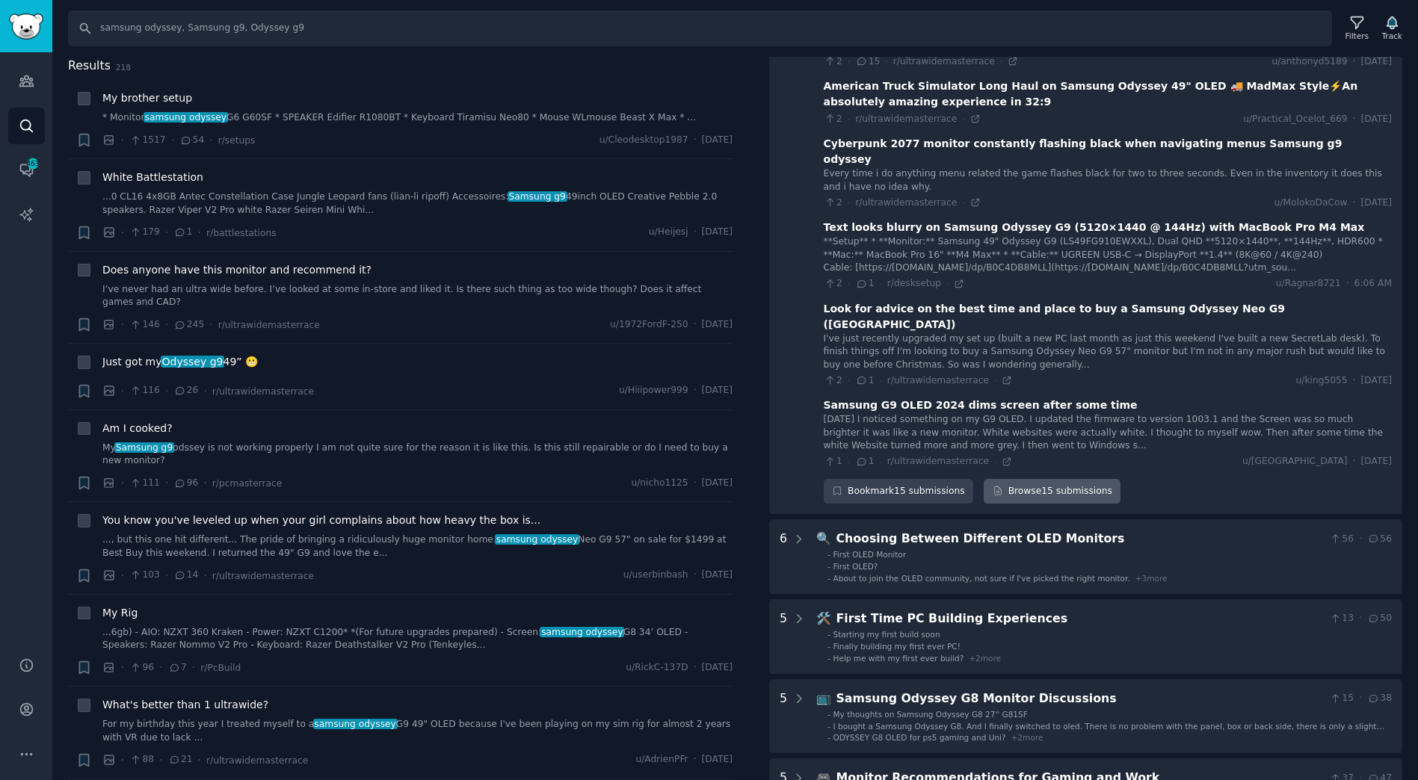
scroll to position [913, 0]
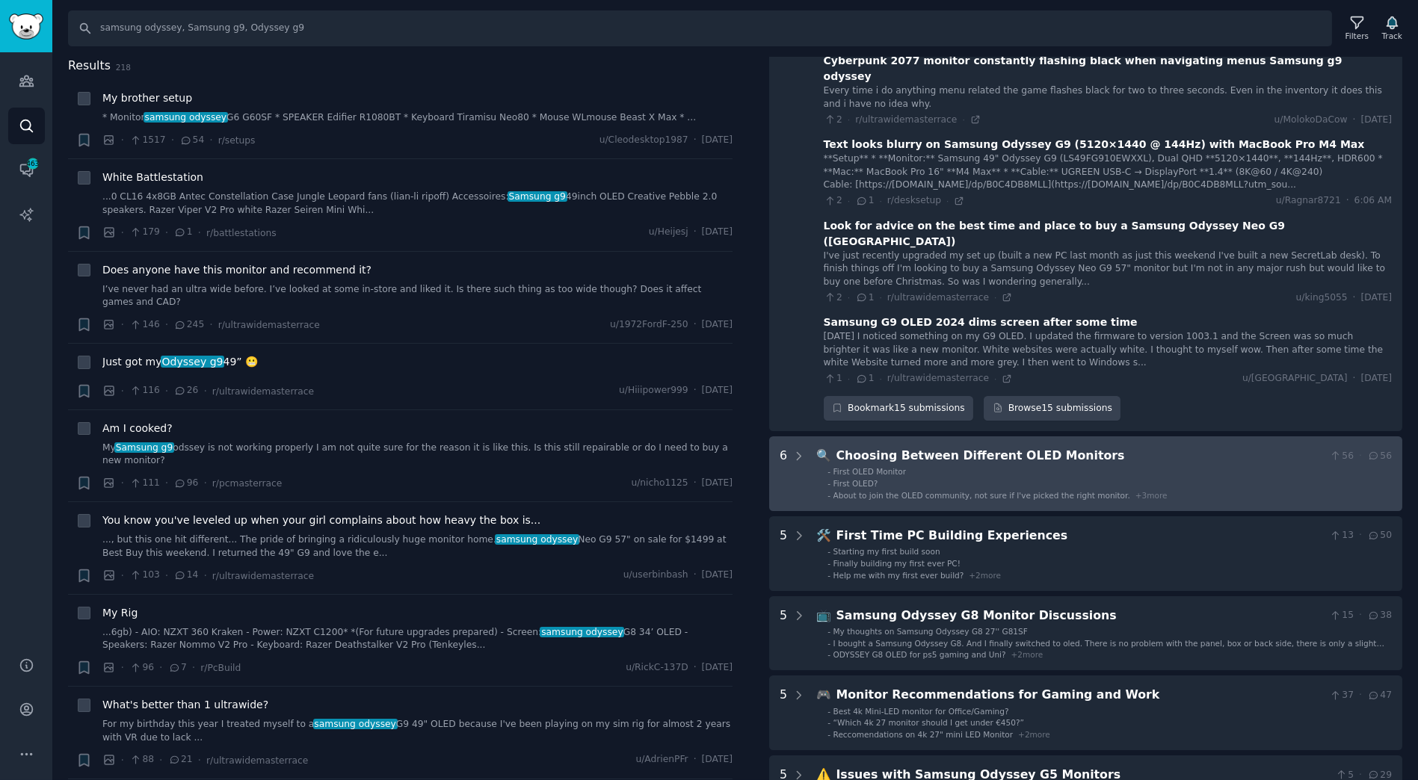
click at [1232, 478] on li "- First OLED?" at bounding box center [1110, 483] width 564 height 10
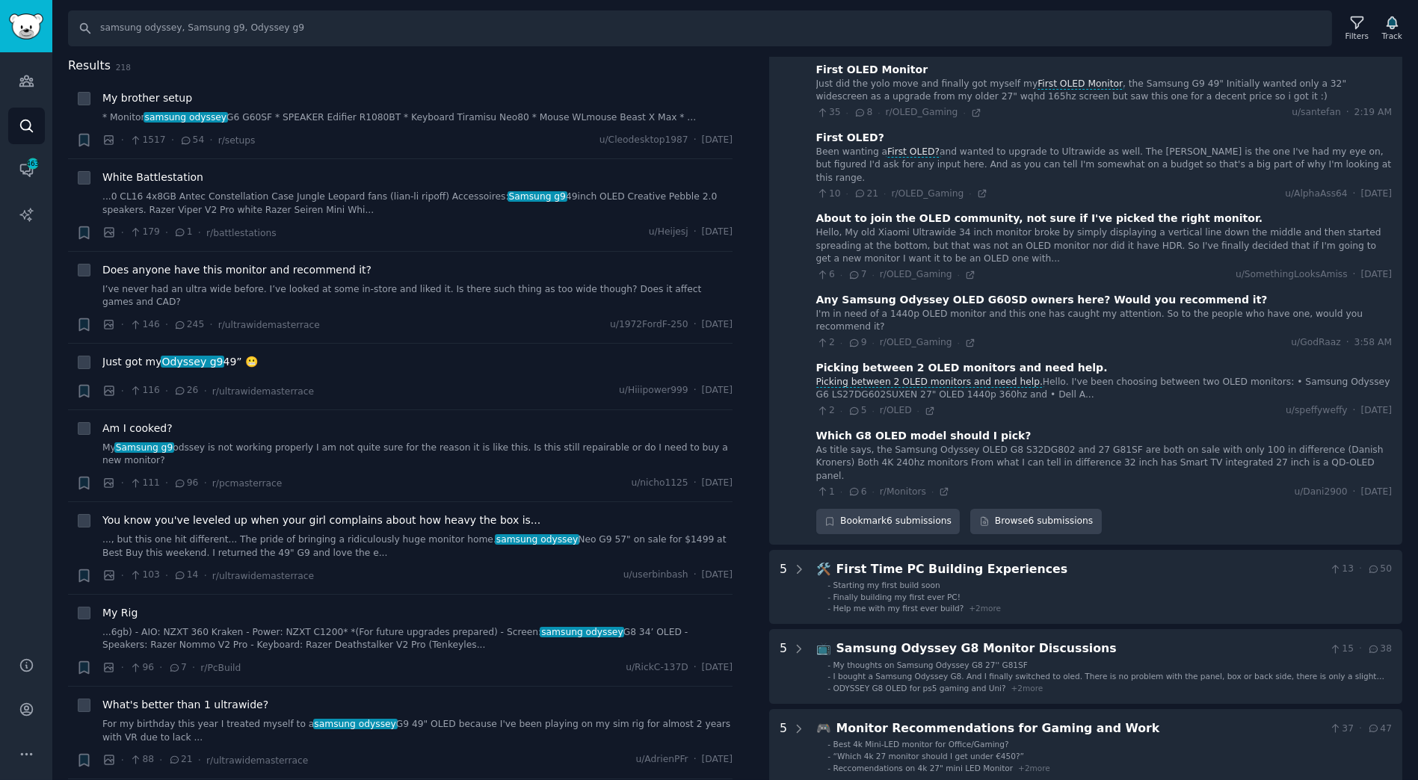
scroll to position [1495, 0]
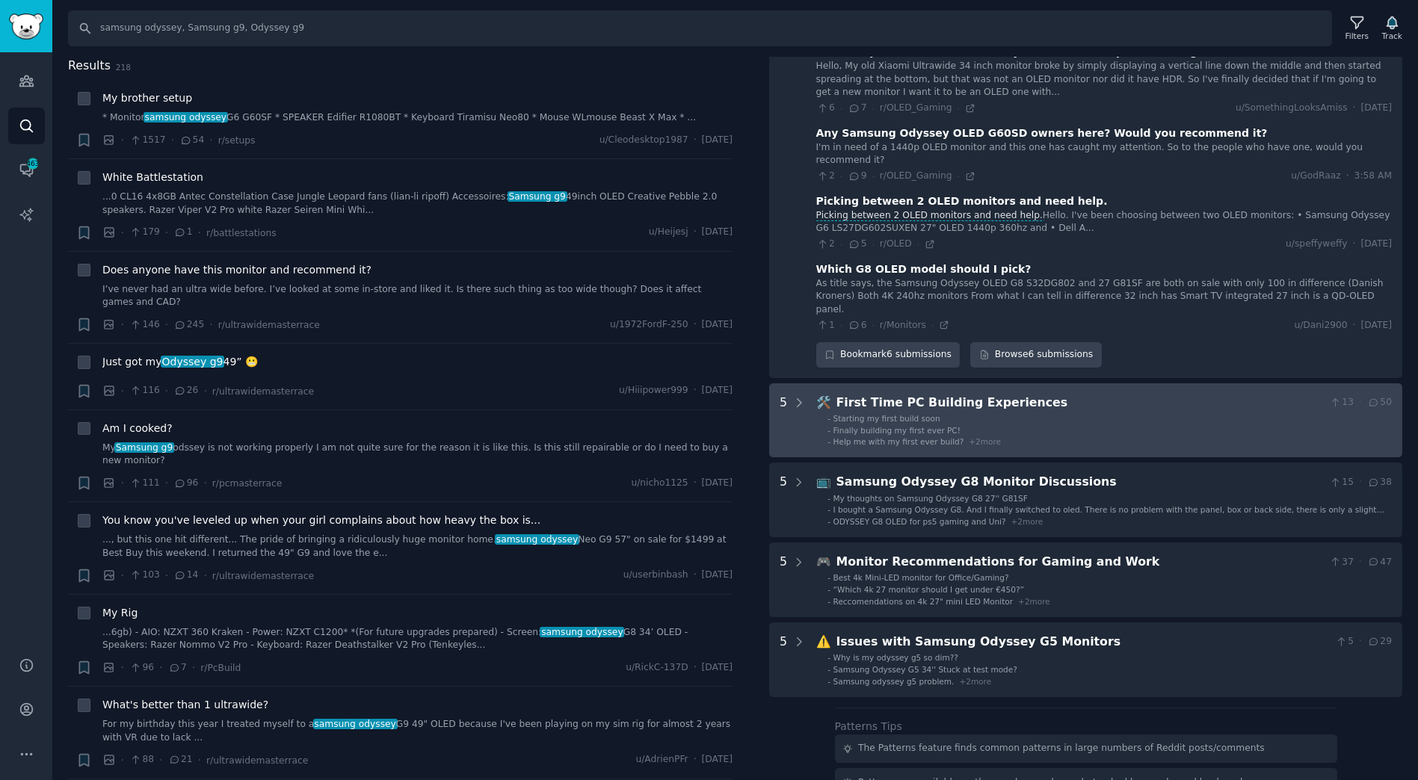
click at [1115, 425] on li "- Finally building my first ever PC!" at bounding box center [1110, 430] width 564 height 10
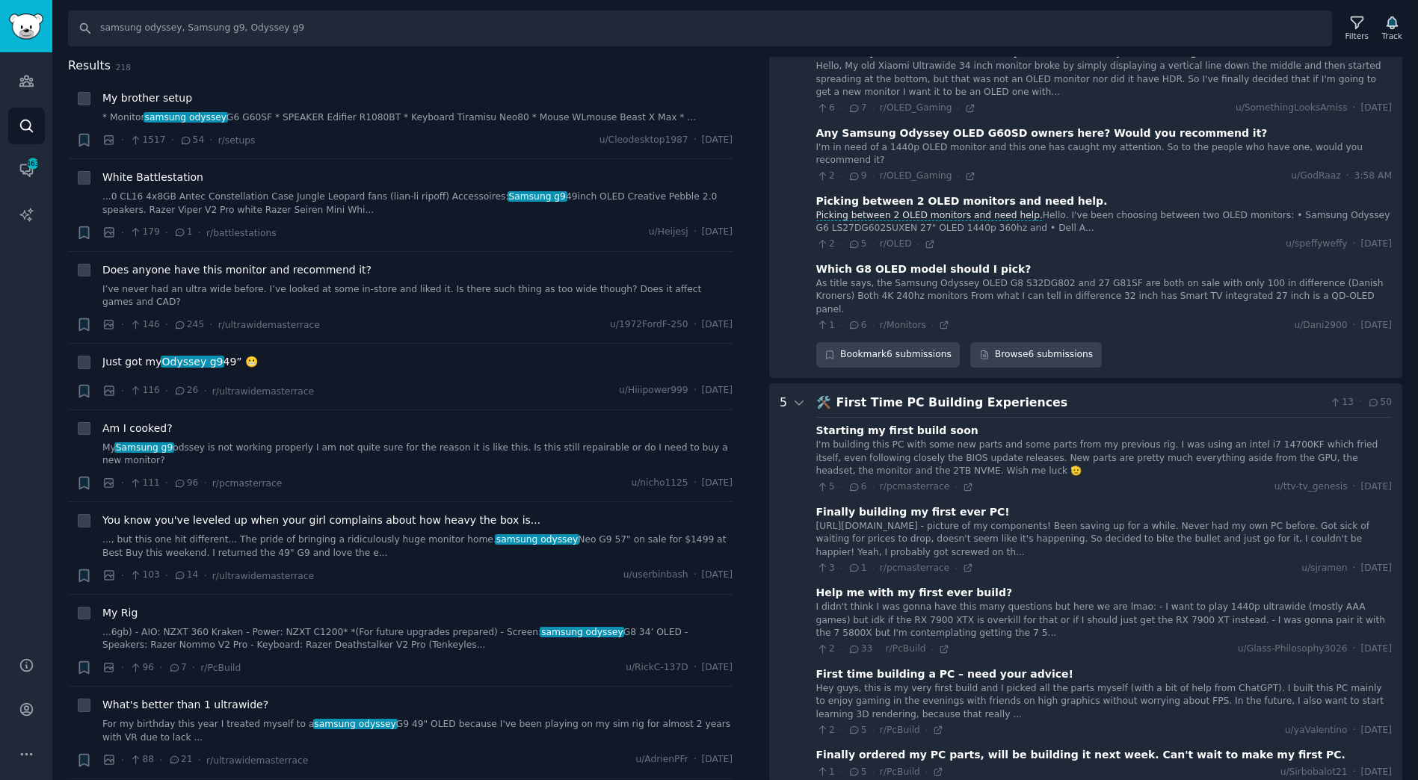
scroll to position [1762, 0]
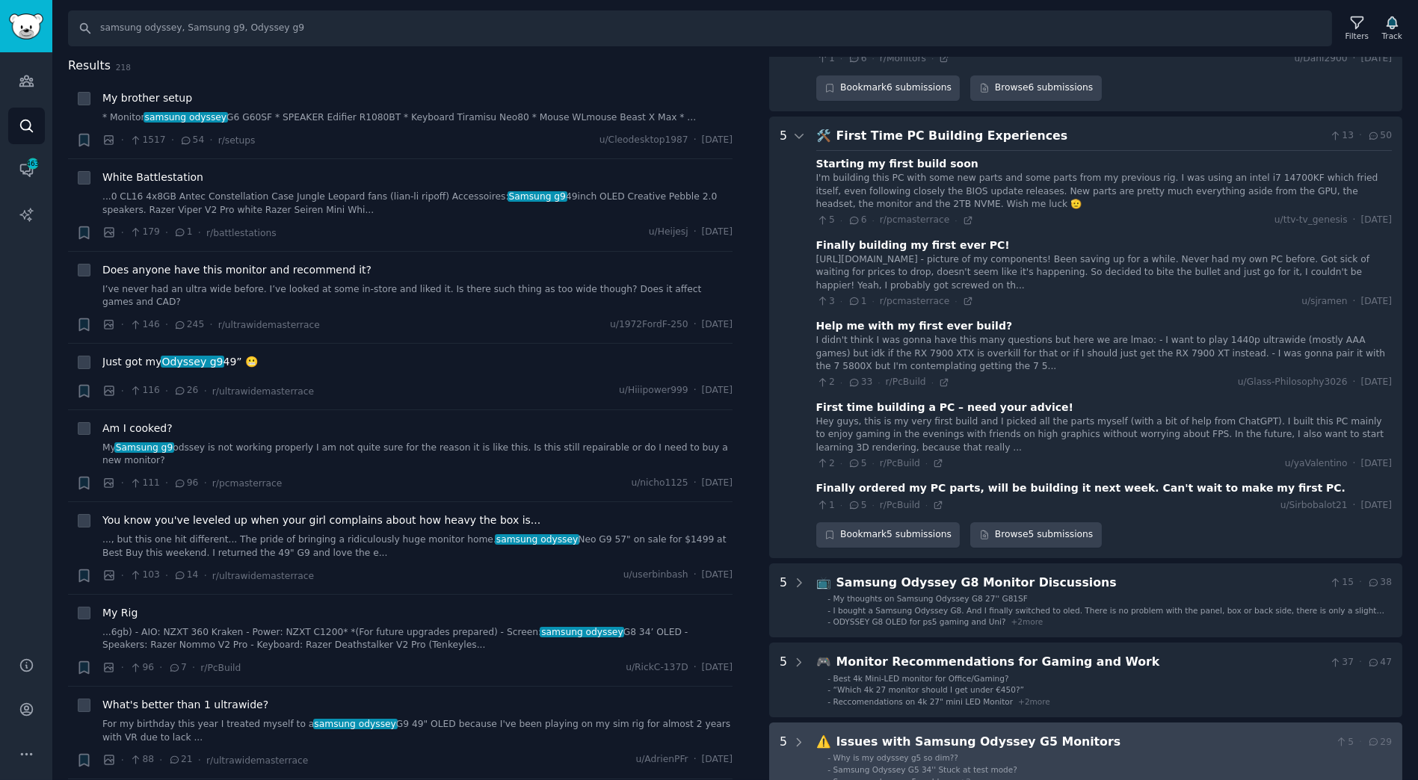
drag, startPoint x: 1188, startPoint y: 681, endPoint x: 1177, endPoint y: 682, distance: 11.3
click at [1188, 733] on div "Issues with Samsung Odyssey G5 Monitors" at bounding box center [1082, 742] width 493 height 19
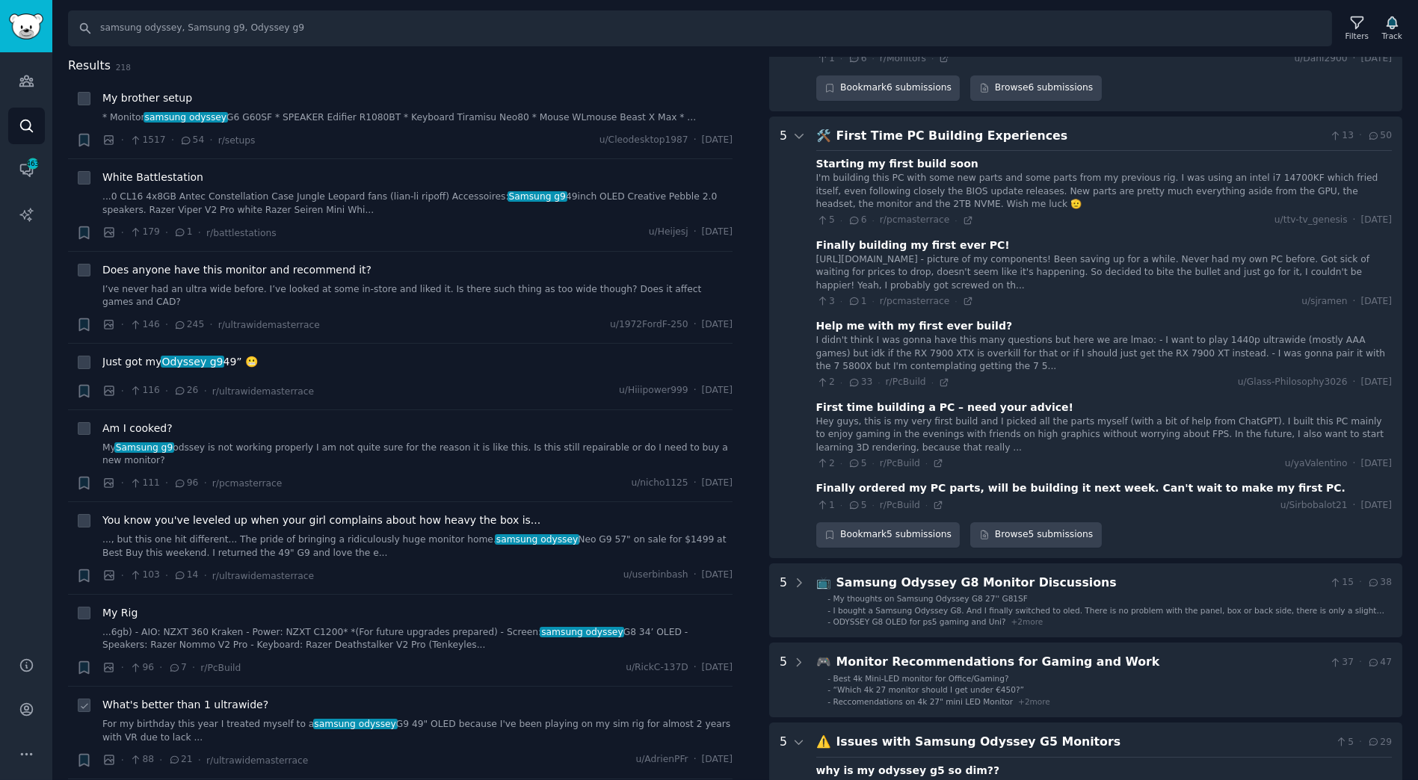
scroll to position [2338, 0]
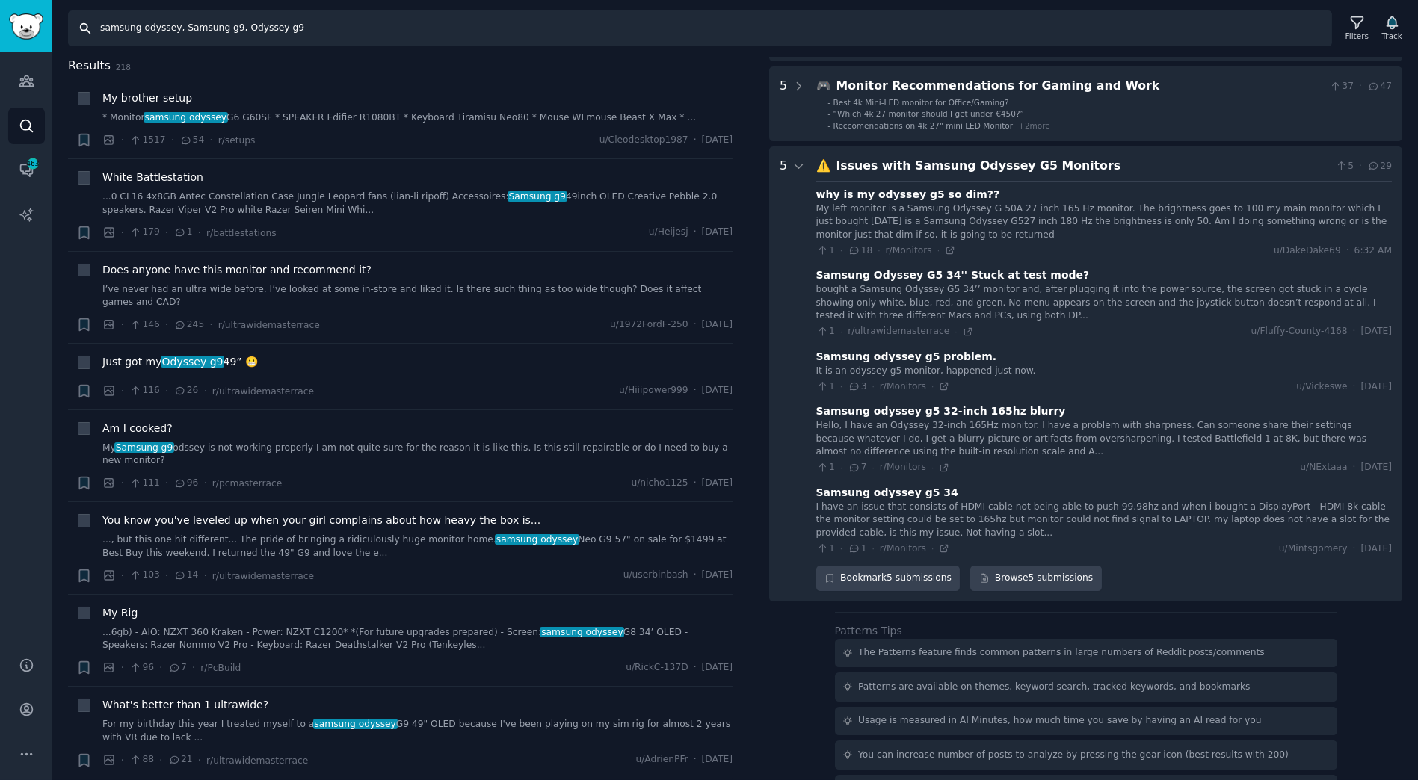
click at [252, 26] on input "samsung odyssey, Samsung g9, Odyssey g9" at bounding box center [700, 28] width 1264 height 36
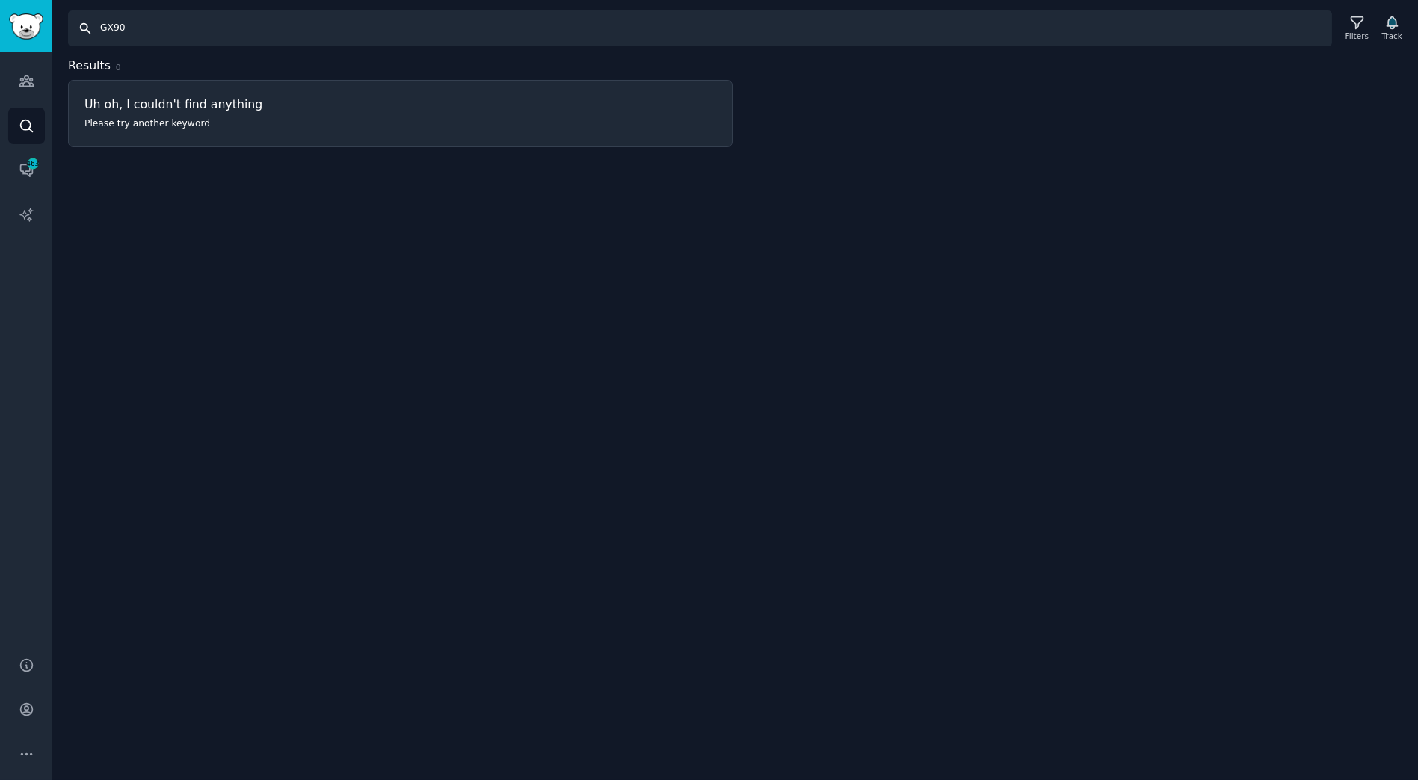
click at [227, 28] on input "GX90" at bounding box center [700, 28] width 1264 height 36
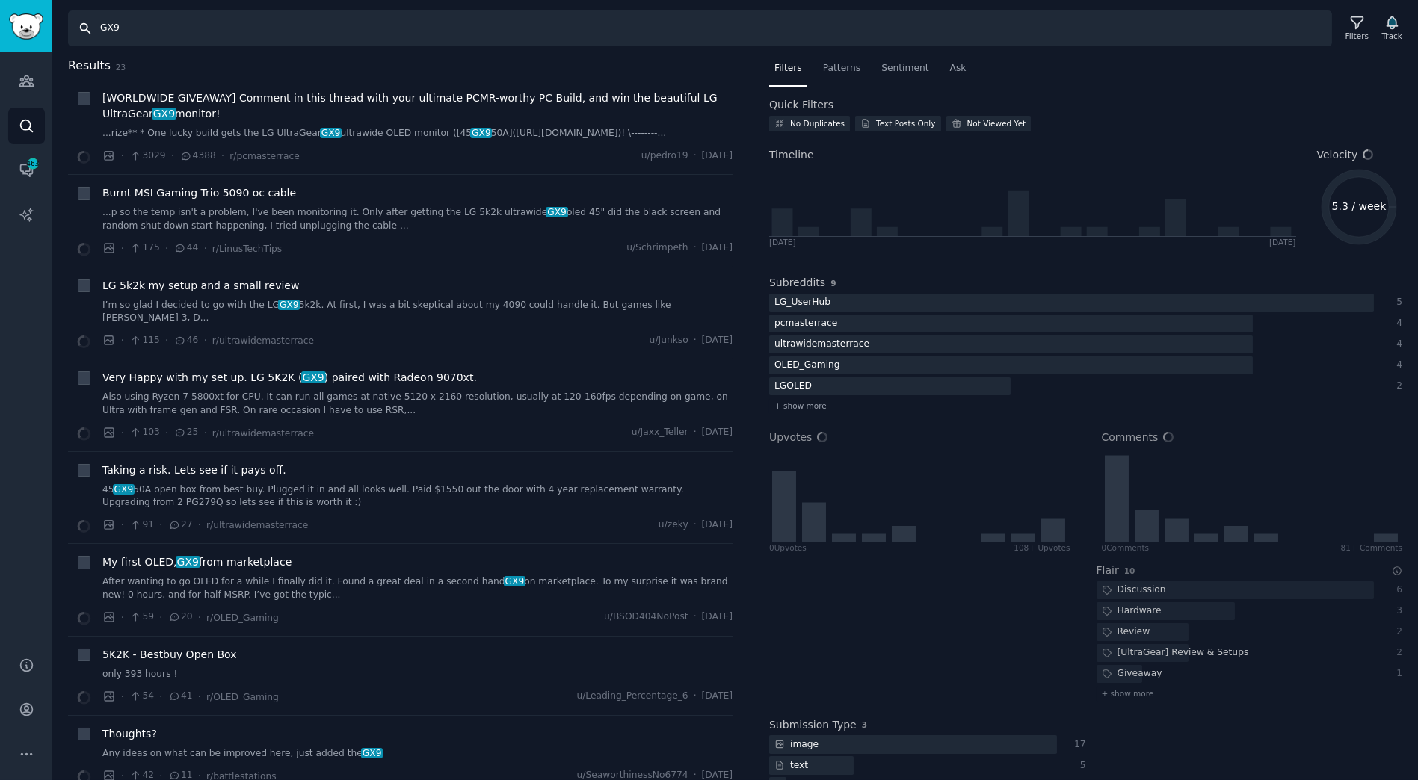
click at [227, 28] on input "GX9" at bounding box center [700, 28] width 1264 height 36
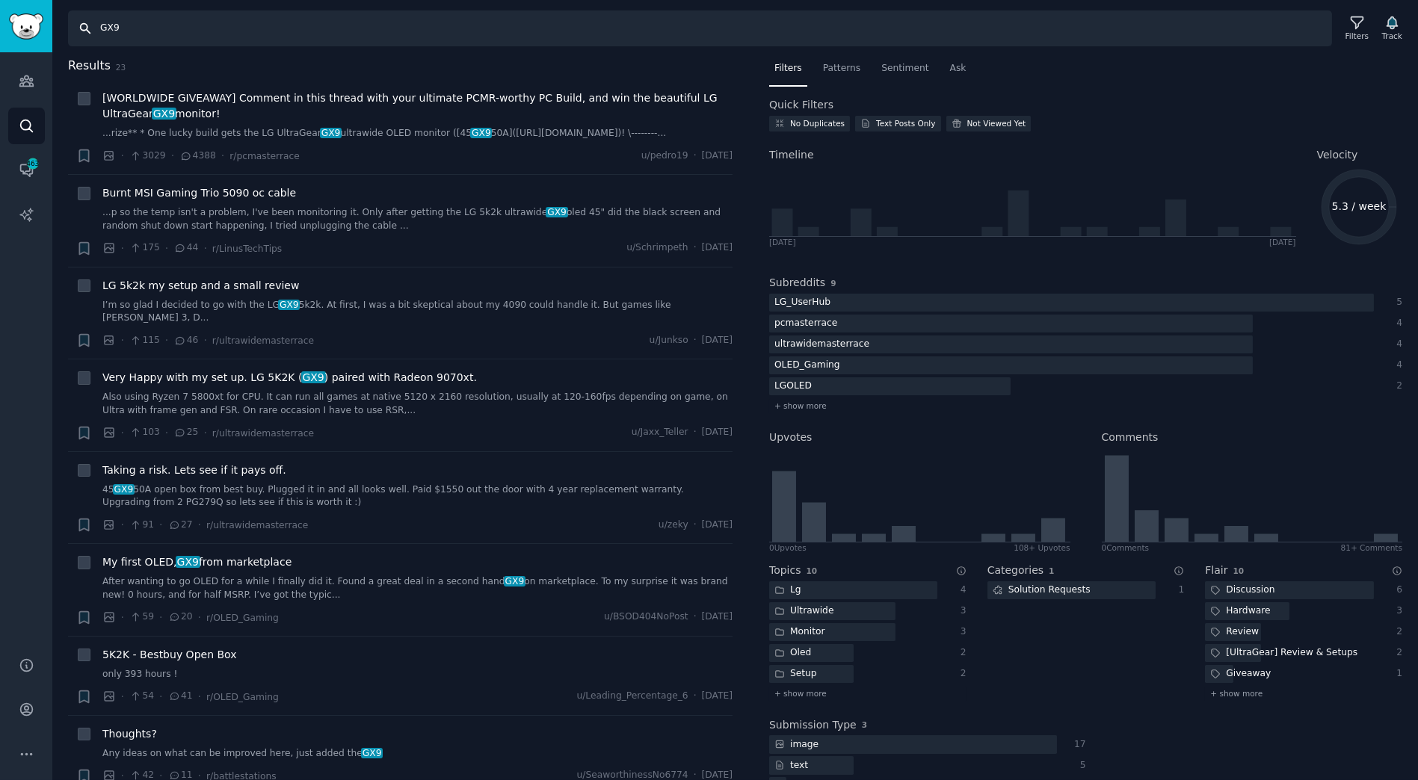
click at [227, 28] on input "GX9" at bounding box center [700, 28] width 1264 height 36
type input "g"
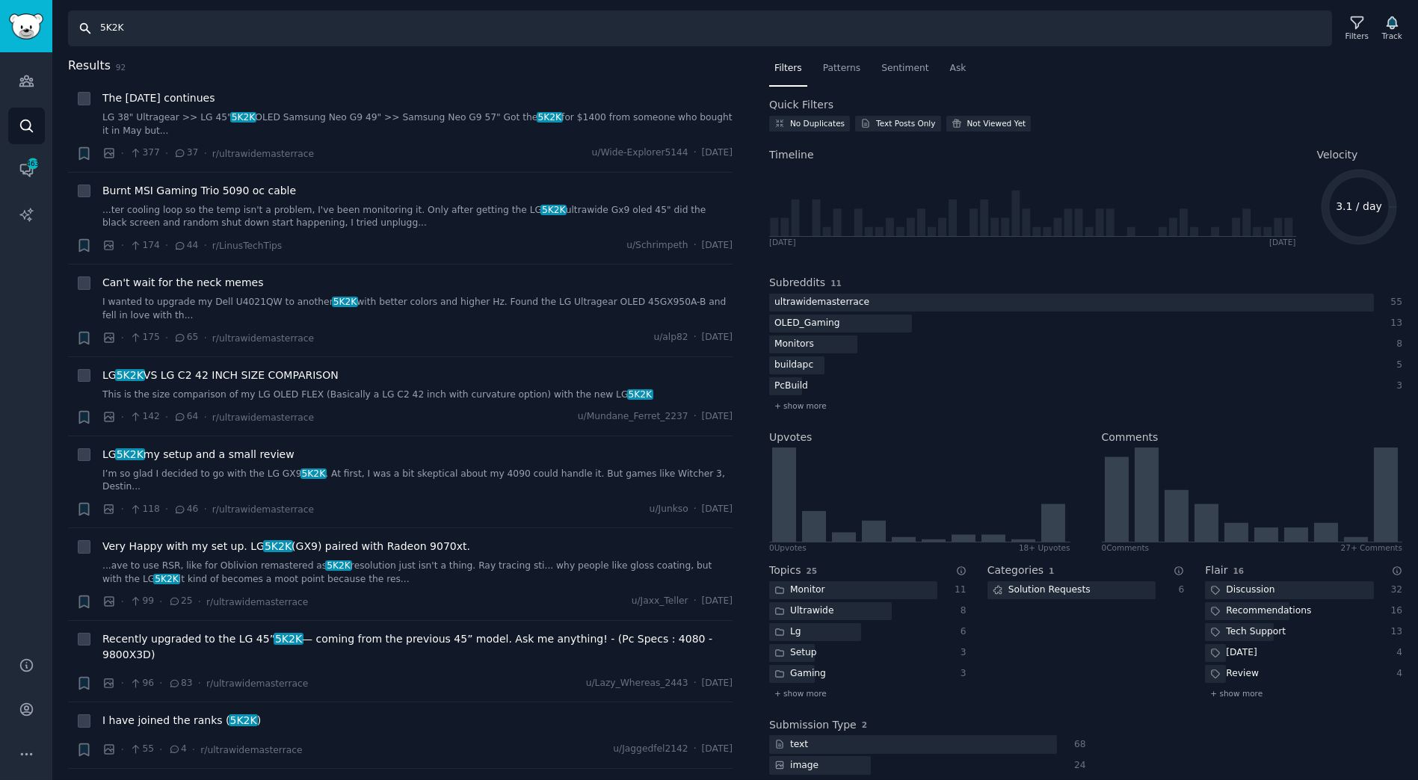
click at [189, 13] on input "5K2K" at bounding box center [700, 28] width 1264 height 36
paste input "32GS95UE"
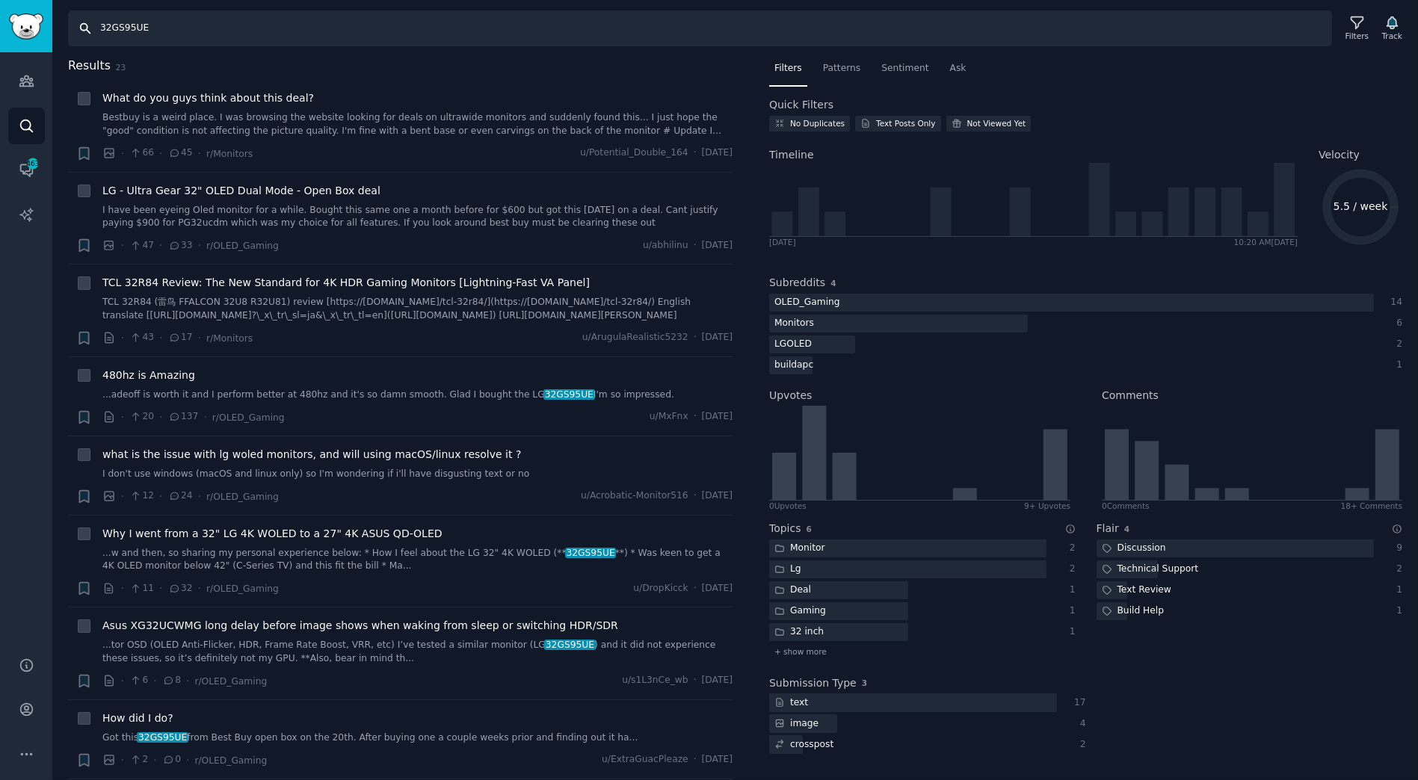
click at [220, 35] on input "32GS95UE" at bounding box center [700, 28] width 1264 height 36
paste input "45GX950A"
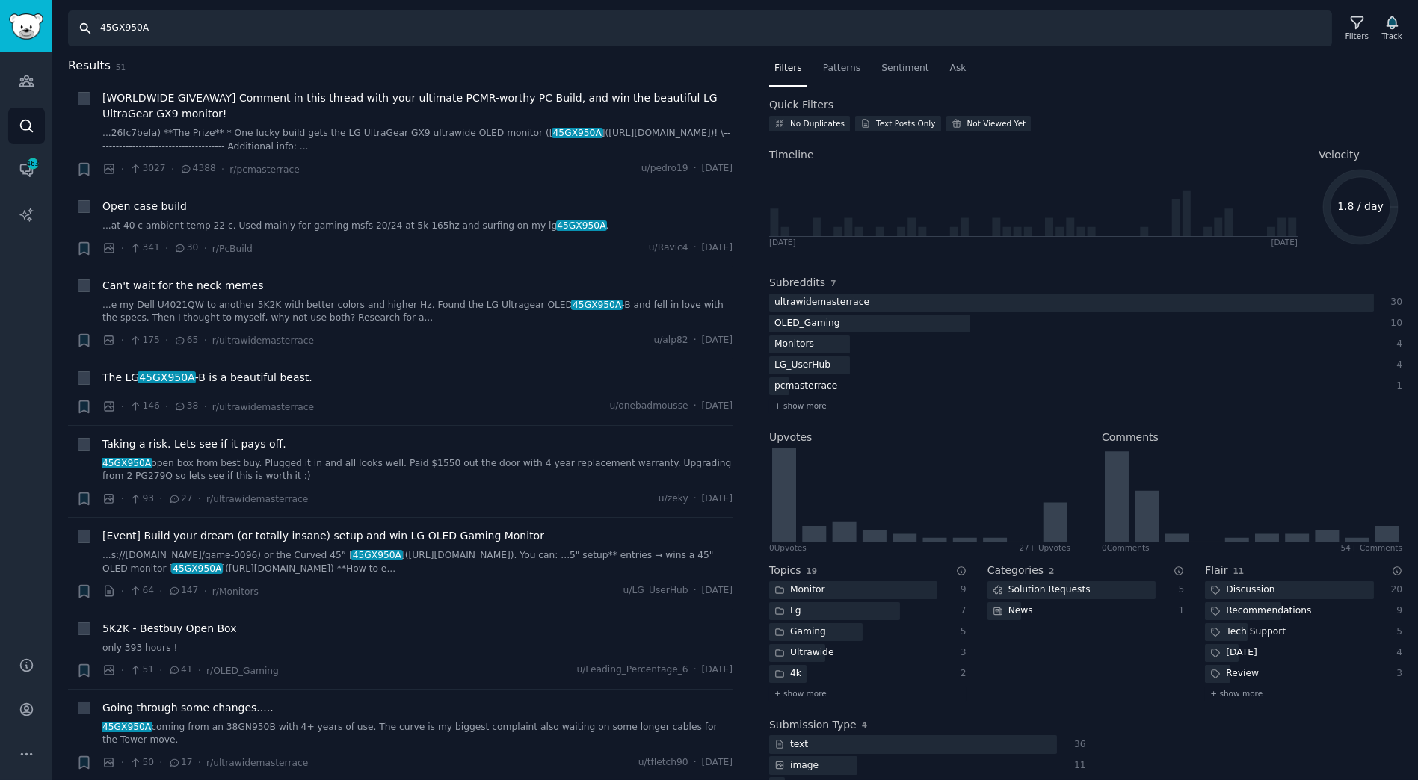
click at [209, 43] on input "45GX950A" at bounding box center [700, 28] width 1264 height 36
paste input "34GS95QE"
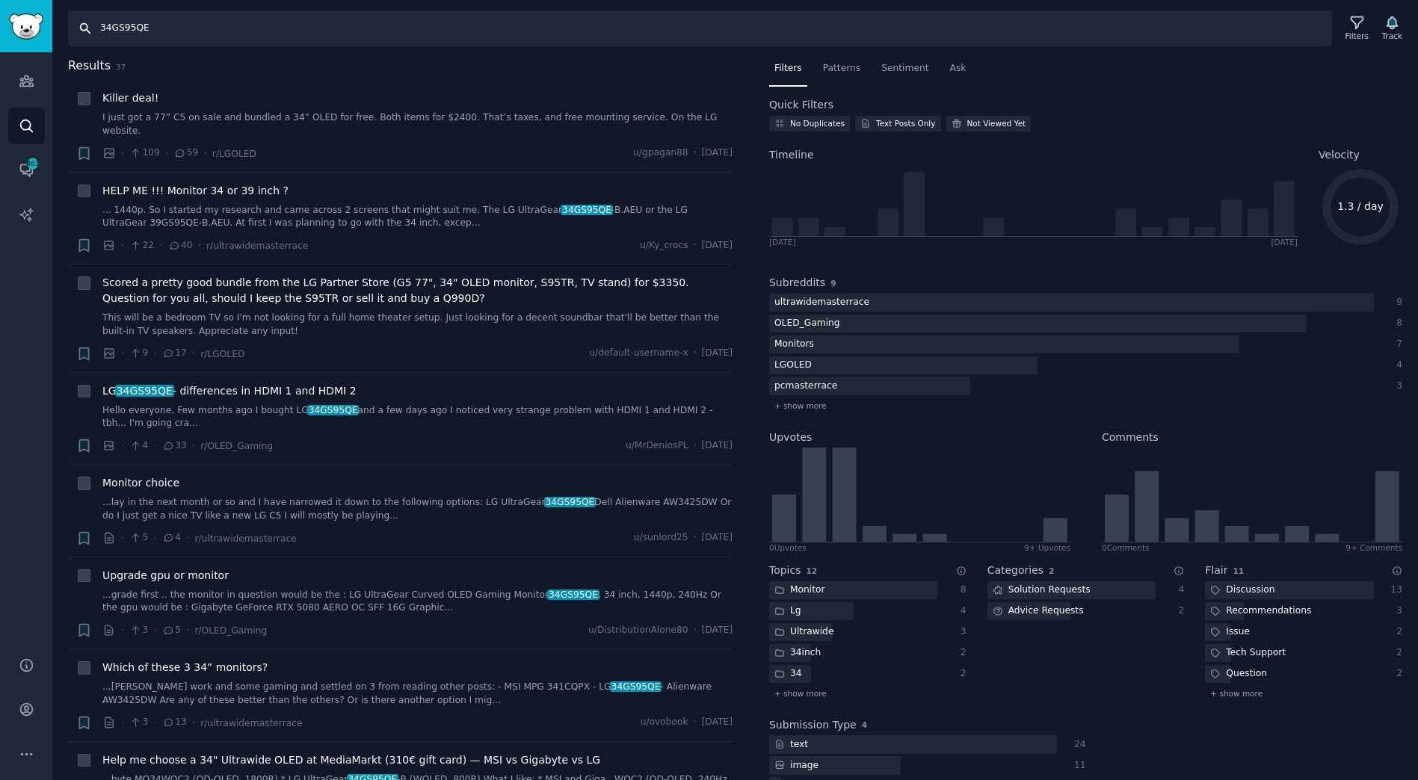
click at [160, 22] on input "34GS95QE" at bounding box center [700, 28] width 1264 height 36
paste input "27GX790A"
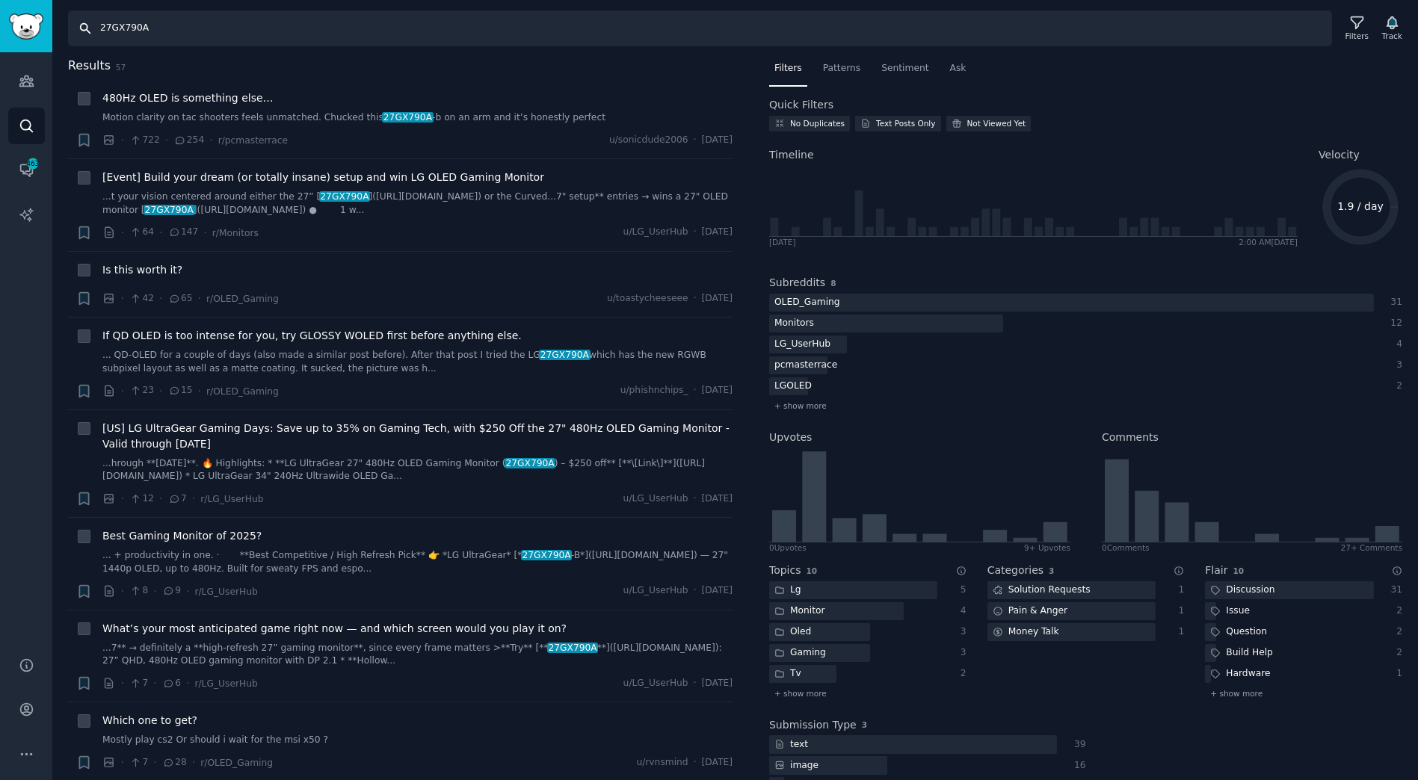
click at [198, 19] on input "27GX790A" at bounding box center [700, 28] width 1264 height 36
paste input "S95QE"
type input "27GS95QE"
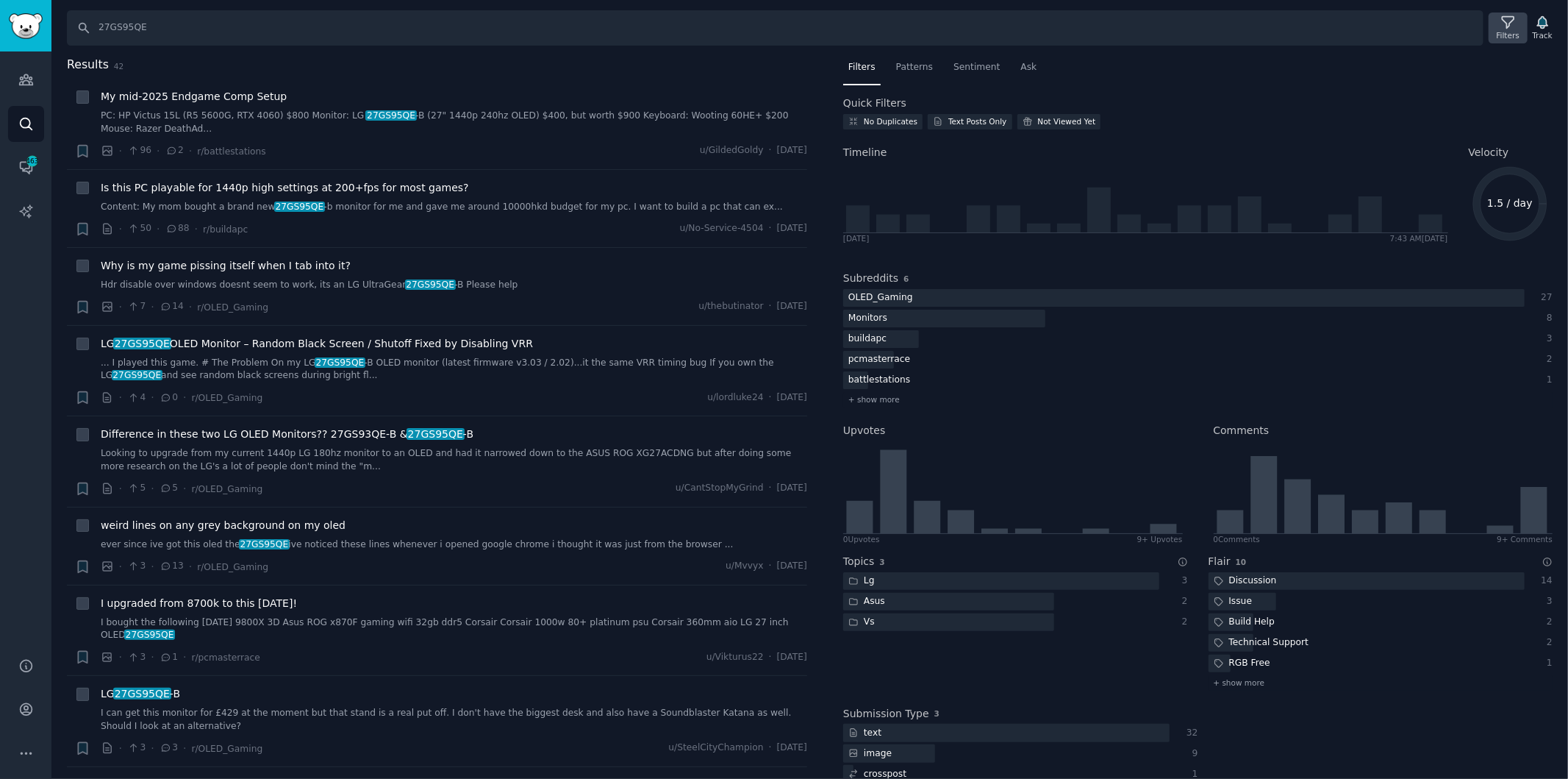
click at [1512, 31] on div "Filters" at bounding box center [1508, 35] width 23 height 10
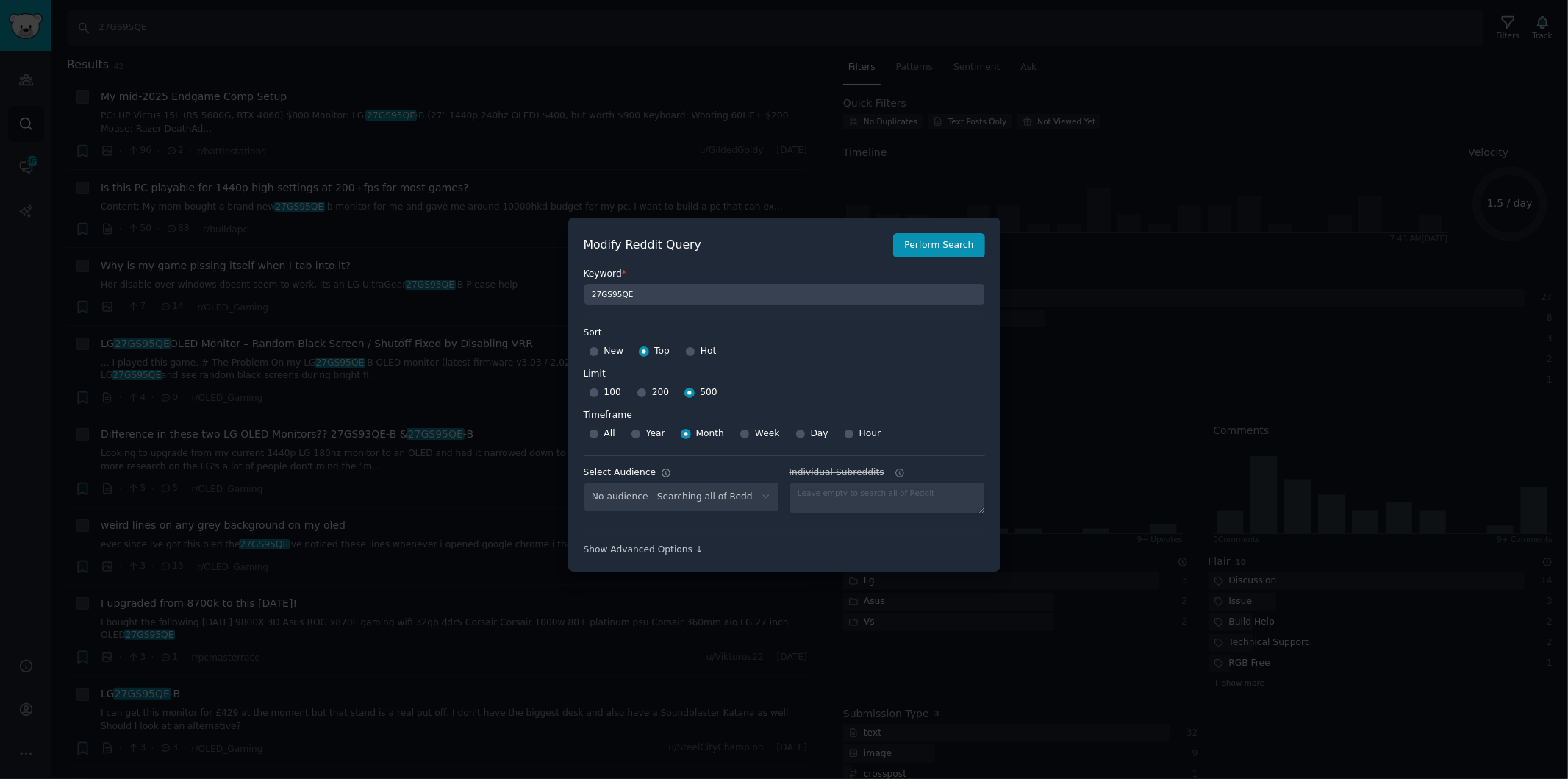
click at [753, 497] on div "No audience - Searching all of Reddit" at bounding box center [682, 497] width 196 height 30
click at [763, 499] on div "No audience - Searching all of Reddit" at bounding box center [682, 497] width 196 height 30
click at [671, 490] on div "No audience - Searching all of Reddit" at bounding box center [682, 497] width 196 height 30
click at [645, 303] on input "27GS95QE" at bounding box center [785, 294] width 401 height 22
select select "57831b04a0"
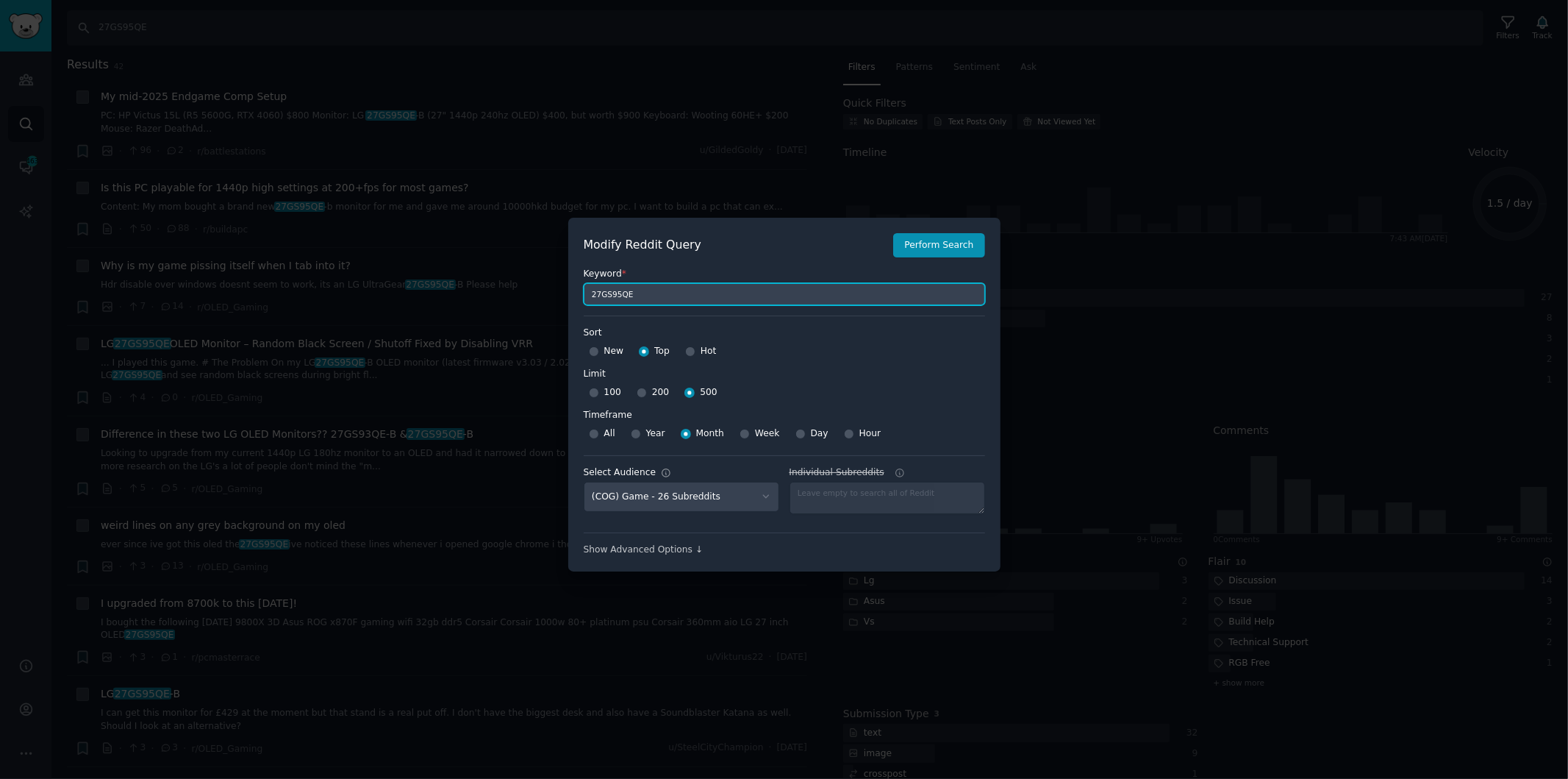
click at [645, 303] on input "27GS95QE" at bounding box center [785, 294] width 401 height 22
type input "x"
type input "xboom"
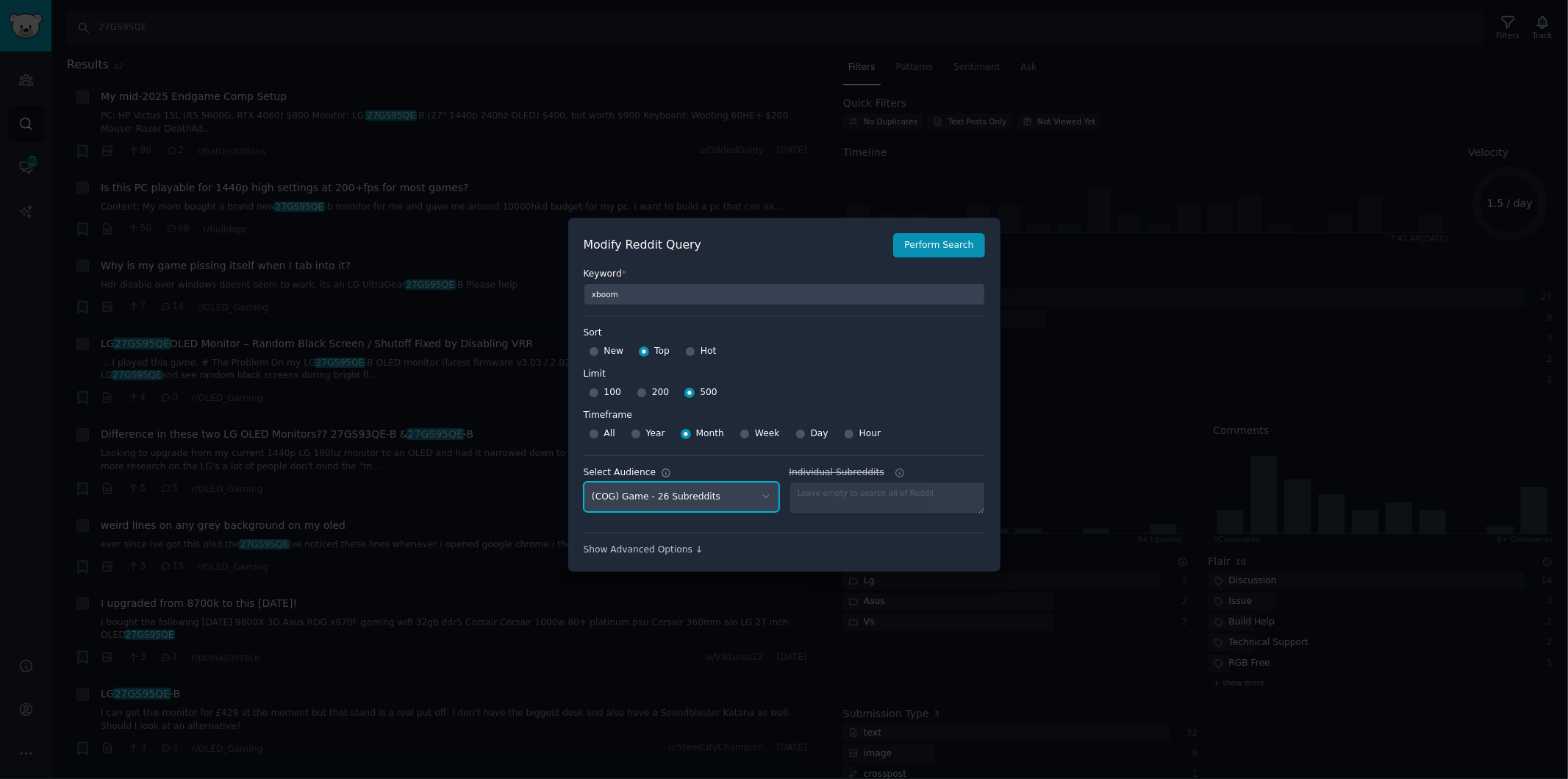
click at [760, 494] on select "No audience - Searching all of Reddit ART_LISTUP - 526 Subreddits [GEOGRAPHIC_D…" at bounding box center [682, 497] width 196 height 30
select select
click at [584, 482] on select "No audience - Searching all of Reddit ART_LISTUP - 526 Subreddits [GEOGRAPHIC_D…" at bounding box center [682, 497] width 196 height 30
click at [943, 248] on button "Perform Search" at bounding box center [938, 245] width 91 height 25
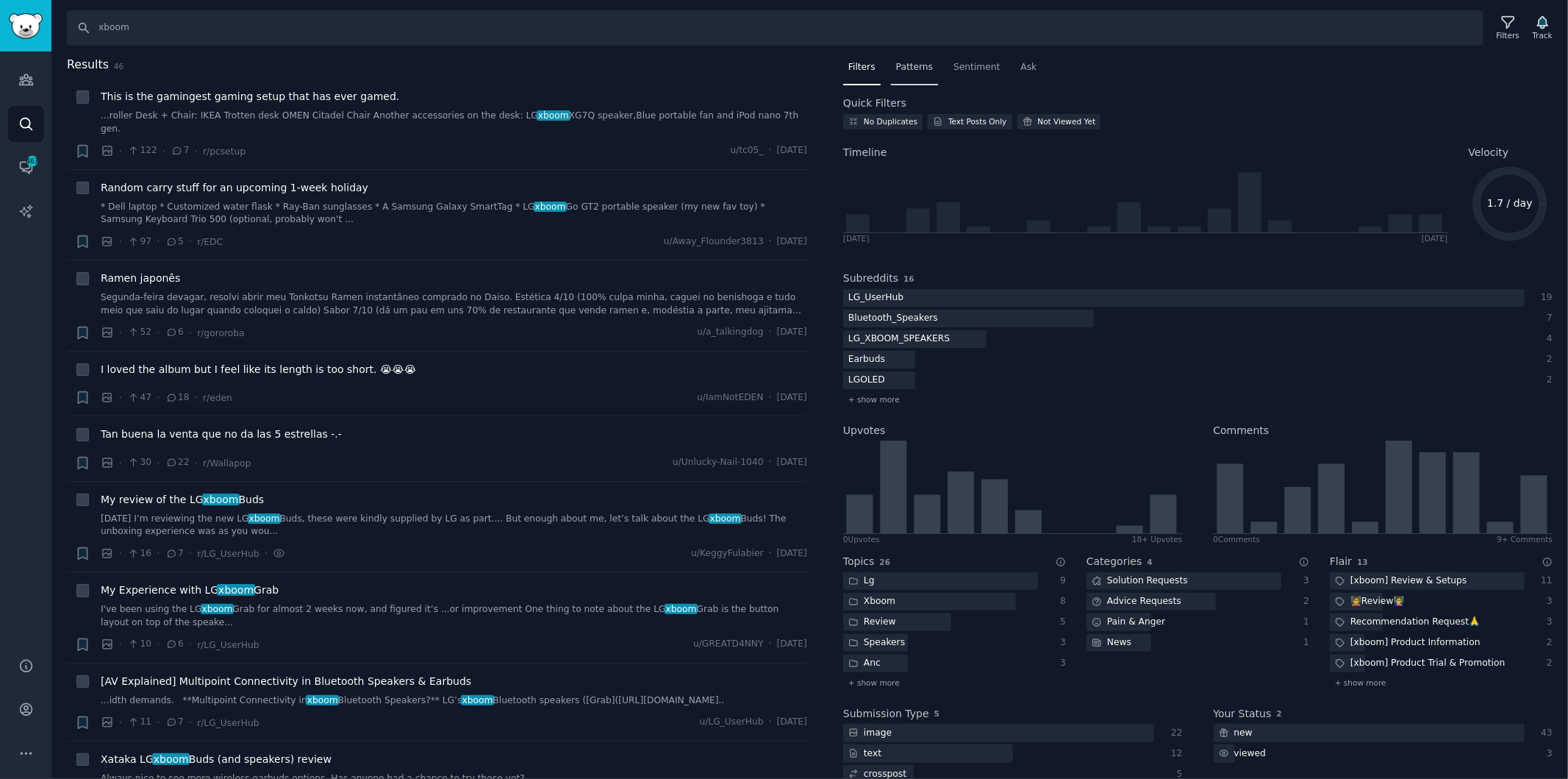
click at [919, 74] on div "Patterns" at bounding box center [915, 71] width 47 height 30
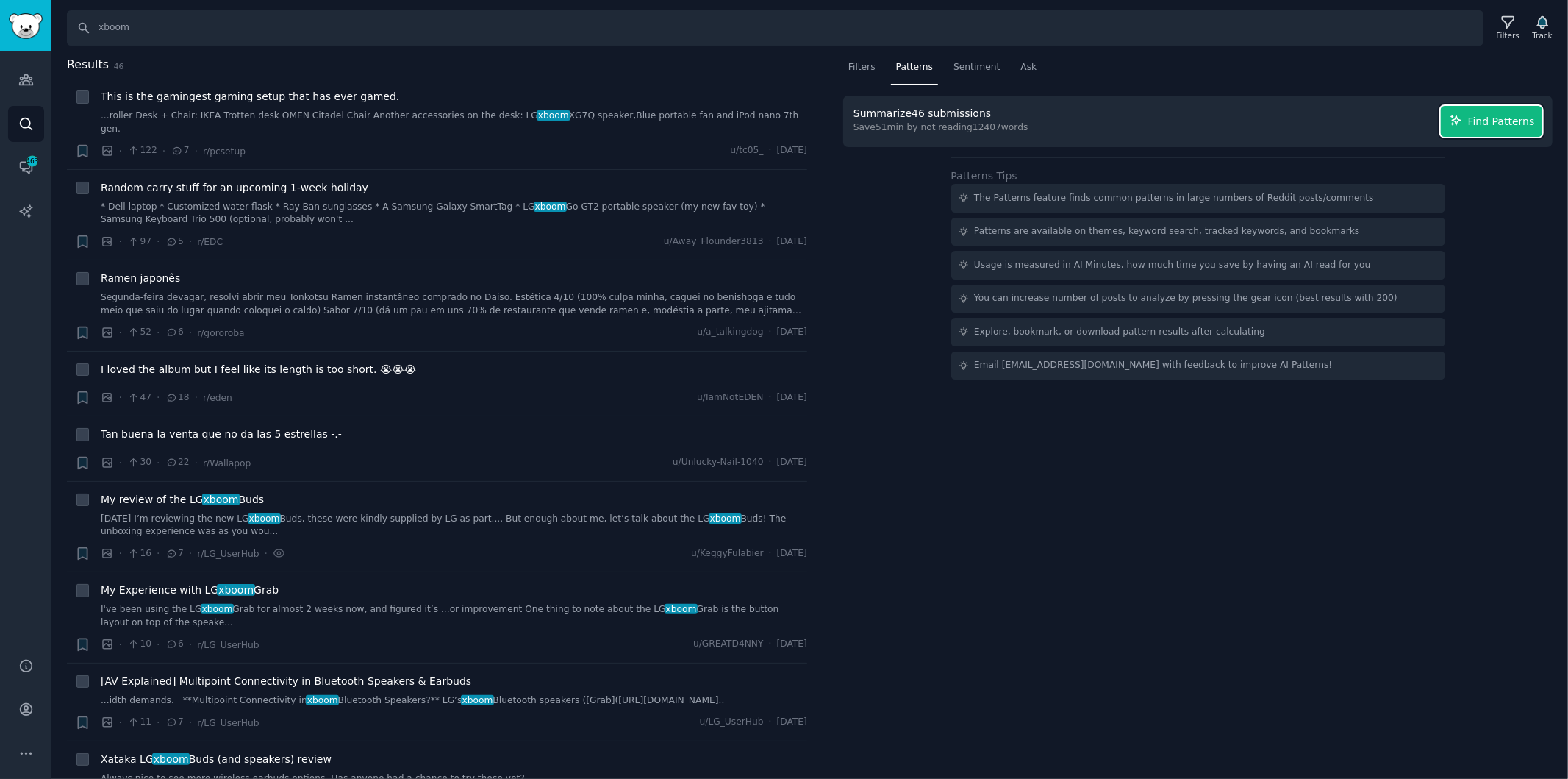
click at [1530, 118] on span "Find Patterns" at bounding box center [1502, 122] width 67 height 16
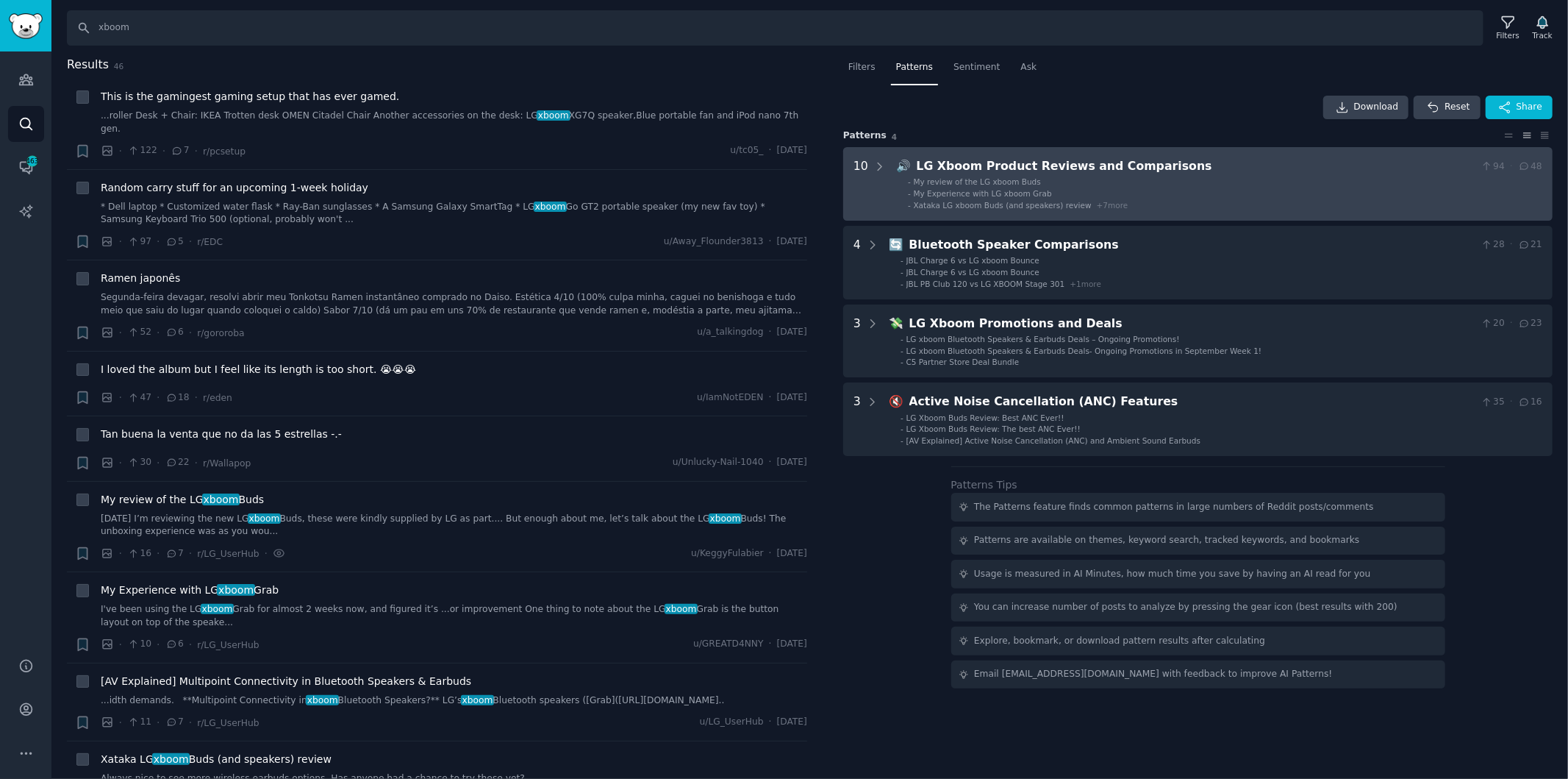
click at [1280, 170] on div "LG Xboom Product Reviews and Comparisons" at bounding box center [1196, 166] width 559 height 19
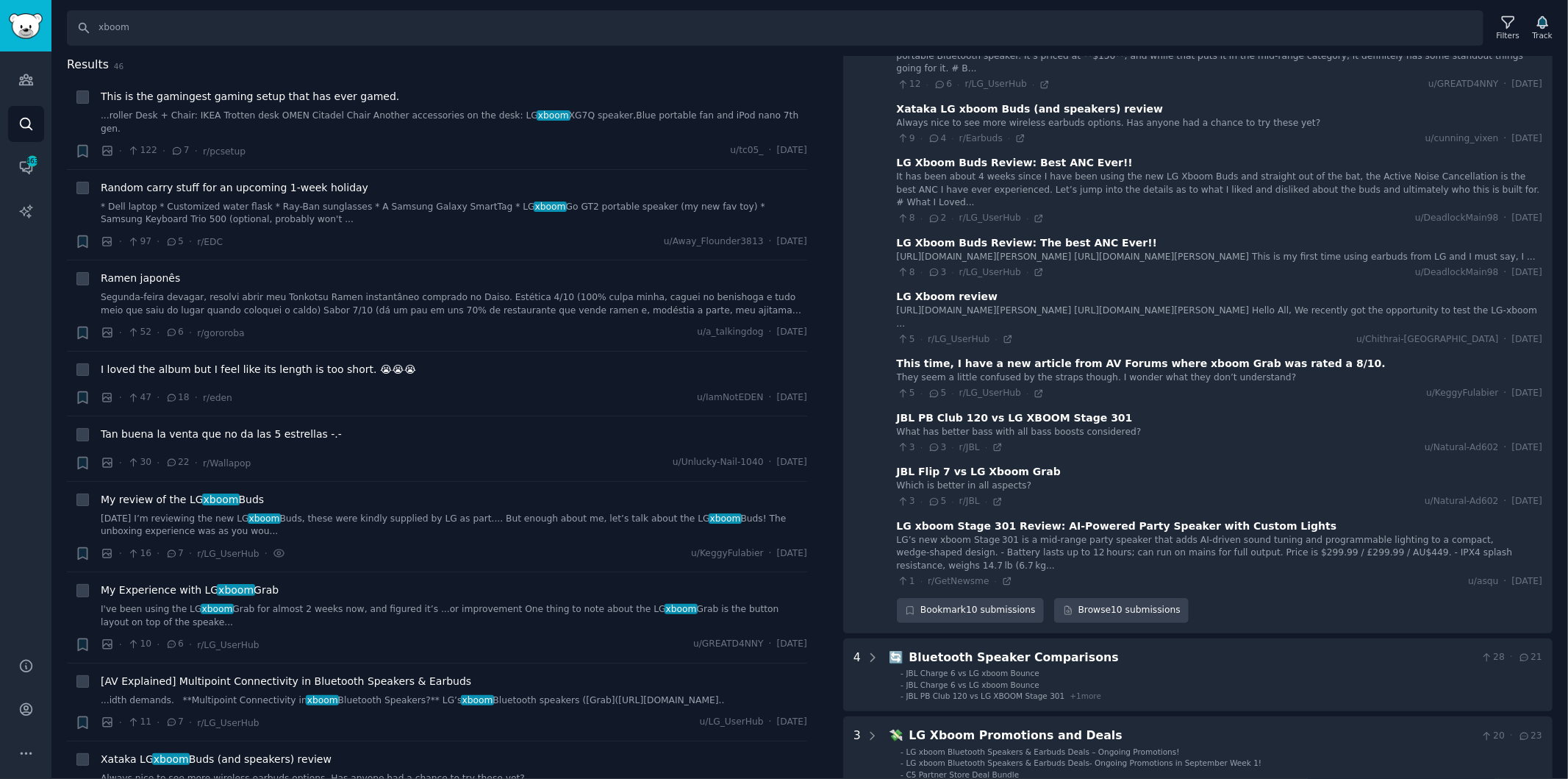
scroll to position [490, 0]
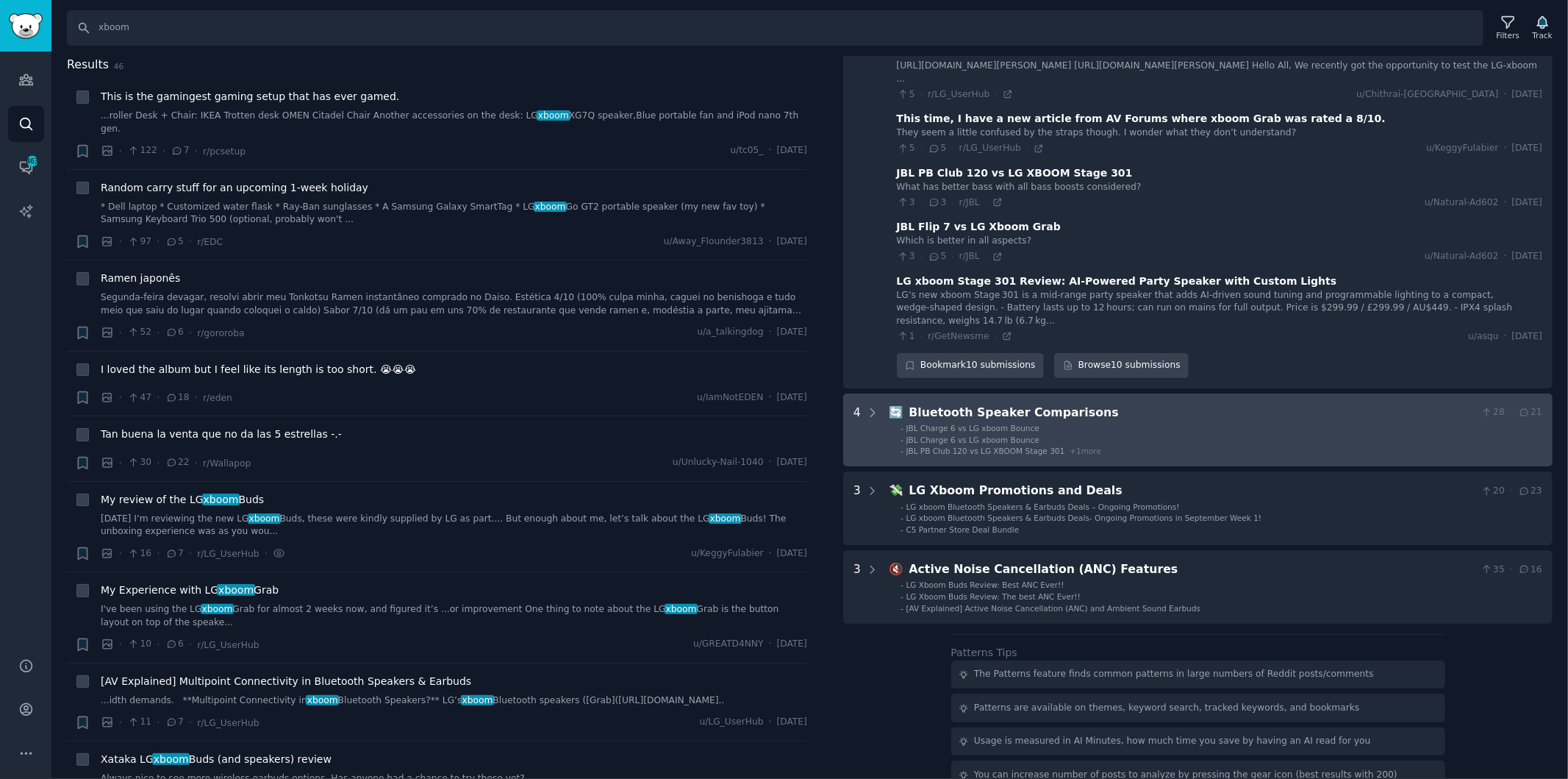
click at [1155, 393] on Comparisons "4 🔄 Bluetooth Speaker Comparisons 28 · 21 - JBL Charge 6 vs LG xboom Bounce - J…" at bounding box center [1197, 430] width 709 height 74
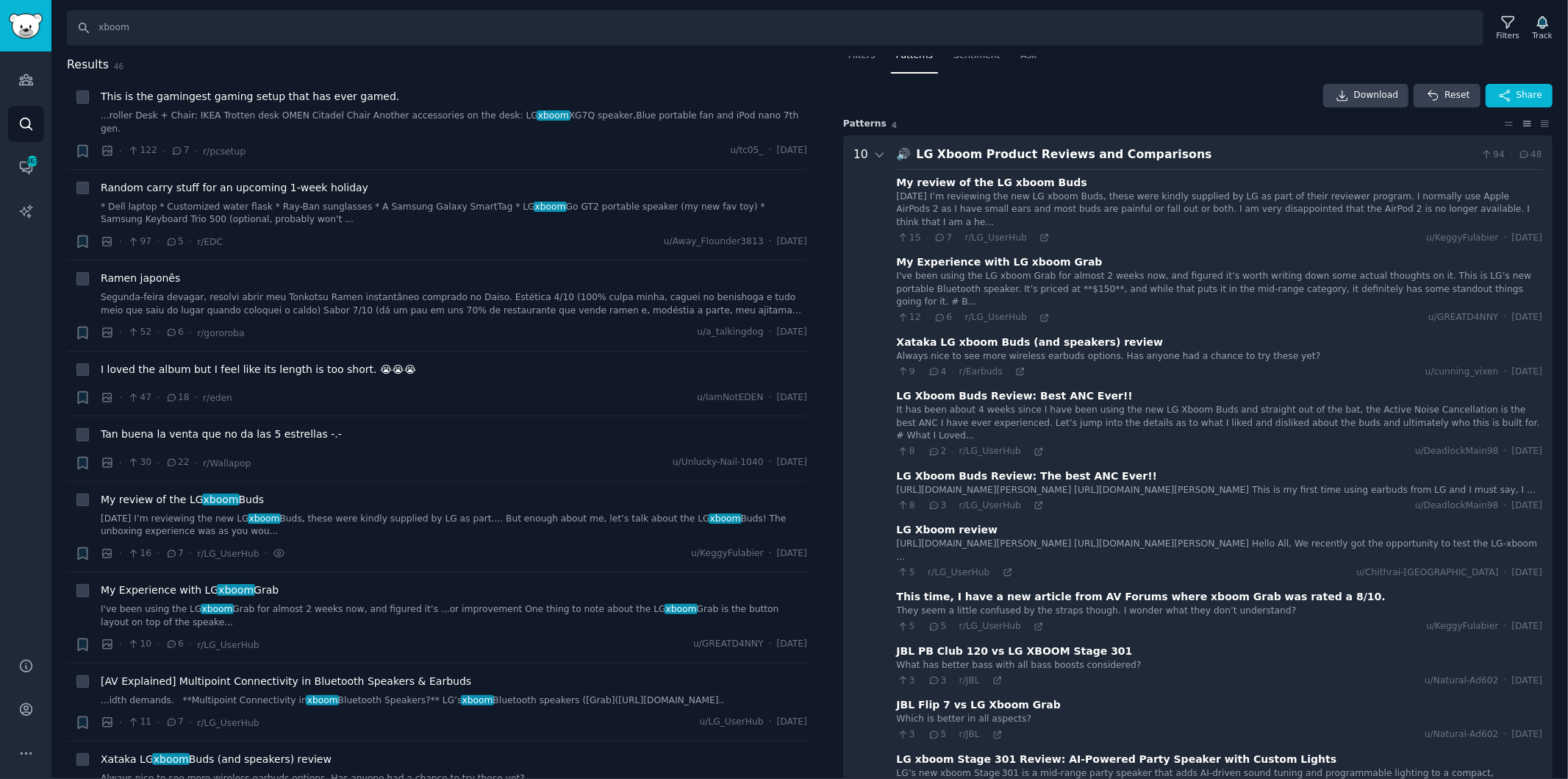
scroll to position [0, 0]
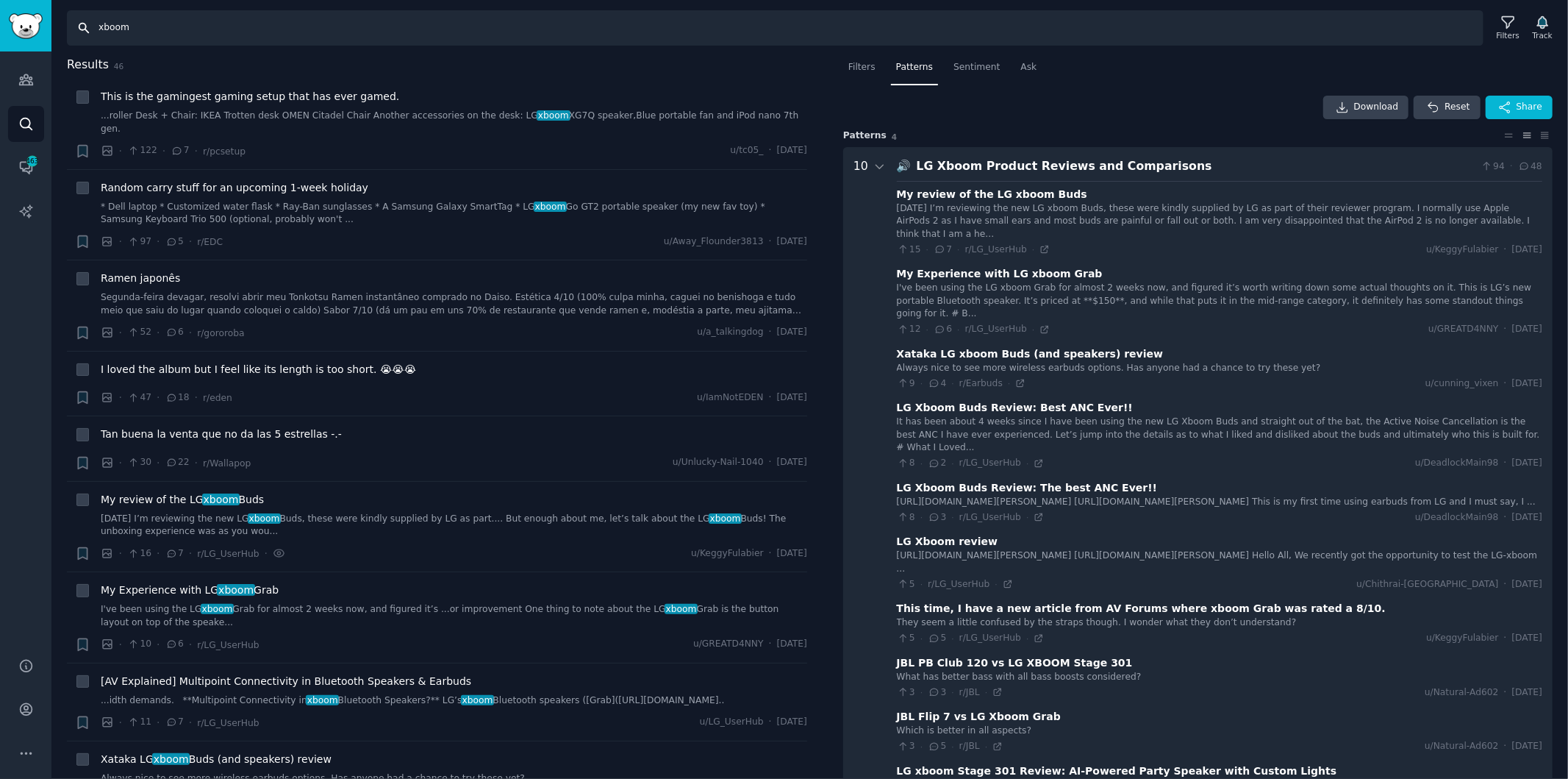
click at [677, 16] on input "xboom" at bounding box center [775, 28] width 1417 height 35
paste input "JBL Flip, JBLCharge, JBL PartyBox‘"
click at [291, 26] on input "JBL Flip, JBLCharge, JBL PartyBox‘" at bounding box center [775, 28] width 1417 height 35
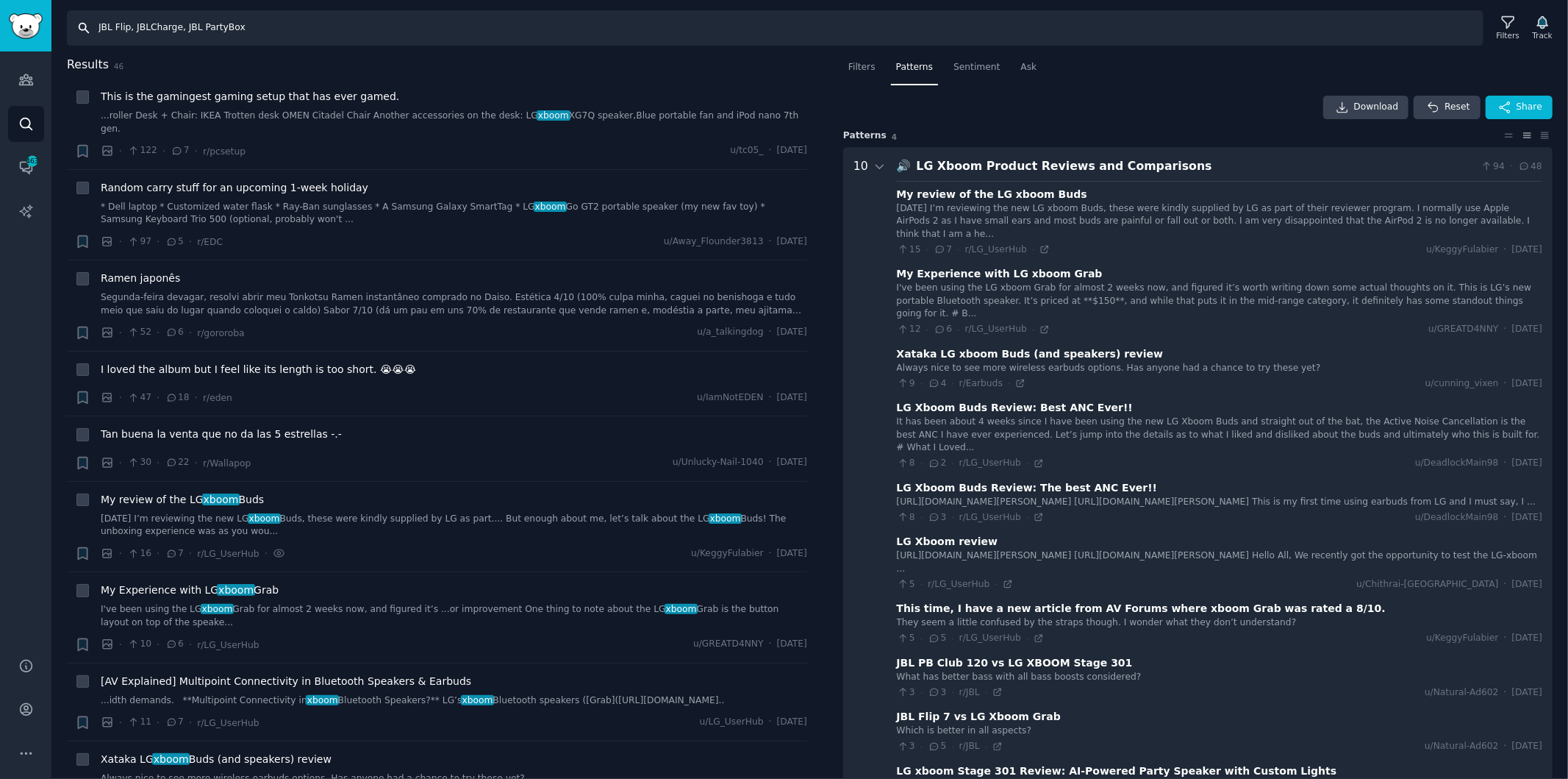
type input "JBL Flip, JBLCharge, JBL PartyBox"
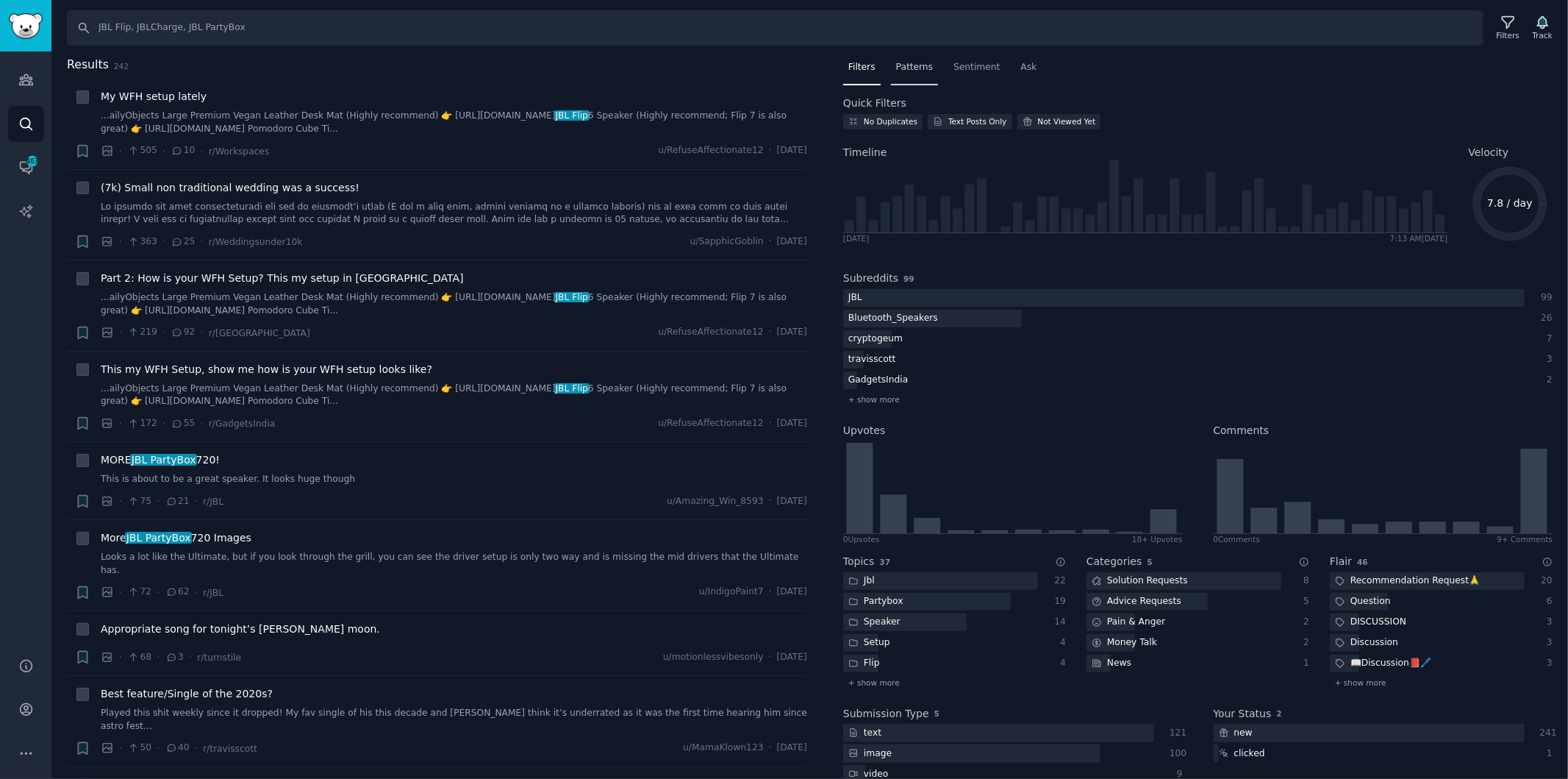
click at [905, 68] on span "Patterns" at bounding box center [914, 67] width 36 height 13
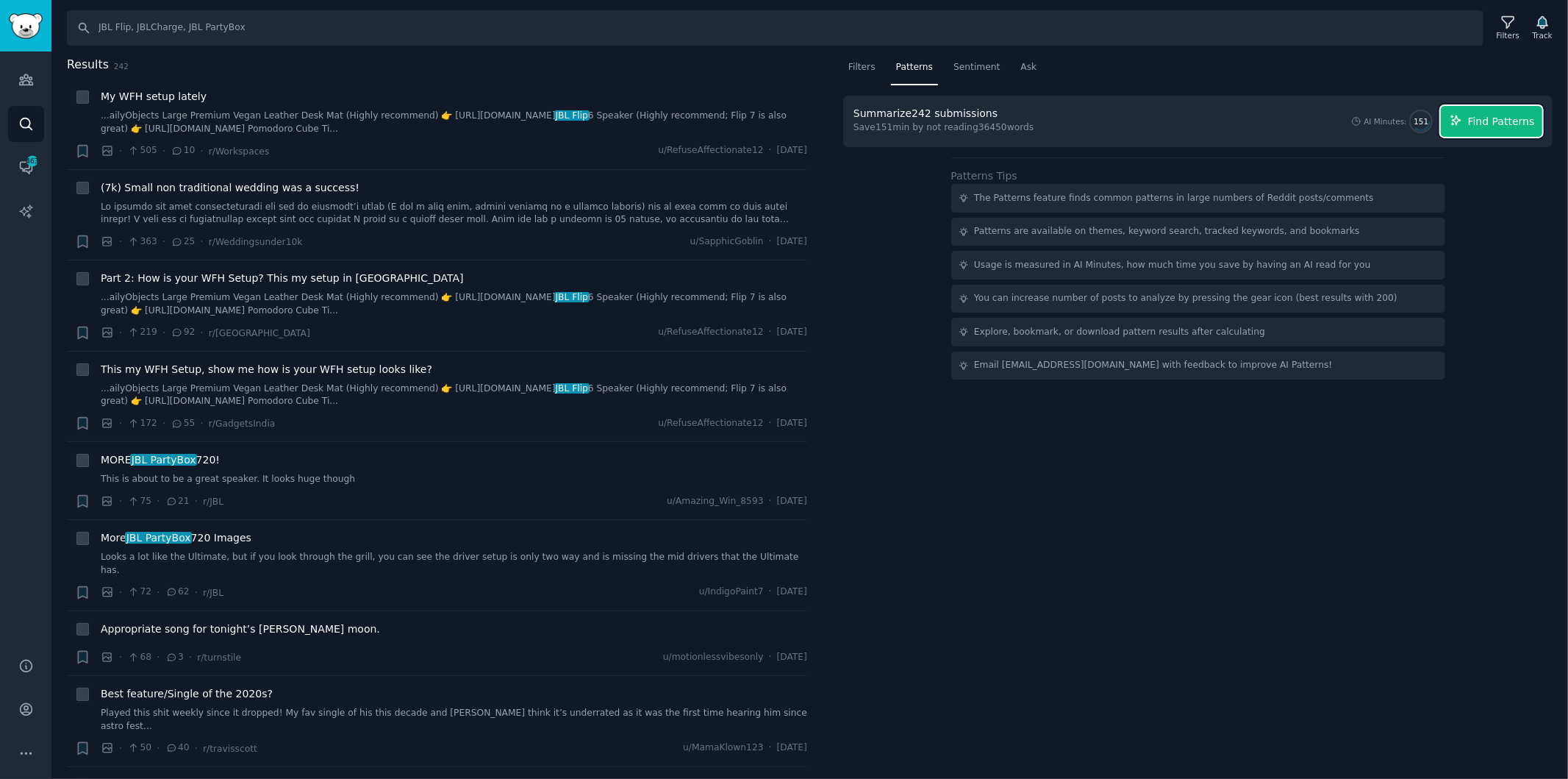
click at [1481, 115] on span "Find Patterns" at bounding box center [1502, 122] width 67 height 16
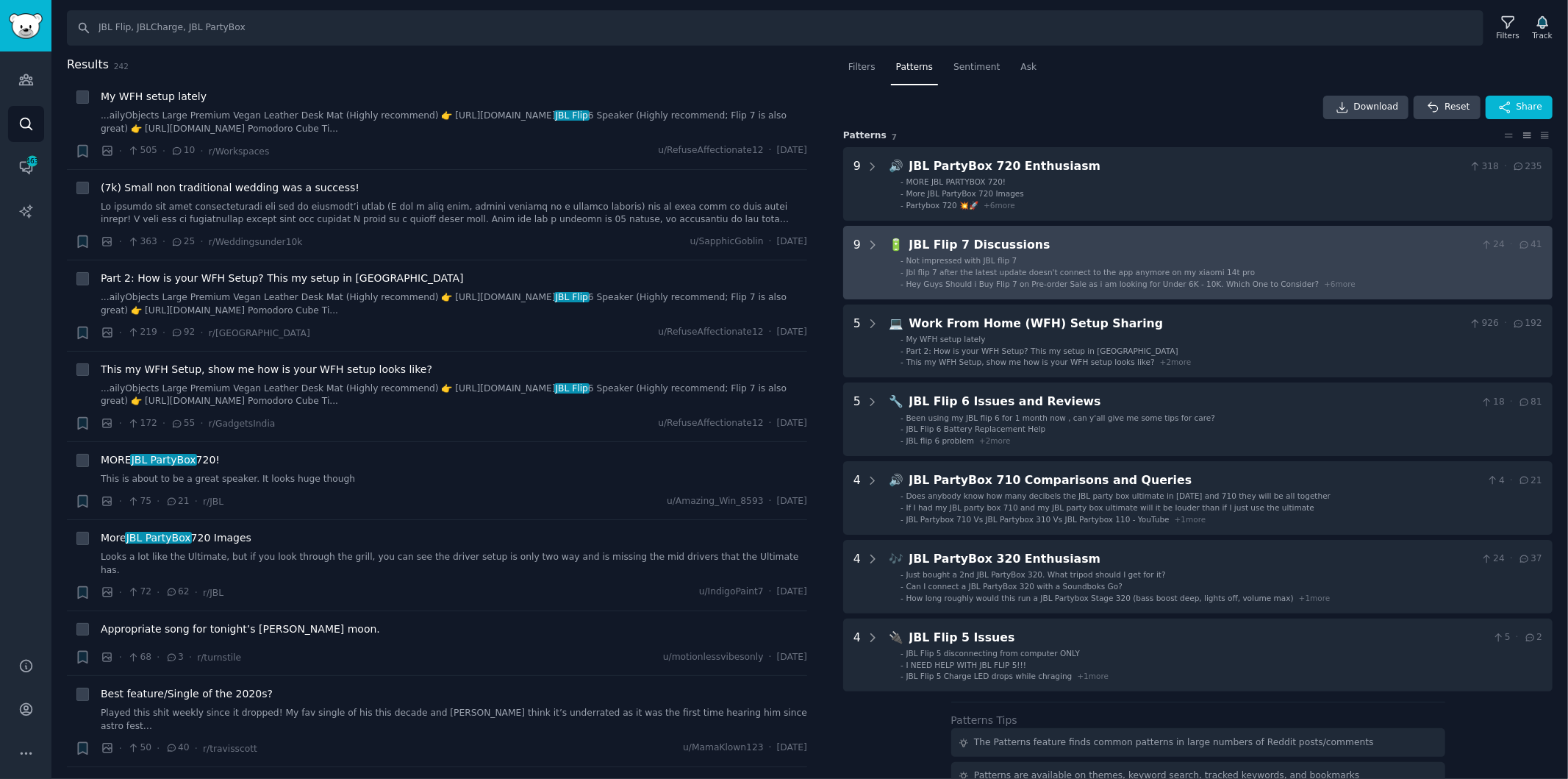
click at [1262, 255] on li "- Not impressed with JBL flip 7" at bounding box center [1222, 260] width 642 height 10
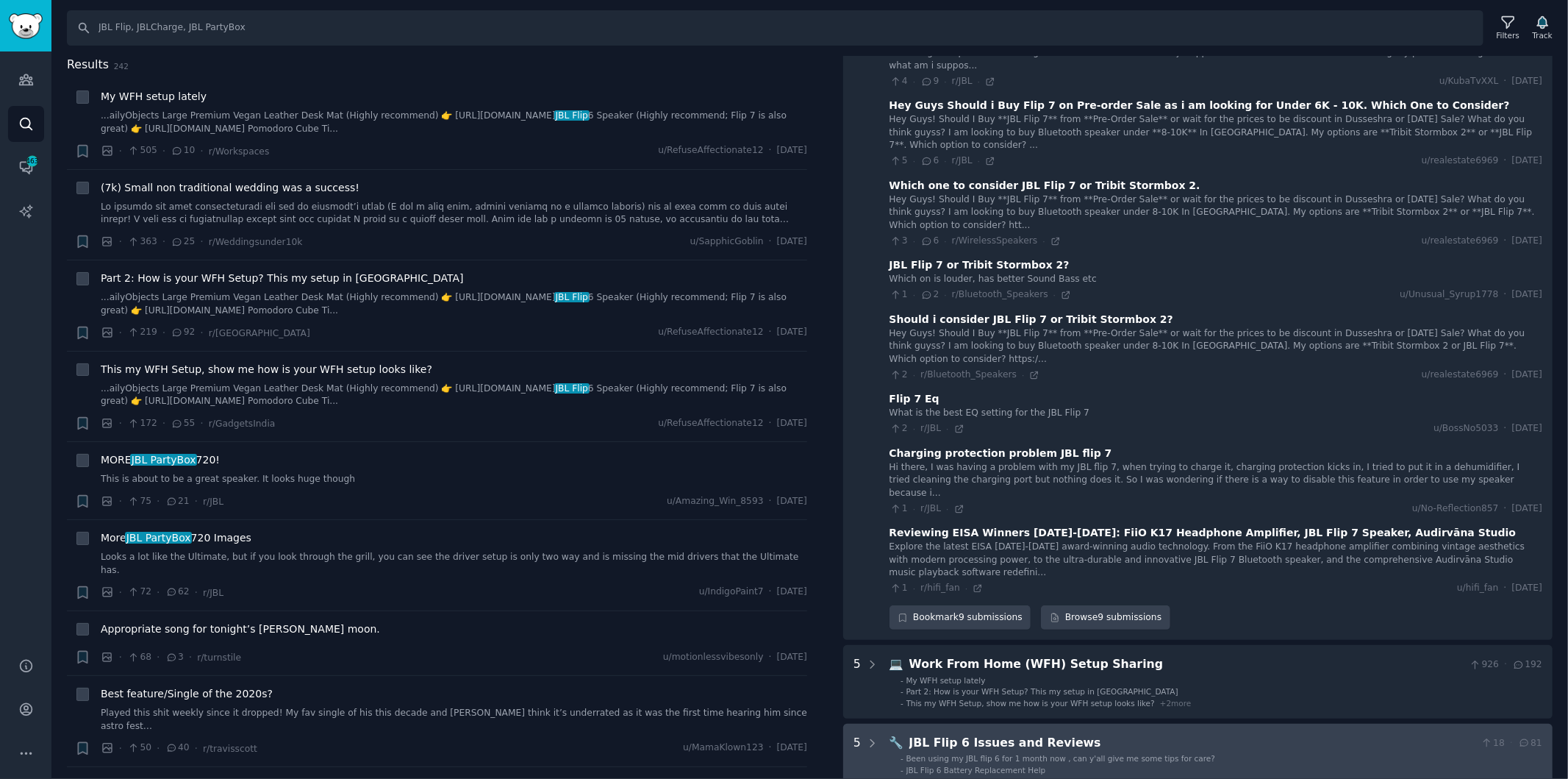
scroll to position [571, 0]
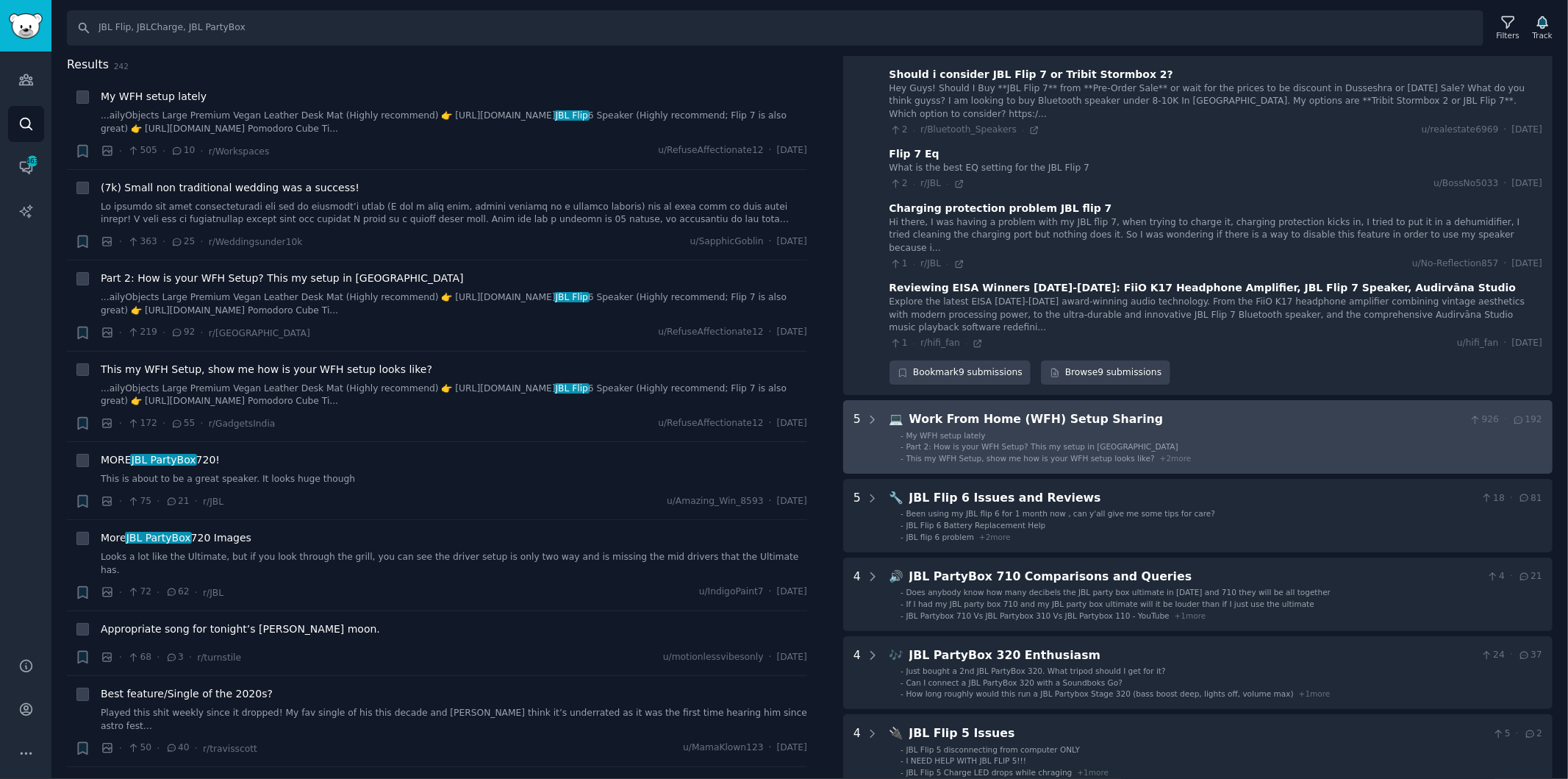
click at [1223, 430] on li "- My WFH setup lately" at bounding box center [1222, 435] width 642 height 10
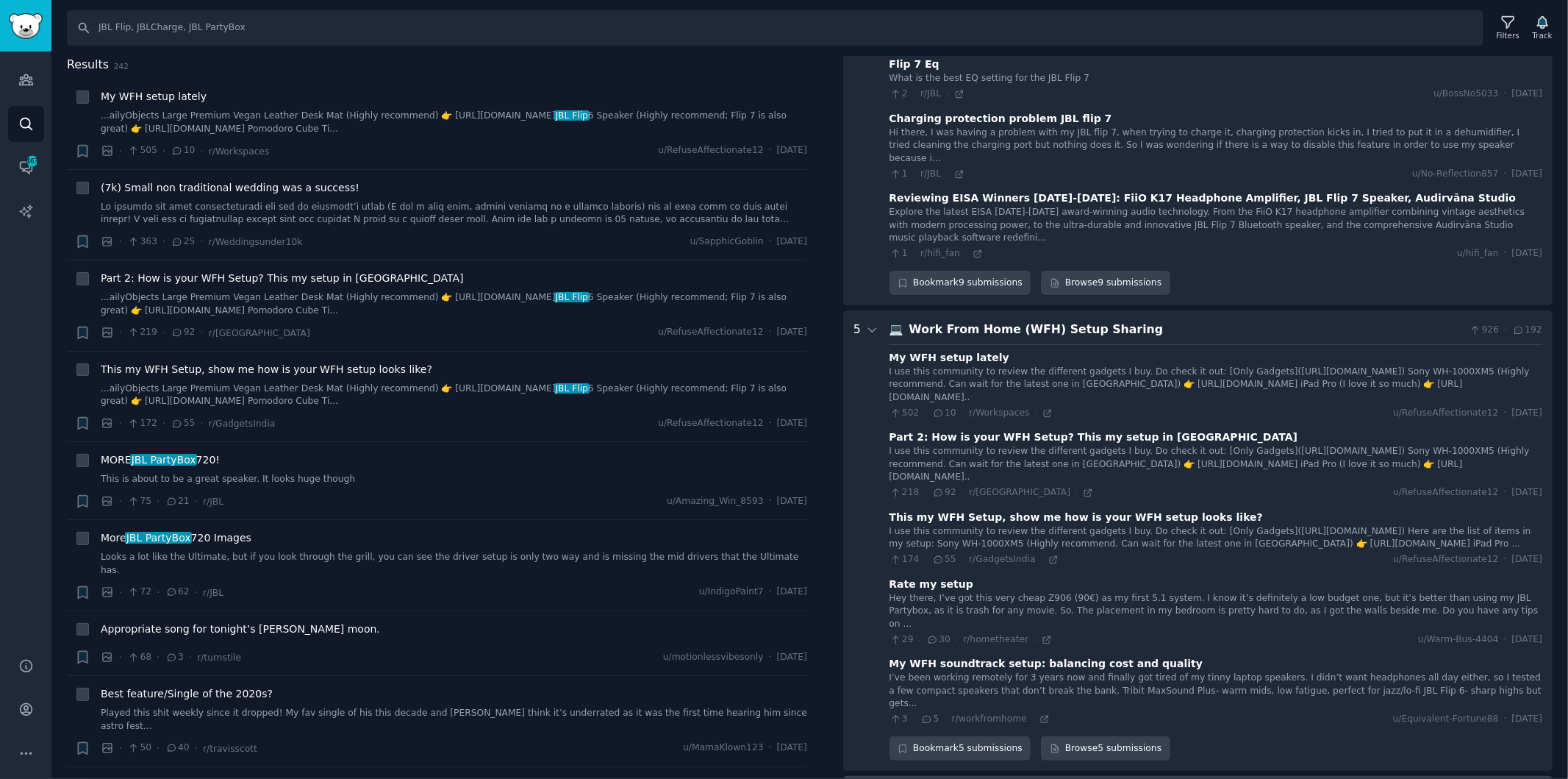
scroll to position [906, 0]
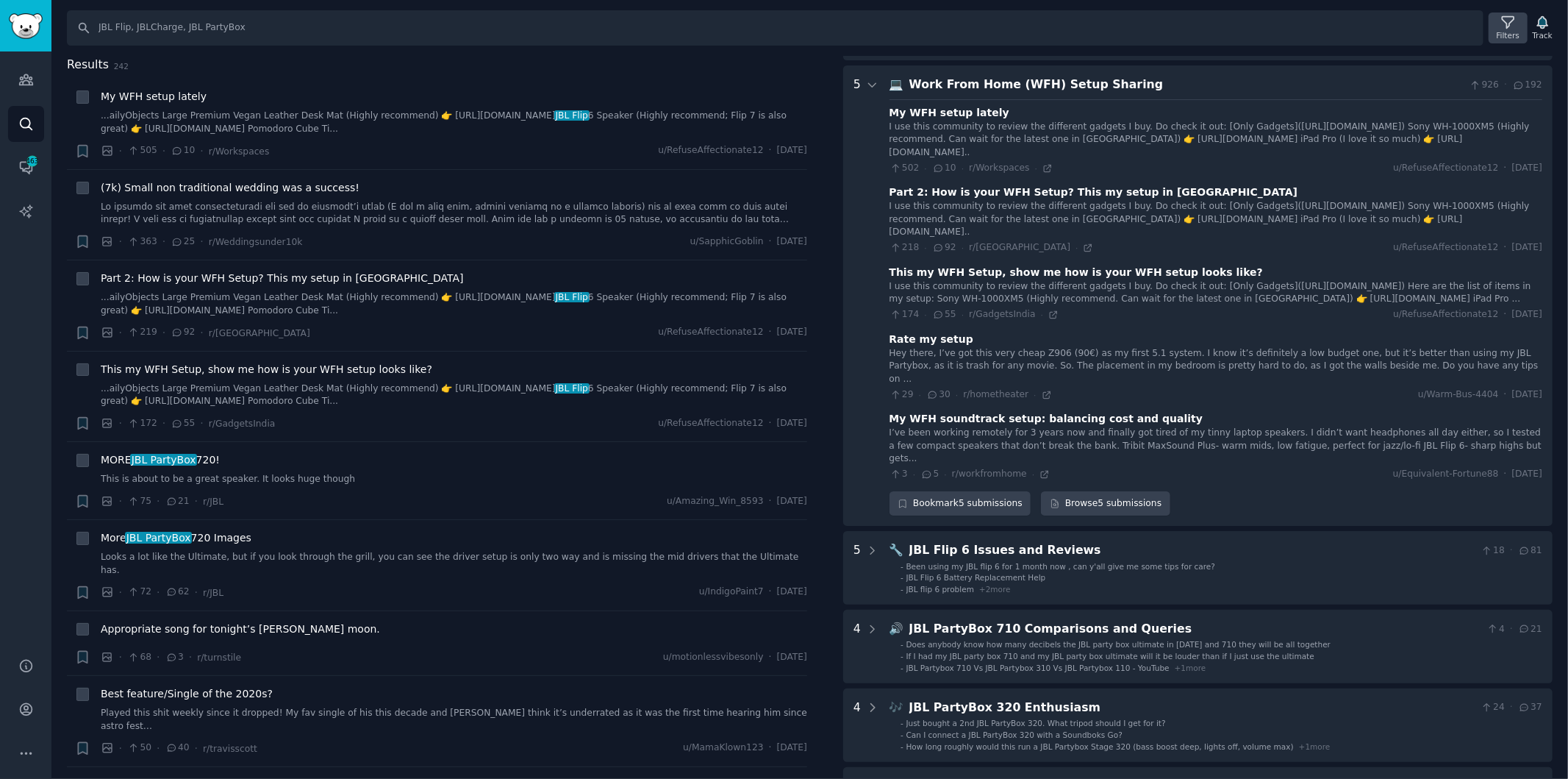
click at [1506, 30] on div "Filters" at bounding box center [1508, 35] width 23 height 10
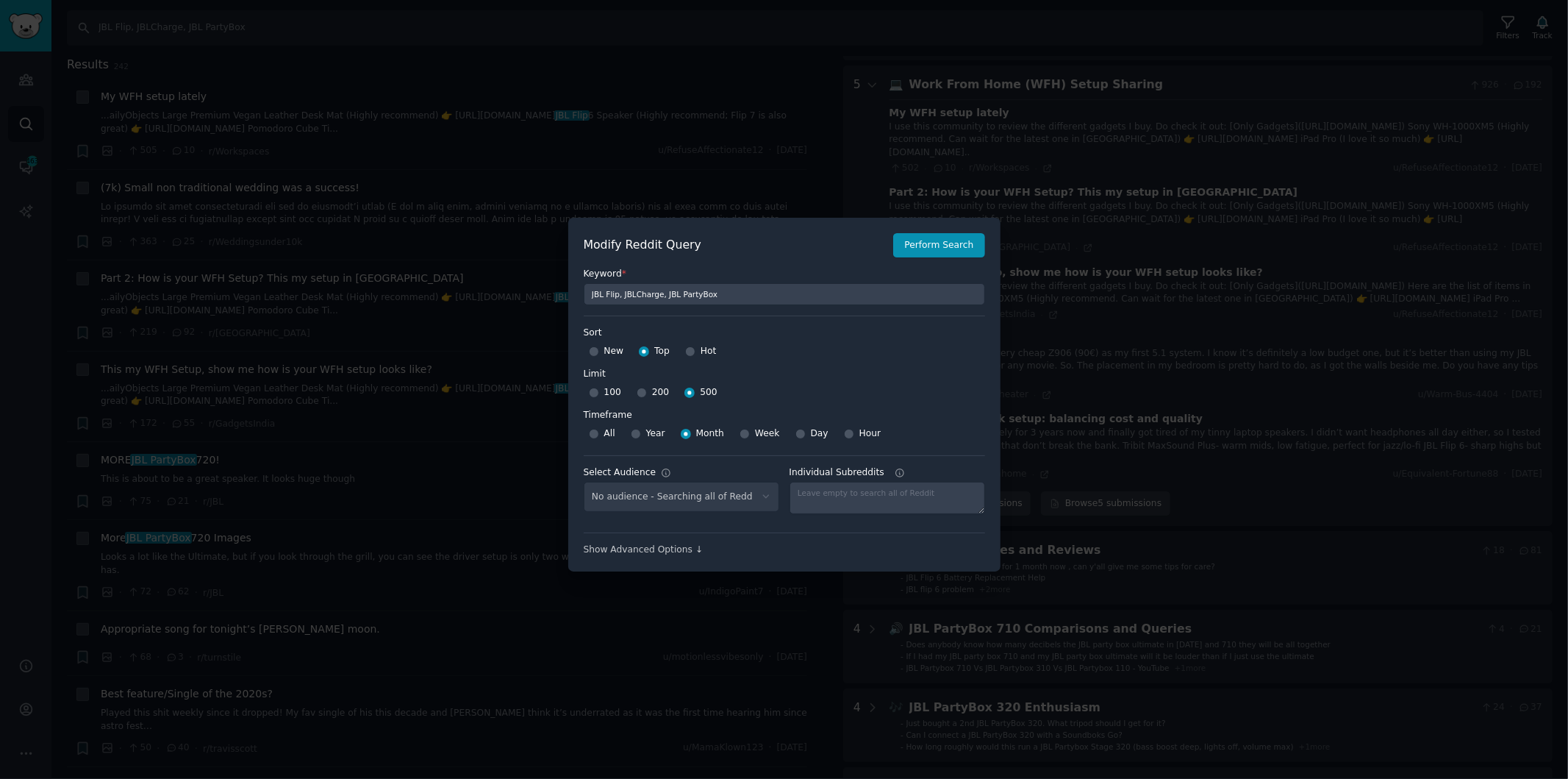
click at [735, 503] on div "No audience - Searching all of Reddit" at bounding box center [682, 497] width 196 height 30
click at [758, 500] on div "No audience - Searching all of Reddit" at bounding box center [682, 497] width 196 height 30
click at [767, 491] on div "No audience - Searching all of Reddit" at bounding box center [682, 497] width 196 height 30
click at [758, 494] on select "No audience - Searching all of Reddit ART_LISTUP - 526 Subreddits [GEOGRAPHIC_D…" at bounding box center [682, 497] width 196 height 30
select select "447068d728"
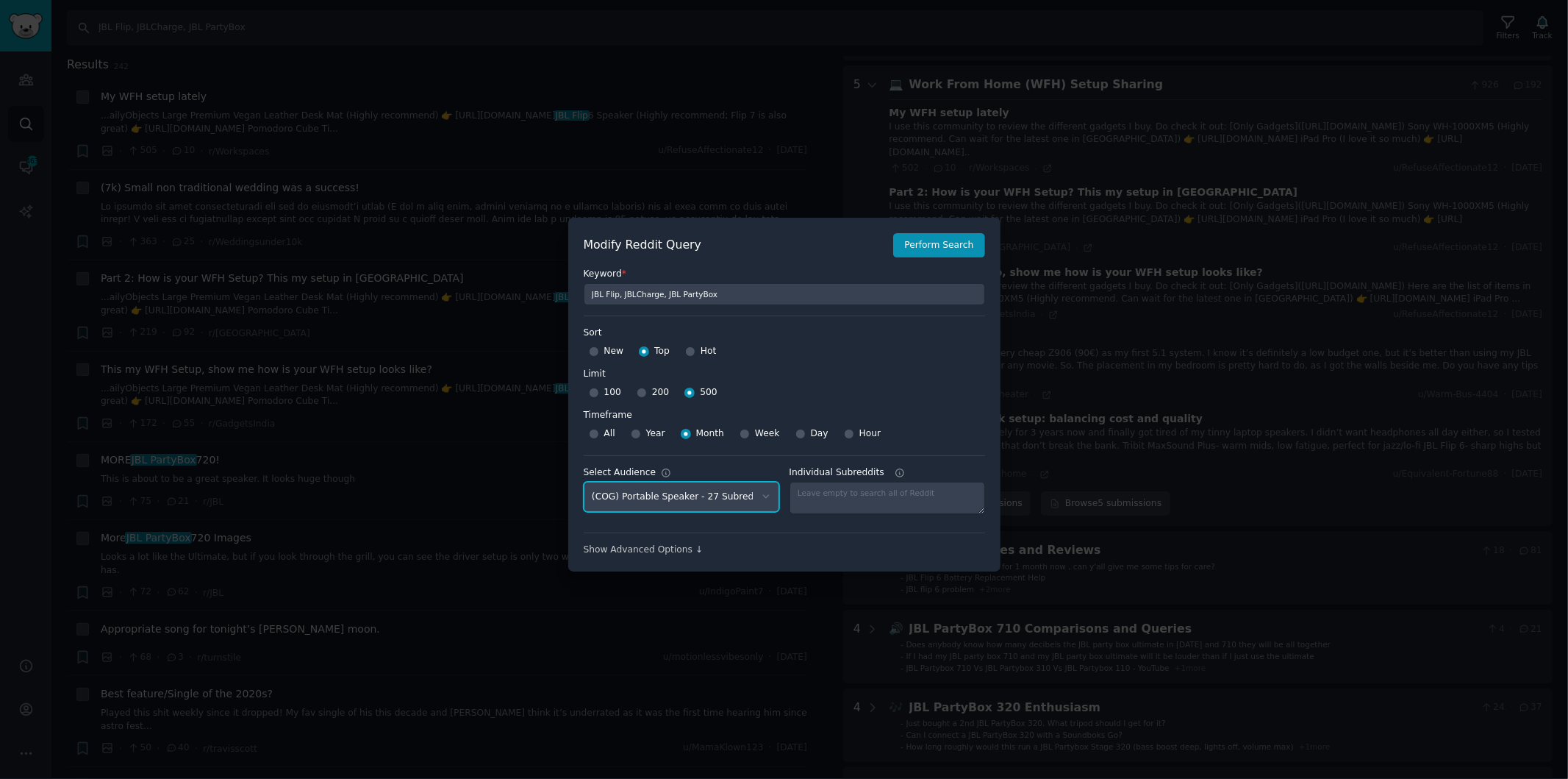
click at [584, 482] on select "No audience - Searching all of Reddit ART_LISTUP - 526 Subreddits [GEOGRAPHIC_D…" at bounding box center [682, 497] width 196 height 30
click at [945, 240] on button "Perform Search" at bounding box center [938, 245] width 91 height 25
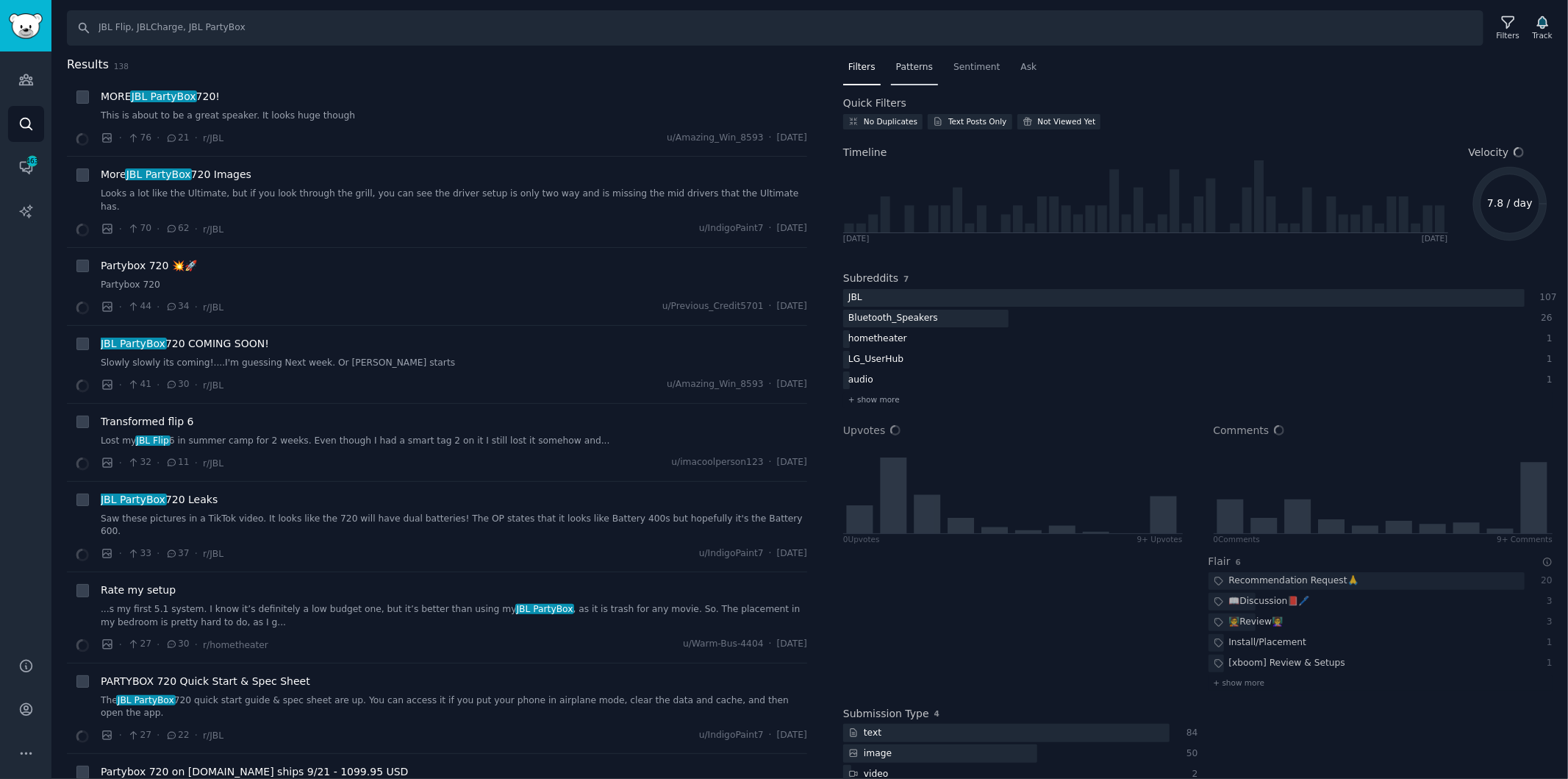
click at [920, 67] on span "Patterns" at bounding box center [914, 67] width 36 height 13
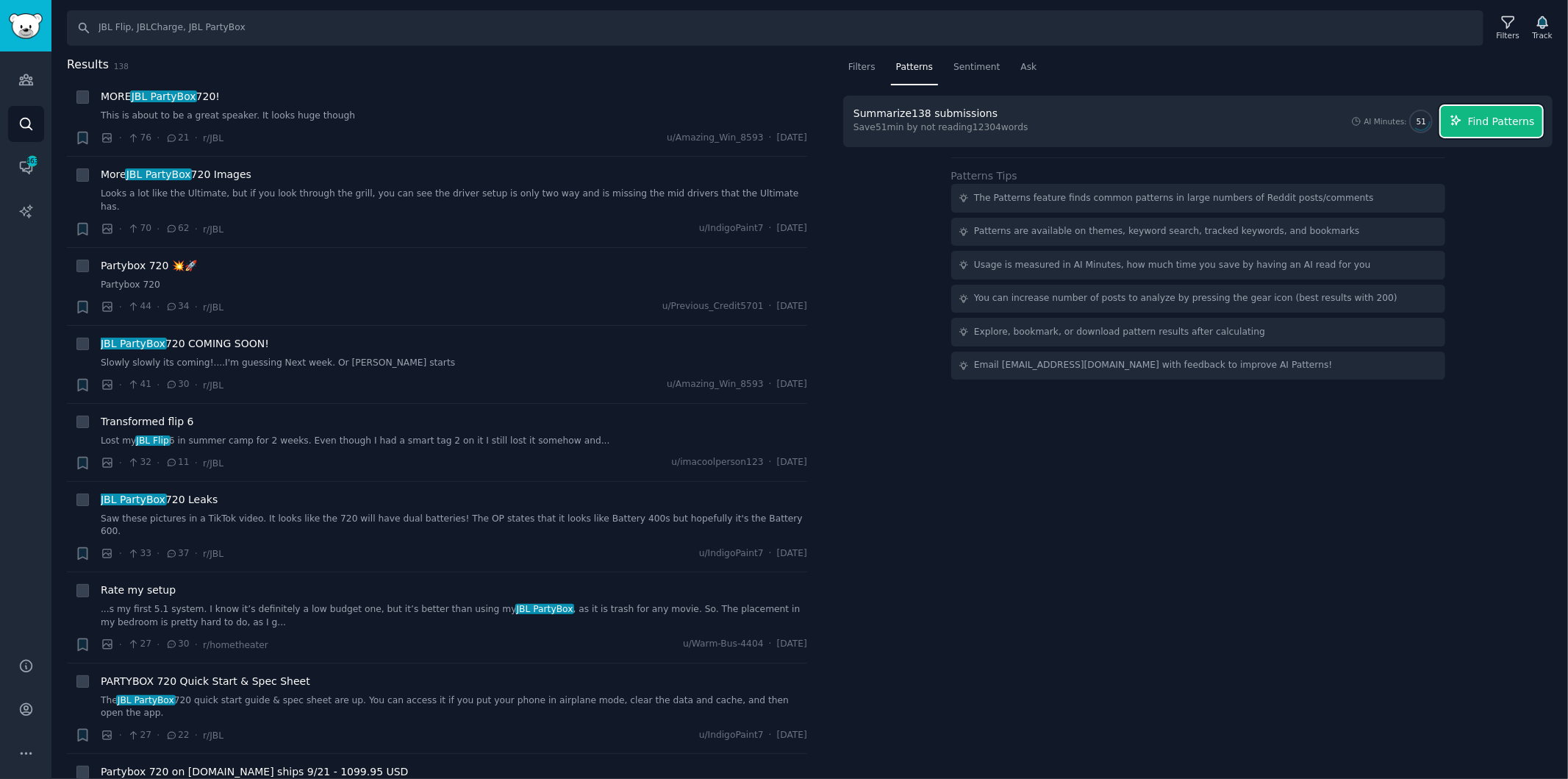
click at [1487, 118] on span "Find Patterns" at bounding box center [1502, 122] width 67 height 16
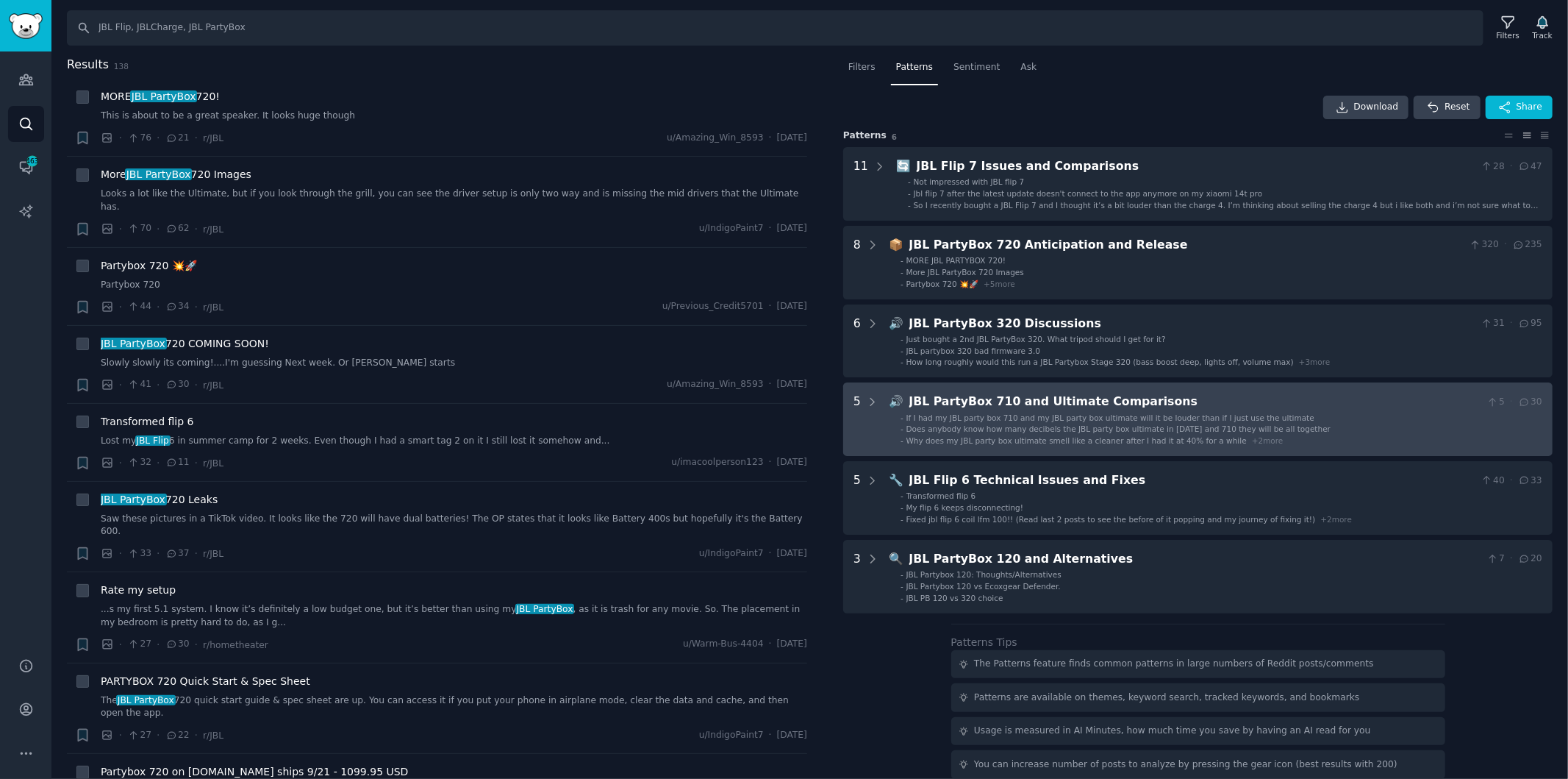
click at [1355, 418] on li "- If I had my JBL party box 710 and my JBL party box ultimate will it be louder…" at bounding box center [1222, 417] width 642 height 10
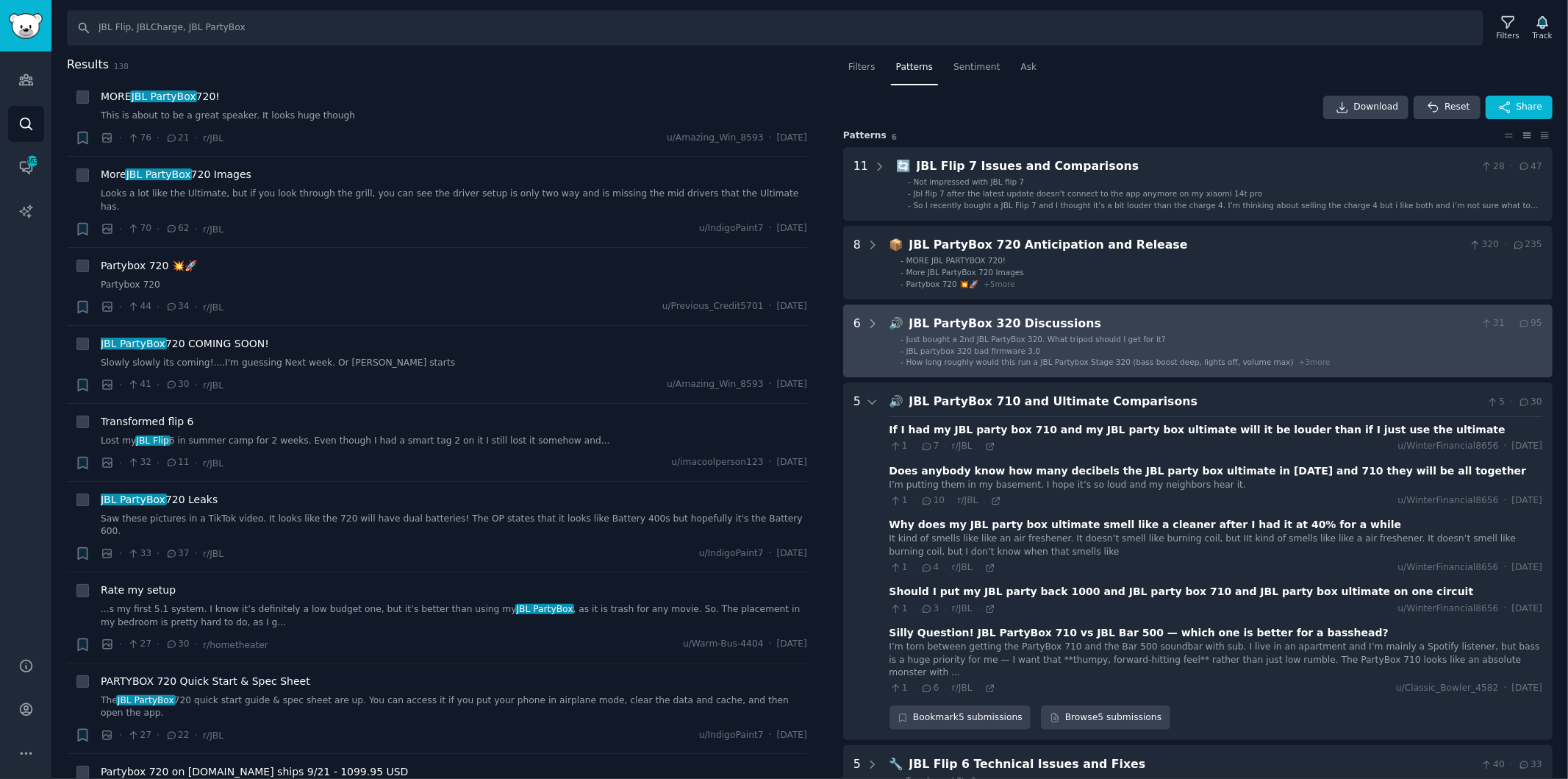
click at [1185, 346] on li "- JBL partybox 320 bad firmware 3.0" at bounding box center [1222, 350] width 642 height 10
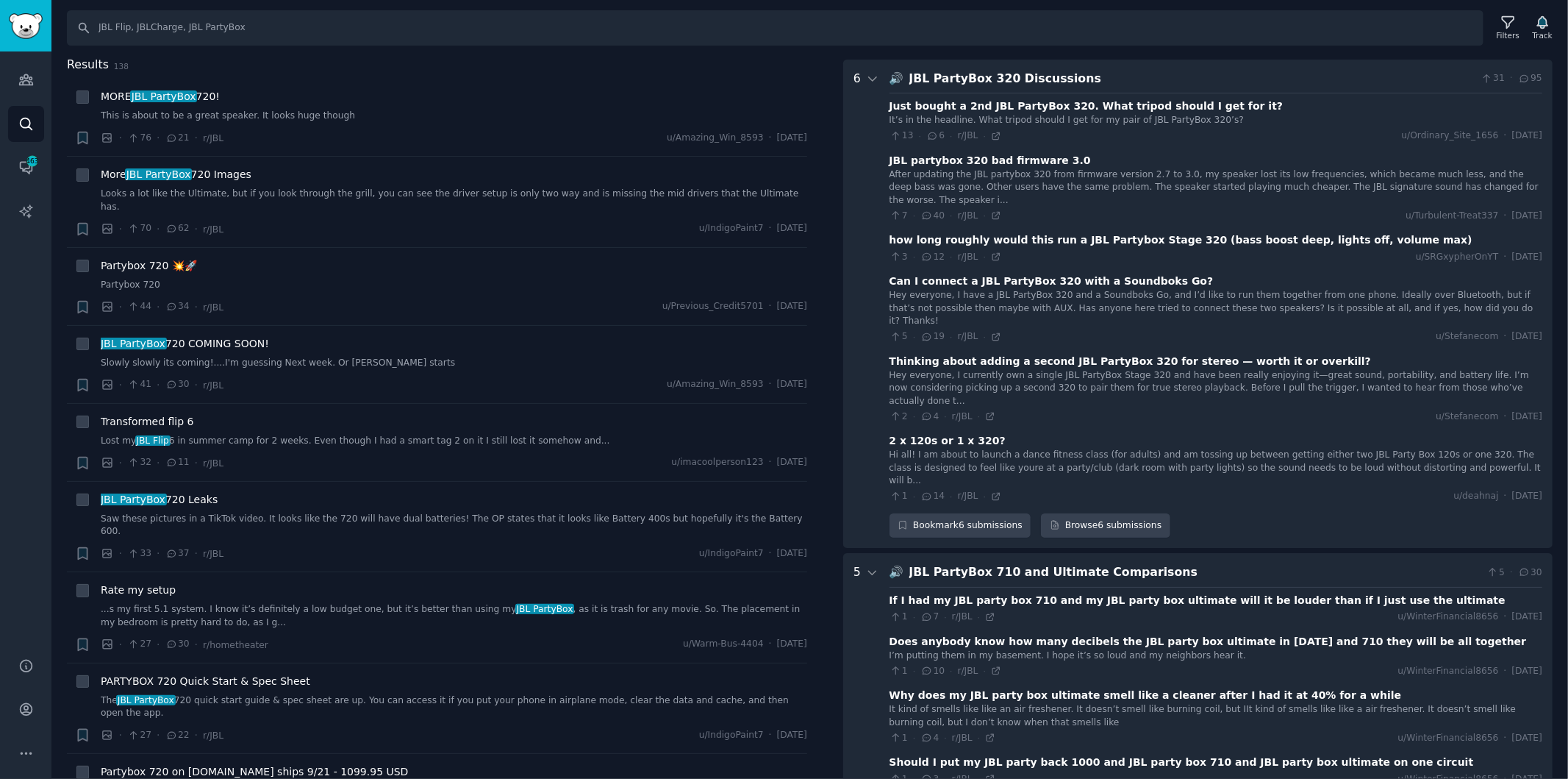
scroll to position [571, 0]
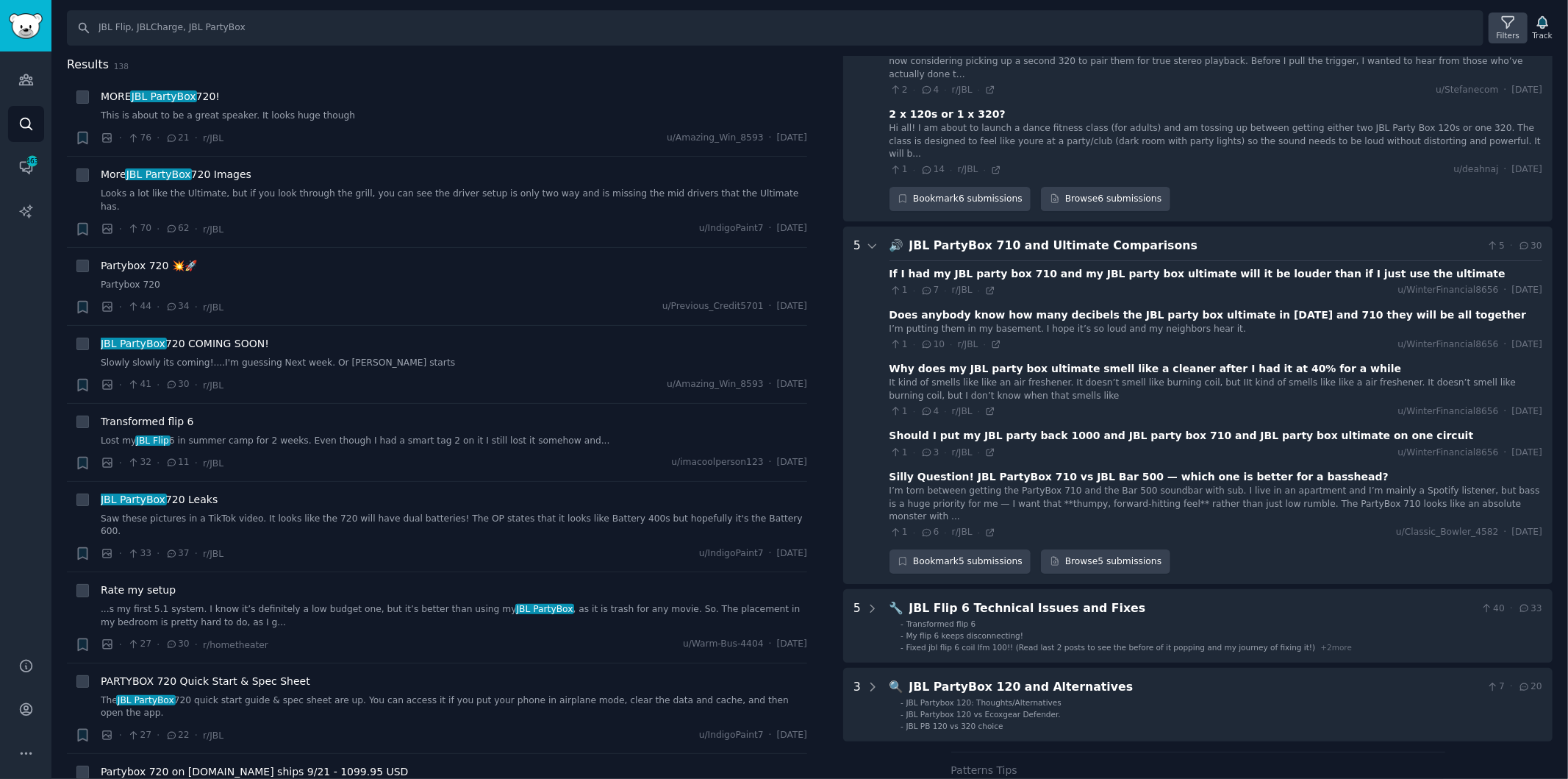
click at [1506, 22] on icon at bounding box center [1509, 23] width 16 height 16
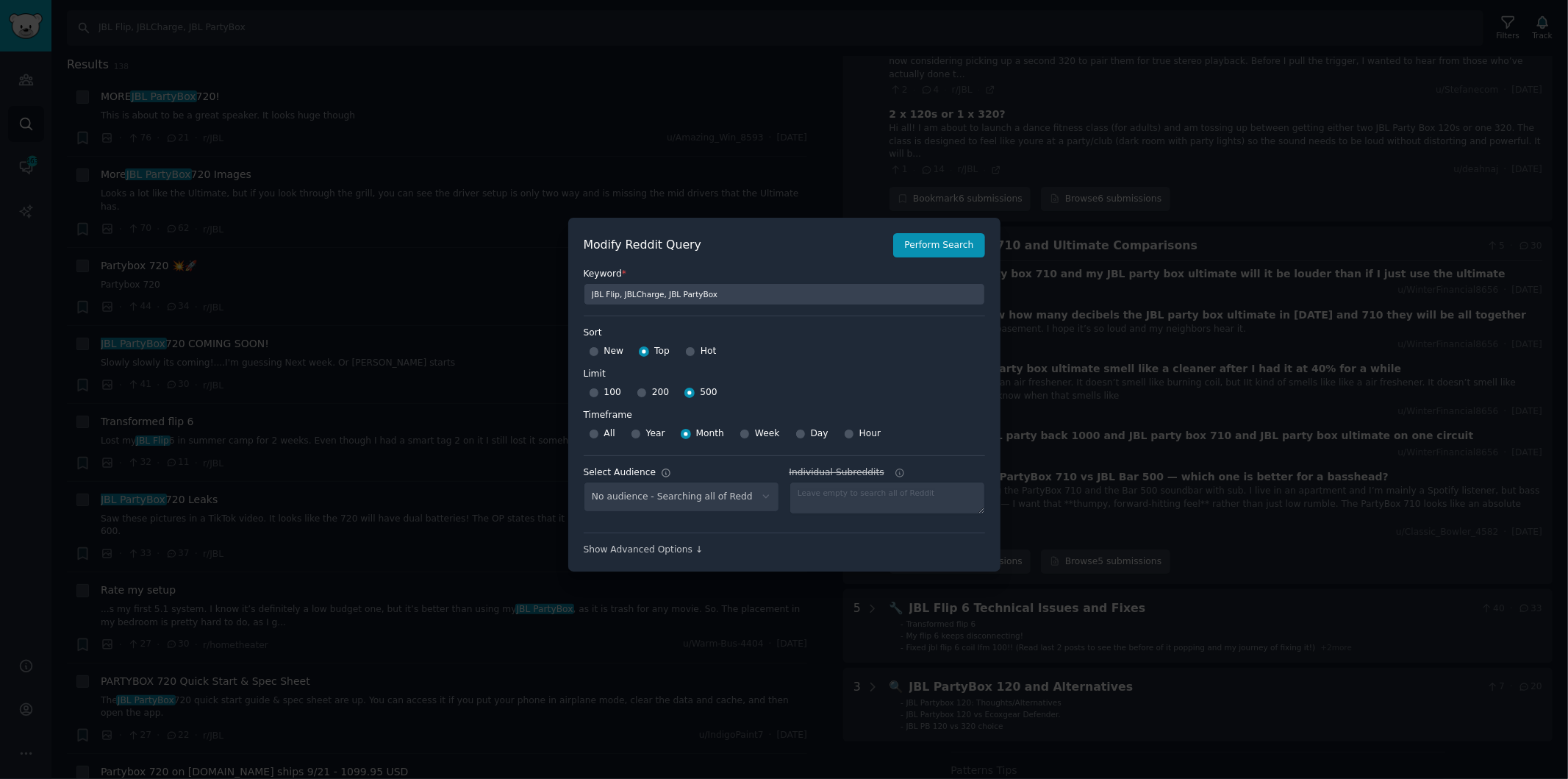
click at [767, 496] on div "No audience - Searching all of Reddit" at bounding box center [682, 497] width 196 height 30
click at [757, 494] on div "No audience - Searching all of Reddit" at bounding box center [682, 497] width 196 height 30
click at [767, 491] on div "No audience - Searching all of Reddit" at bounding box center [682, 497] width 196 height 30
select select "447068d728"
click at [689, 494] on select "No audience - Searching all of Reddit ART_LISTUP - 526 Subreddits [GEOGRAPHIC_D…" at bounding box center [682, 497] width 196 height 30
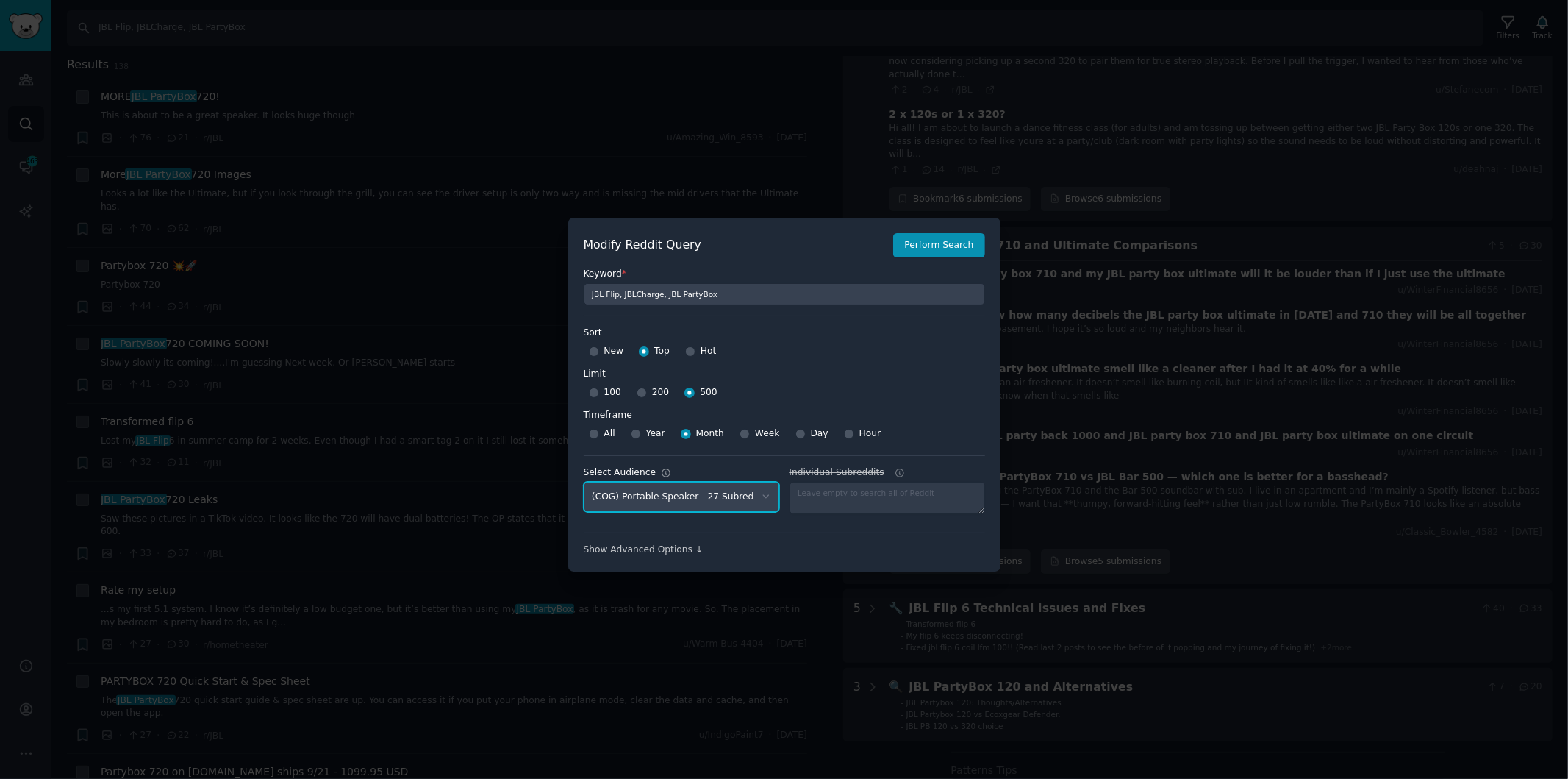
select select
click at [584, 482] on select "No audience - Searching all of Reddit ART_LISTUP - 526 Subreddits [GEOGRAPHIC_D…" at bounding box center [682, 497] width 196 height 30
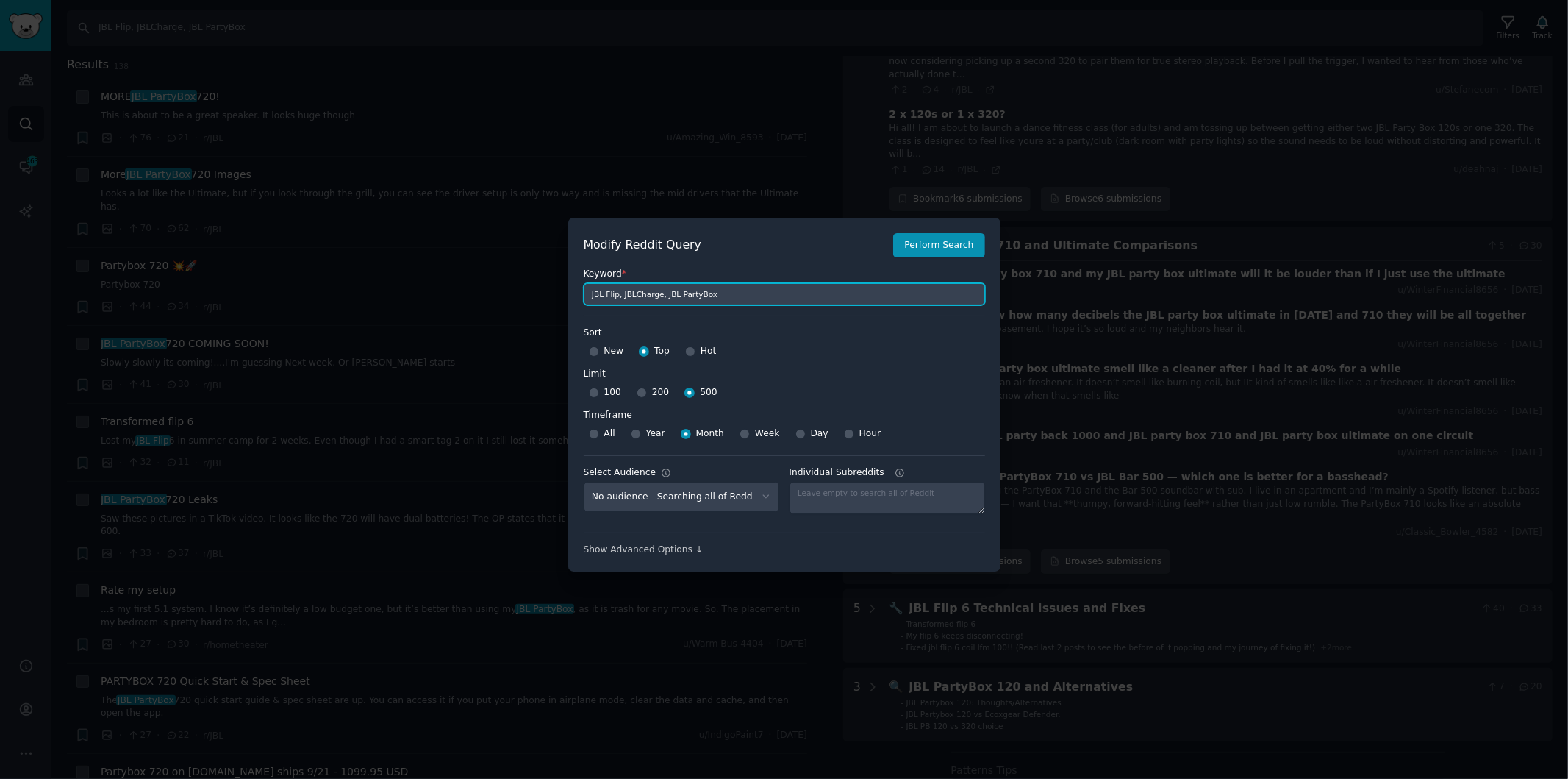
click at [684, 303] on input "JBL Flip, JBLCharge, JBL PartyBox" at bounding box center [785, 294] width 401 height 22
type input "xboom Buds"
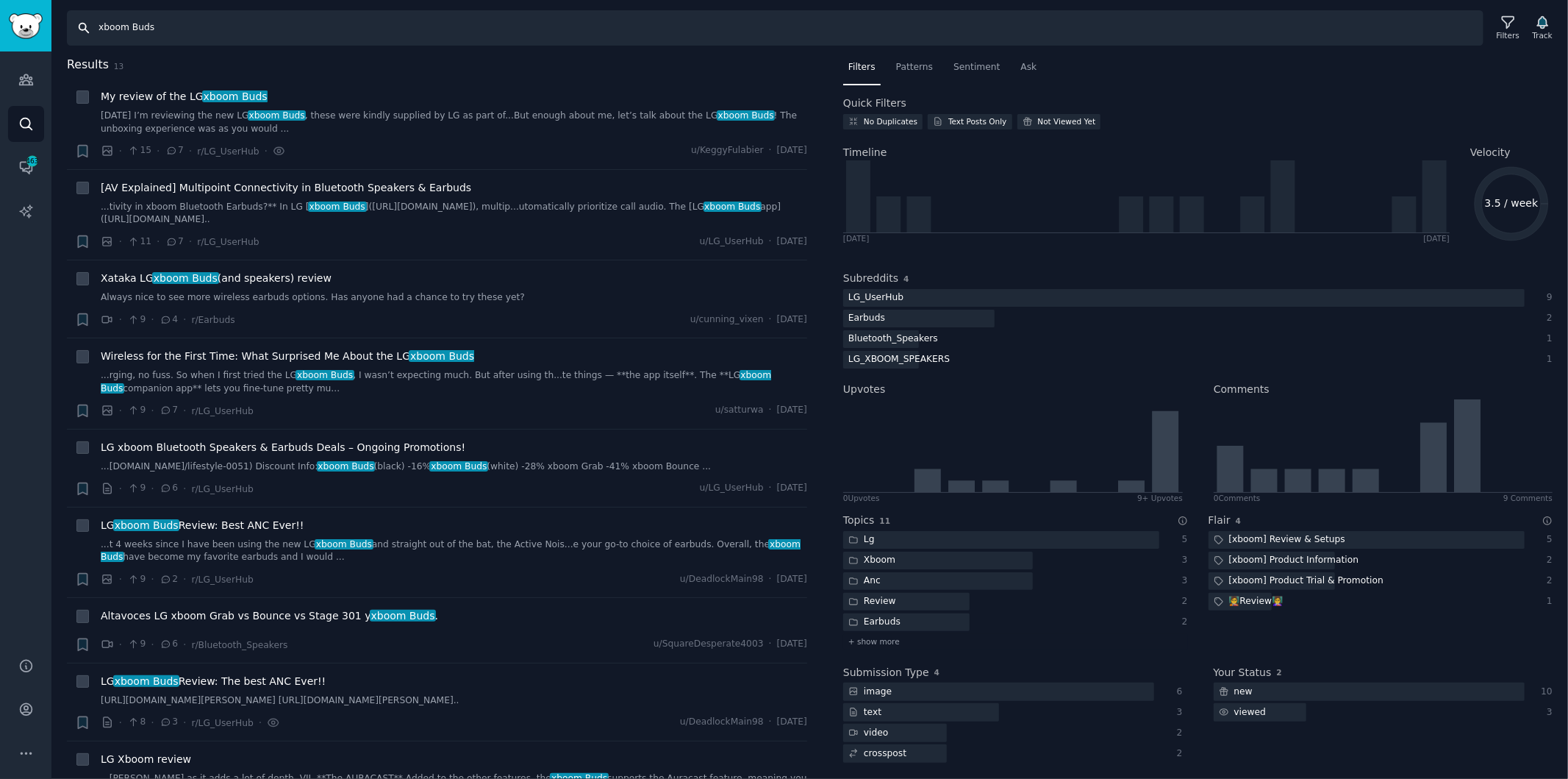
click at [141, 33] on input "xboom Buds" at bounding box center [775, 28] width 1417 height 35
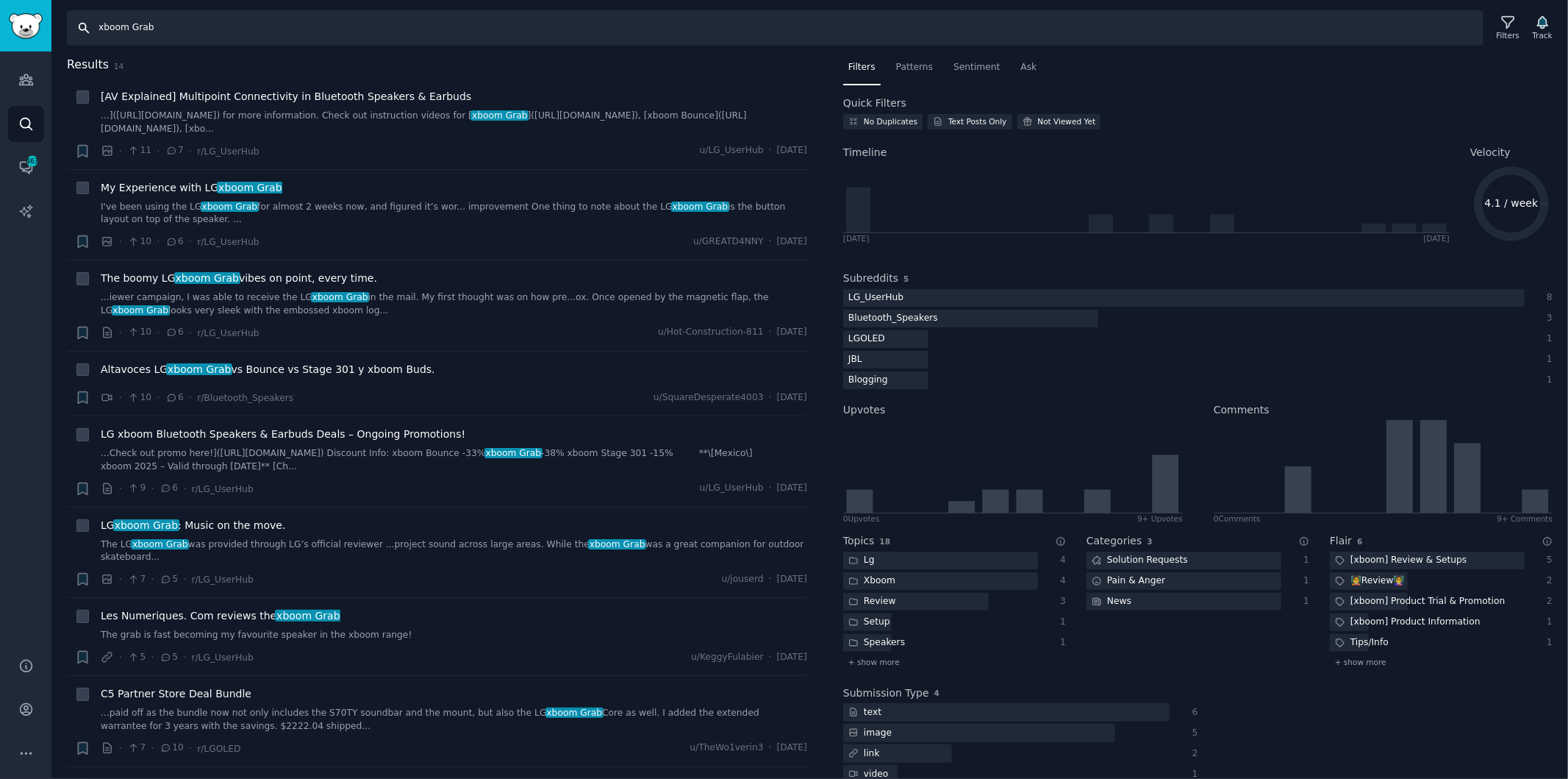
click at [361, 34] on input "xboom Grab" at bounding box center [775, 28] width 1417 height 35
paste input "Stage 301"
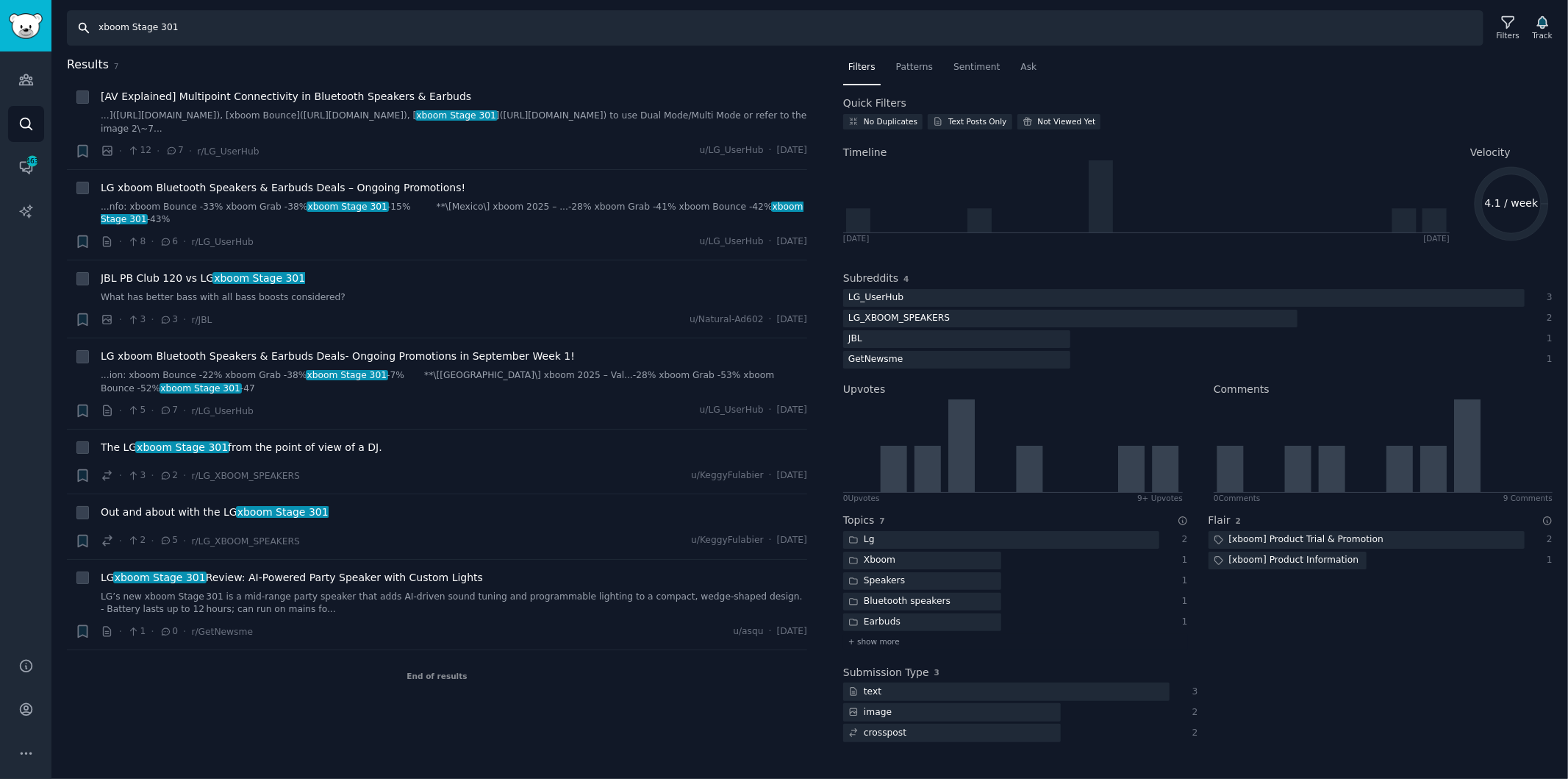
drag, startPoint x: 129, startPoint y: 30, endPoint x: 229, endPoint y: 26, distance: 100.1
click at [228, 26] on input "xboom Stage 301" at bounding box center [775, 28] width 1417 height 35
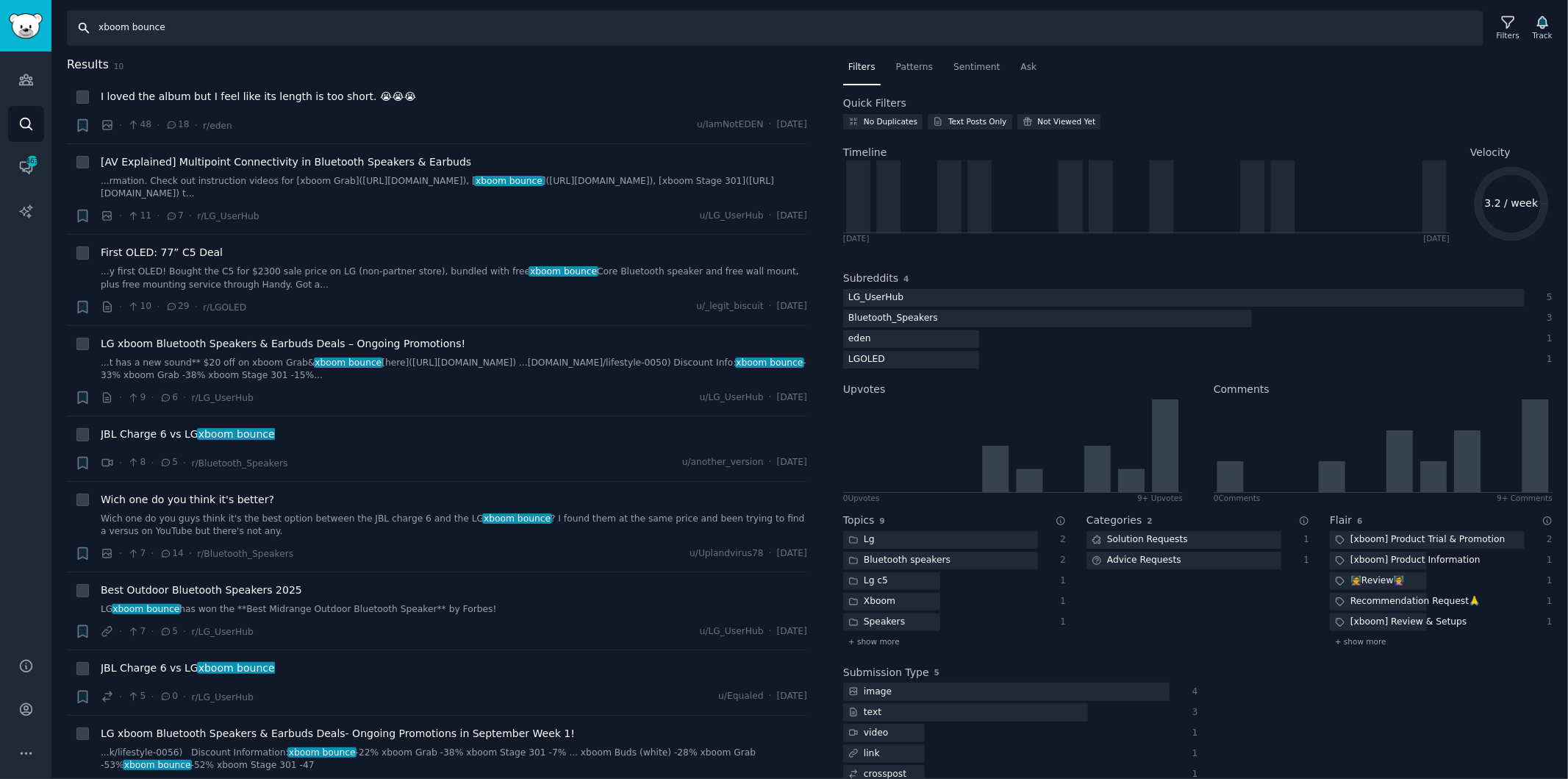
click at [218, 30] on input "xboom bounce" at bounding box center [775, 28] width 1417 height 35
type input "JBL Flip"
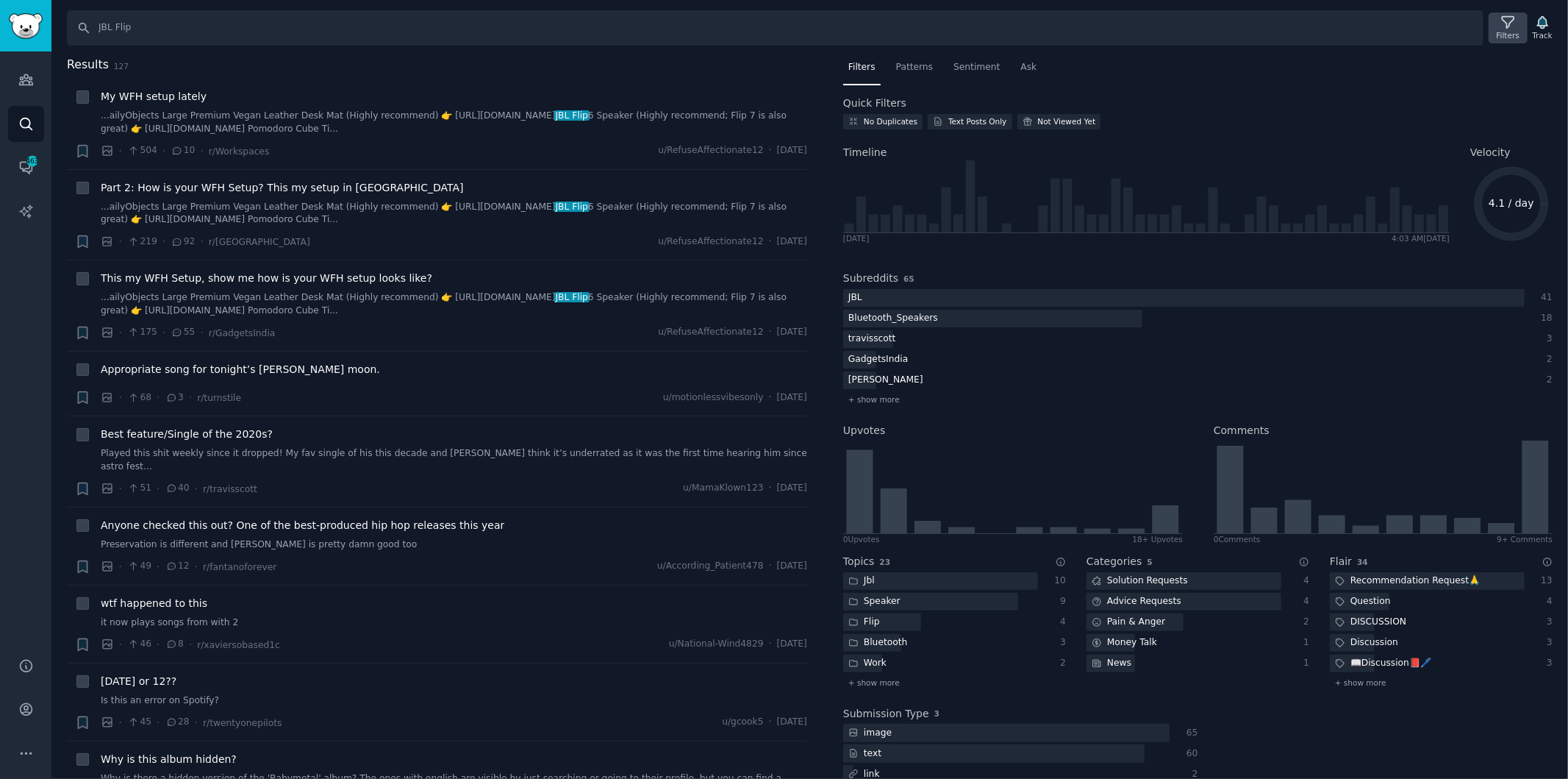
click at [1513, 36] on div "Filters" at bounding box center [1508, 35] width 23 height 10
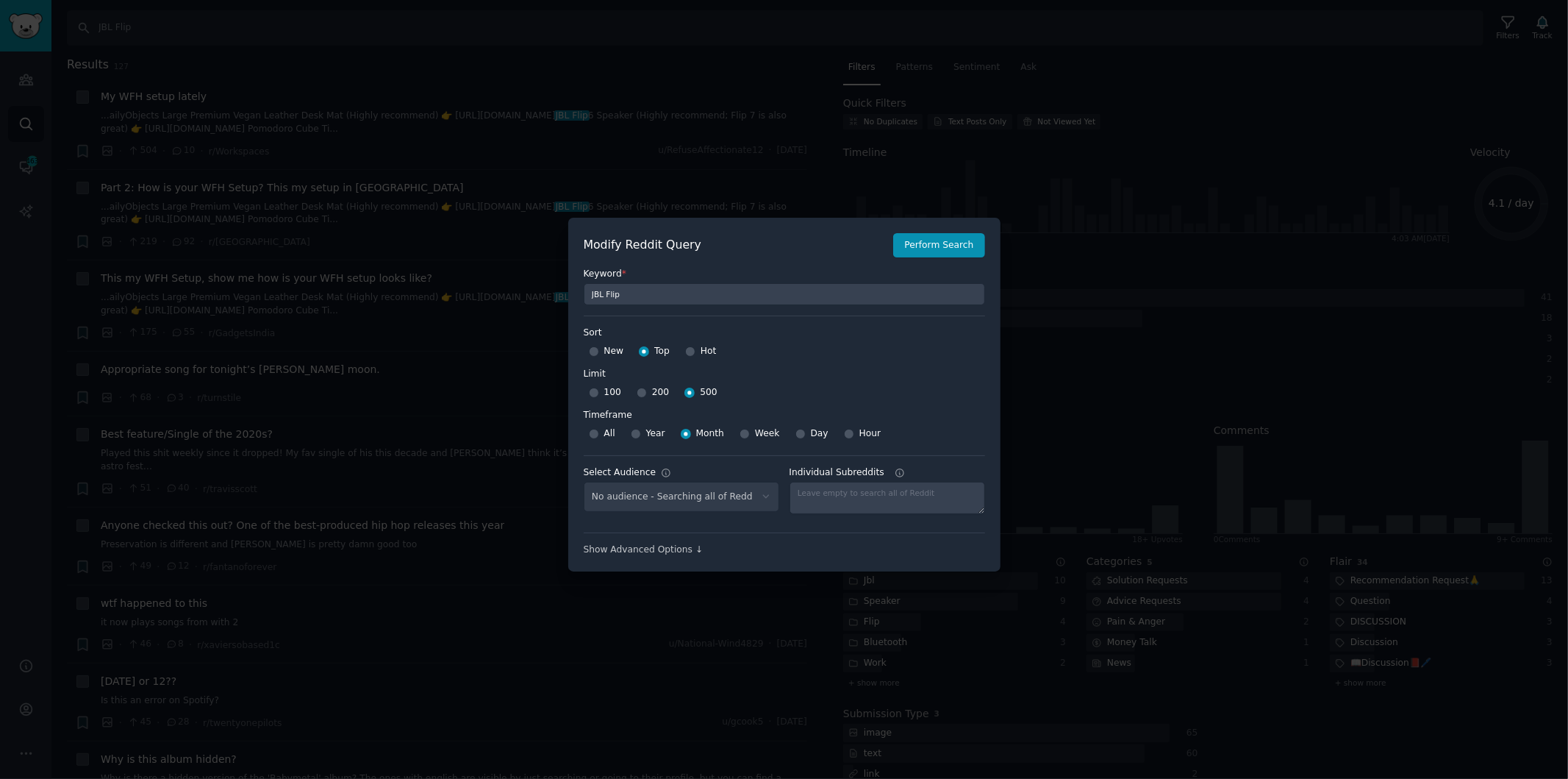
click at [768, 491] on div "No audience - Searching all of Reddit" at bounding box center [682, 497] width 196 height 30
click at [758, 494] on div "No audience - Searching all of Reddit" at bounding box center [682, 497] width 196 height 30
click at [762, 491] on select "No audience - Searching all of Reddit ART_LISTUP - 526 Subreddits [GEOGRAPHIC_D…" at bounding box center [682, 497] width 196 height 30
select select "447068d728"
click at [584, 482] on select "No audience - Searching all of Reddit ART_LISTUP - 526 Subreddits [GEOGRAPHIC_D…" at bounding box center [682, 497] width 196 height 30
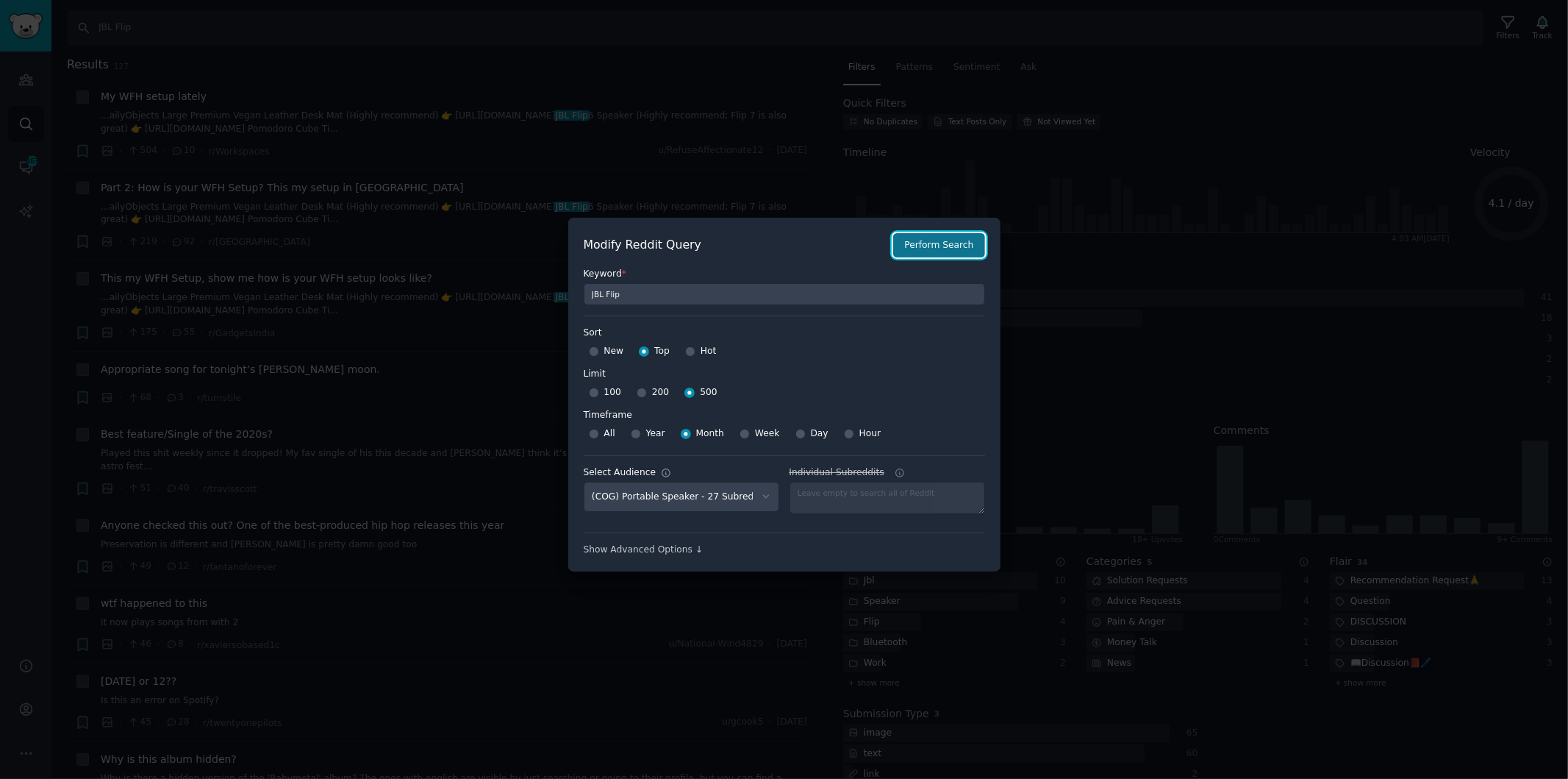
click at [925, 252] on button "Perform Search" at bounding box center [938, 245] width 91 height 25
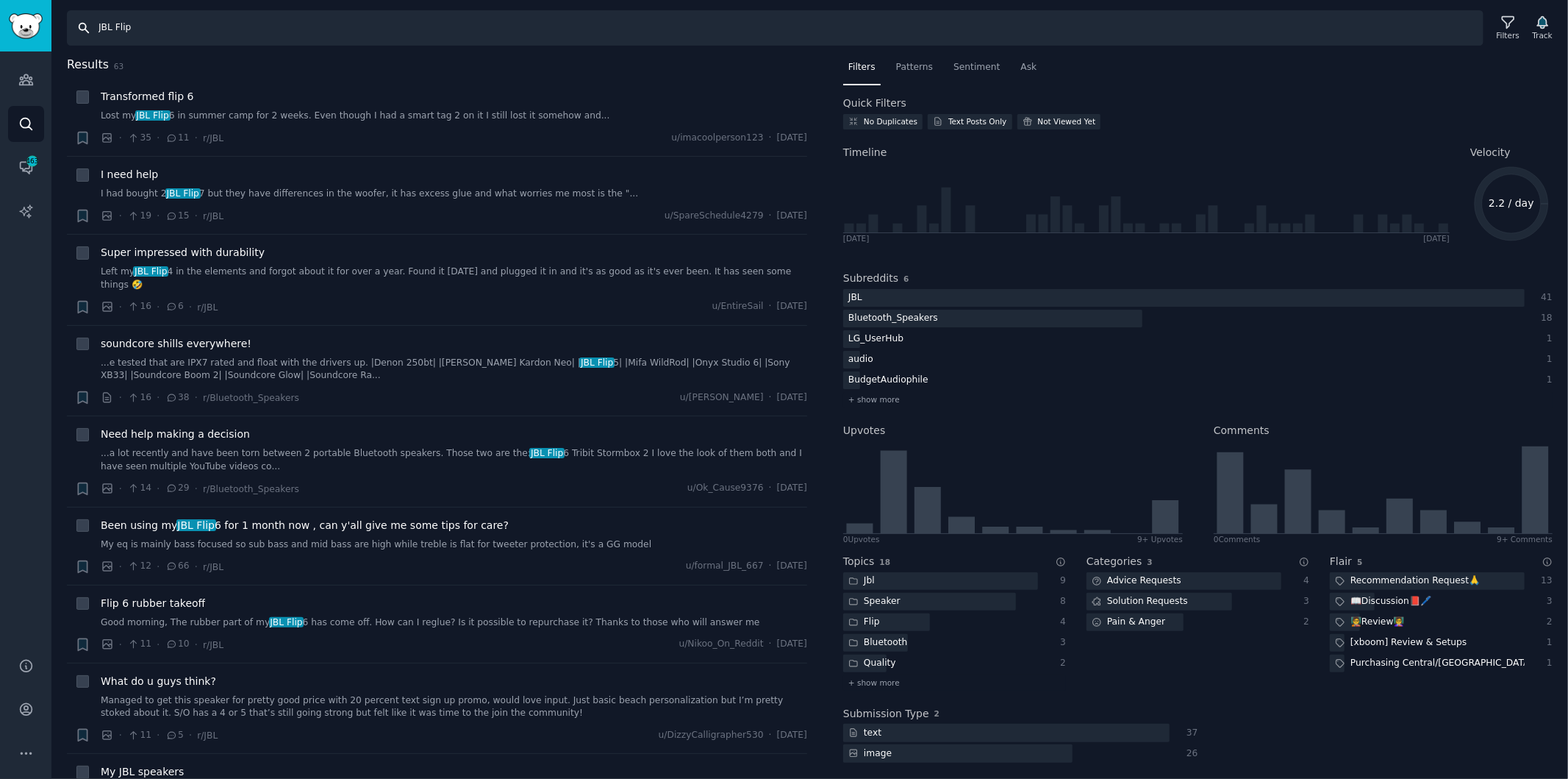
click at [115, 30] on input "JBL Flip" at bounding box center [775, 28] width 1417 height 35
type input "JBL Charge"
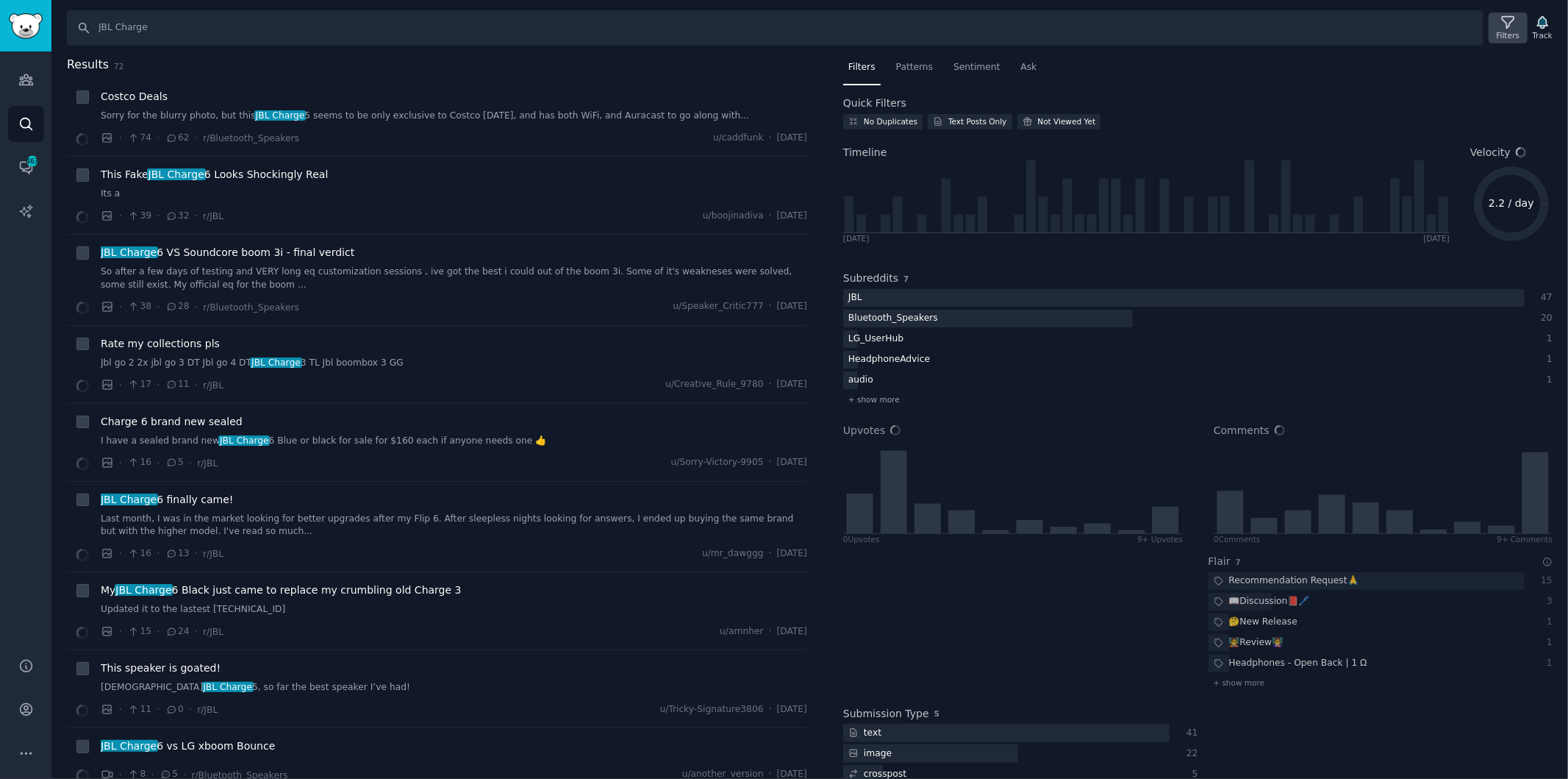
click at [1516, 30] on icon at bounding box center [1509, 23] width 16 height 16
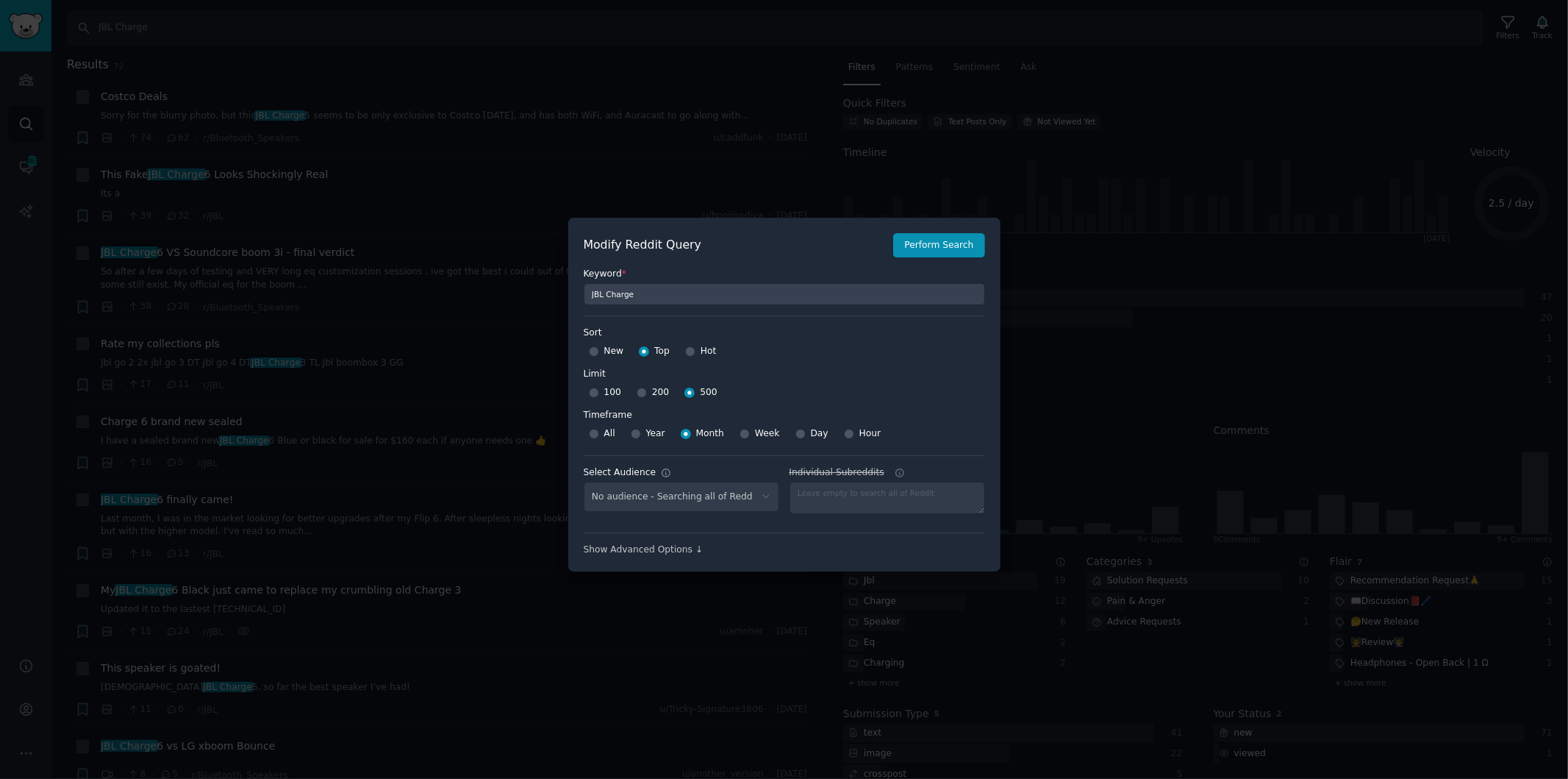
click at [755, 500] on div "No audience - Searching all of Reddit" at bounding box center [682, 497] width 196 height 30
click at [765, 491] on div "No audience - Searching all of Reddit" at bounding box center [682, 497] width 196 height 30
click at [761, 497] on div "No audience - Searching all of Reddit" at bounding box center [682, 497] width 196 height 30
click at [742, 495] on div "No audience - Searching all of Reddit" at bounding box center [682, 497] width 196 height 30
select select "447068d728"
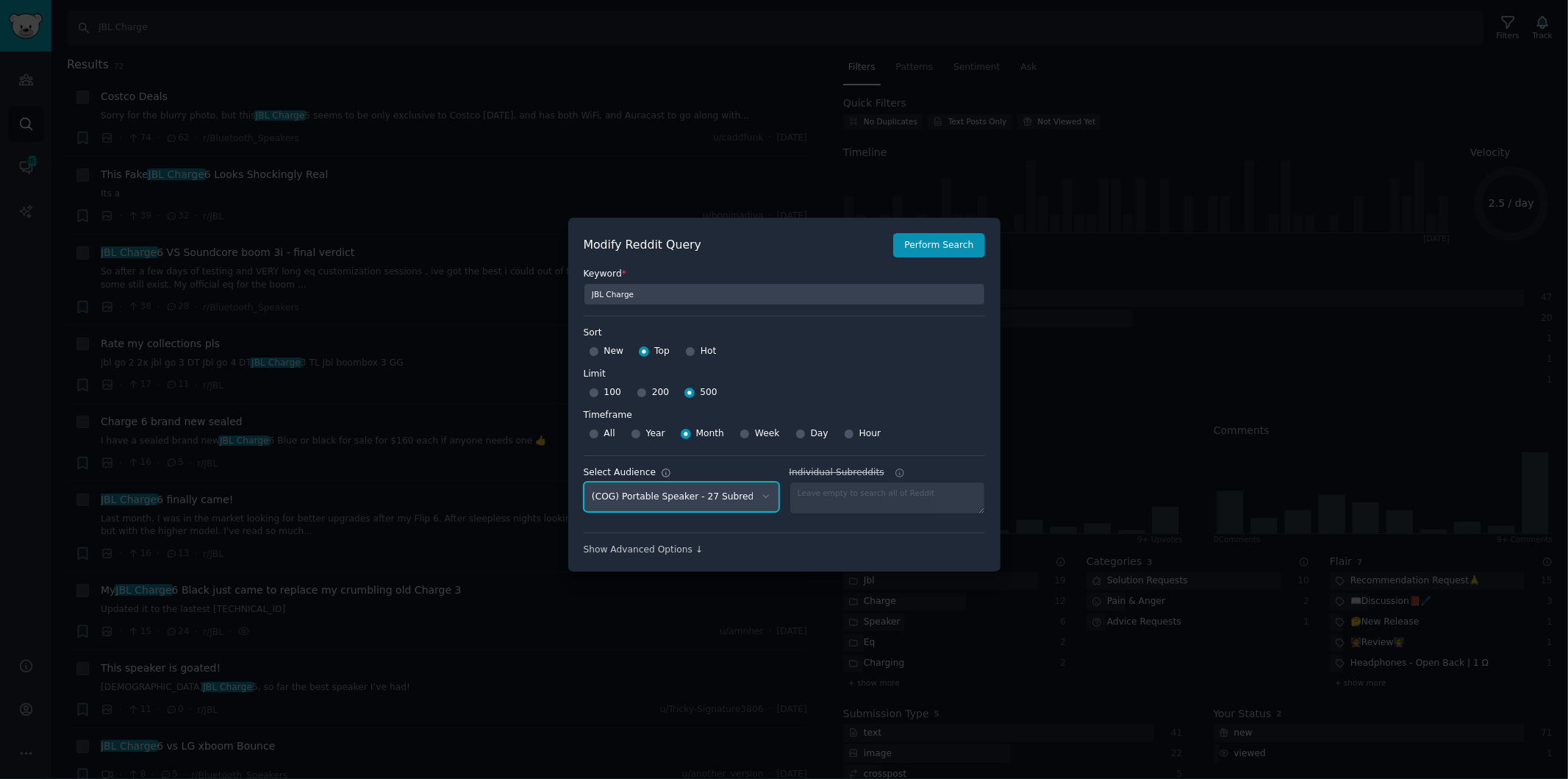
click at [766, 486] on select "No audience - Searching all of Reddit ART_LISTUP - 526 Subreddits [GEOGRAPHIC_D…" at bounding box center [682, 497] width 196 height 30
drag, startPoint x: 751, startPoint y: 529, endPoint x: 768, endPoint y: 508, distance: 27.0
click at [751, 529] on div "Keyword * JBL Charge Sort Sort New Top Hot Limit Limit 100 200 500 Timeframe Ti…" at bounding box center [785, 406] width 401 height 298
click at [952, 251] on button "Perform Search" at bounding box center [938, 245] width 91 height 25
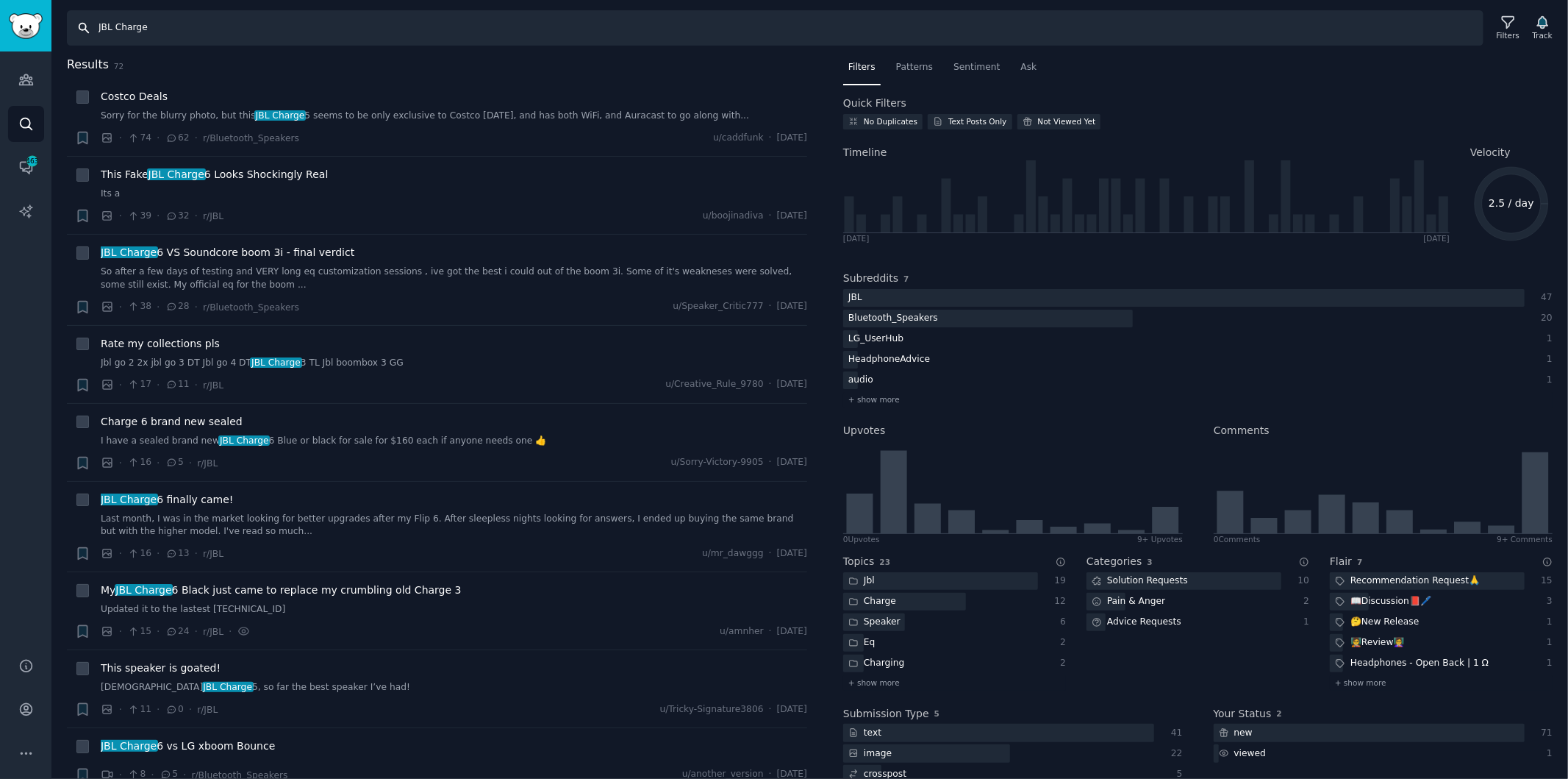
click at [120, 30] on input "JBL Charge" at bounding box center [775, 28] width 1417 height 35
type input "JBL Partybox"
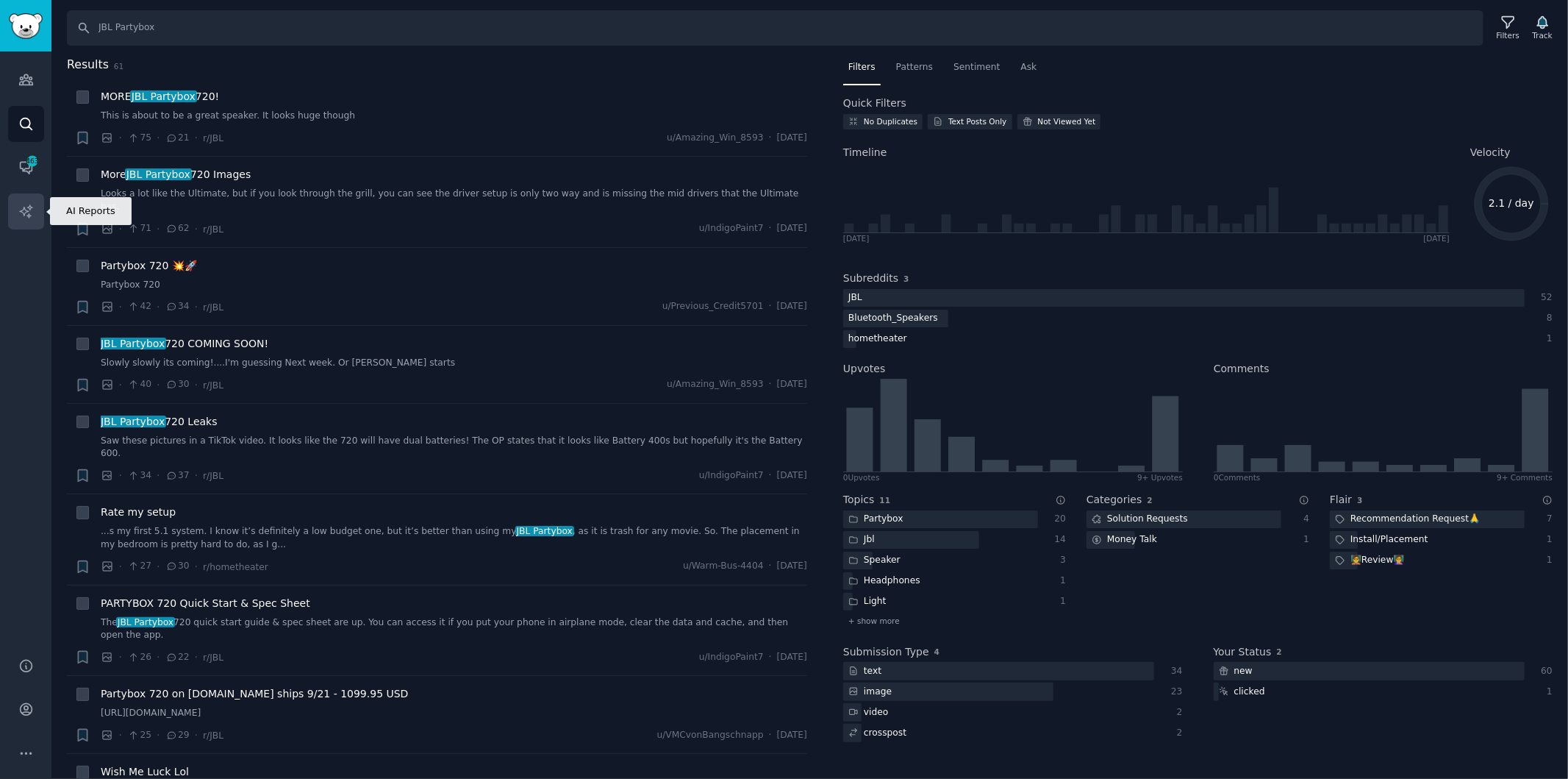
click at [31, 215] on icon "Sidebar" at bounding box center [27, 211] width 16 height 16
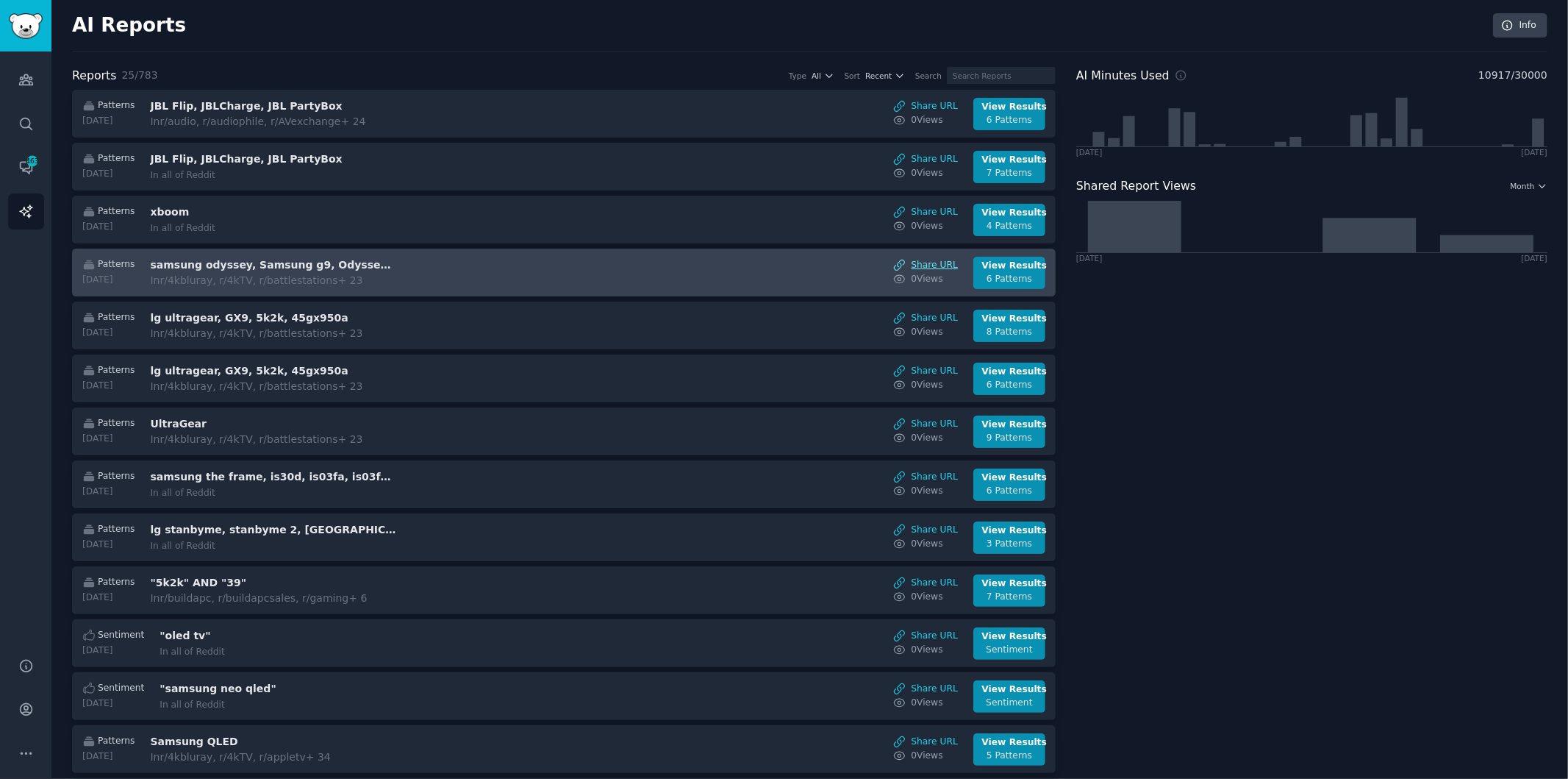
click at [923, 261] on link "Share URL" at bounding box center [926, 265] width 65 height 13
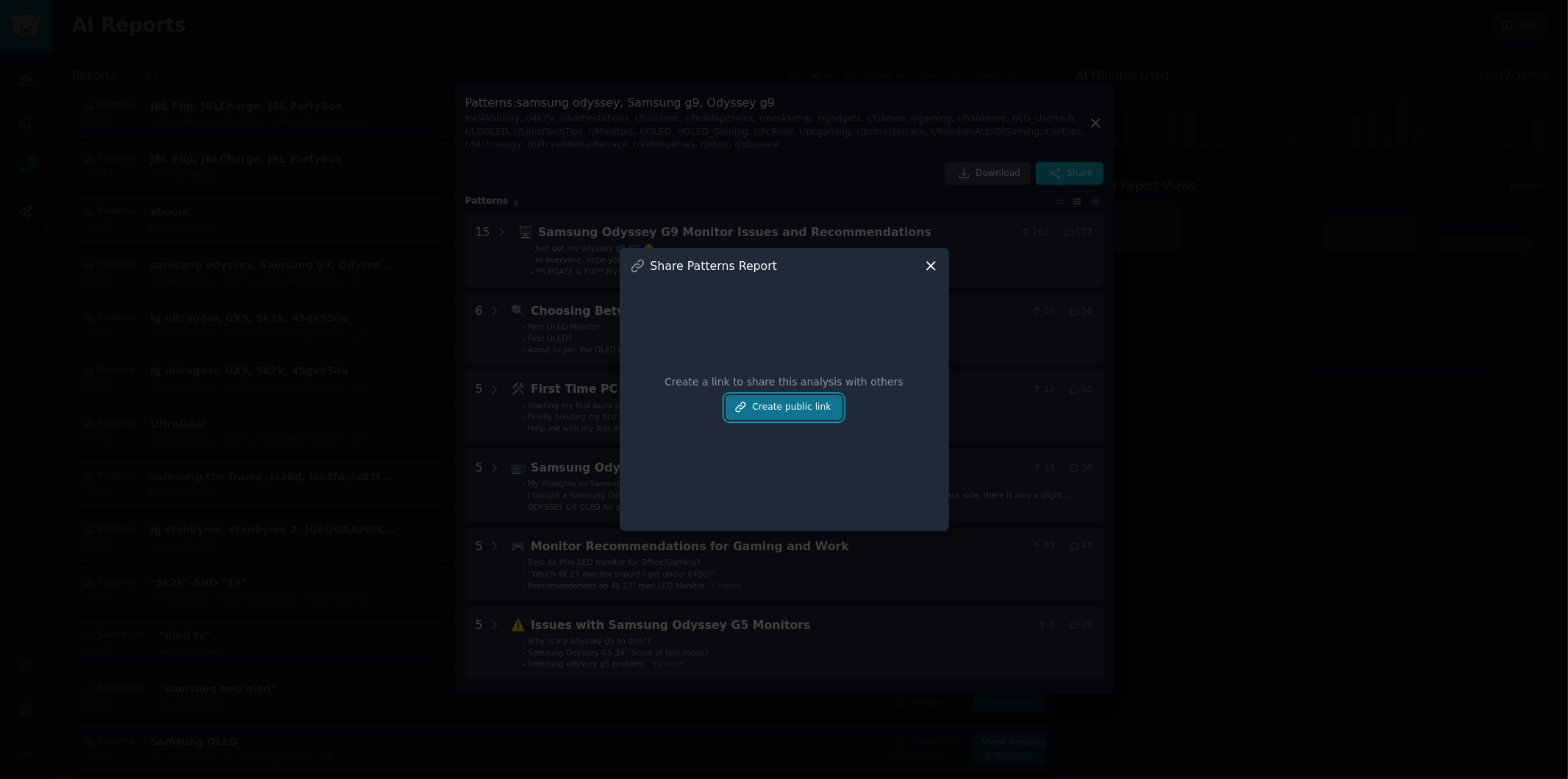
click at [765, 412] on button "Create public link" at bounding box center [784, 406] width 116 height 25
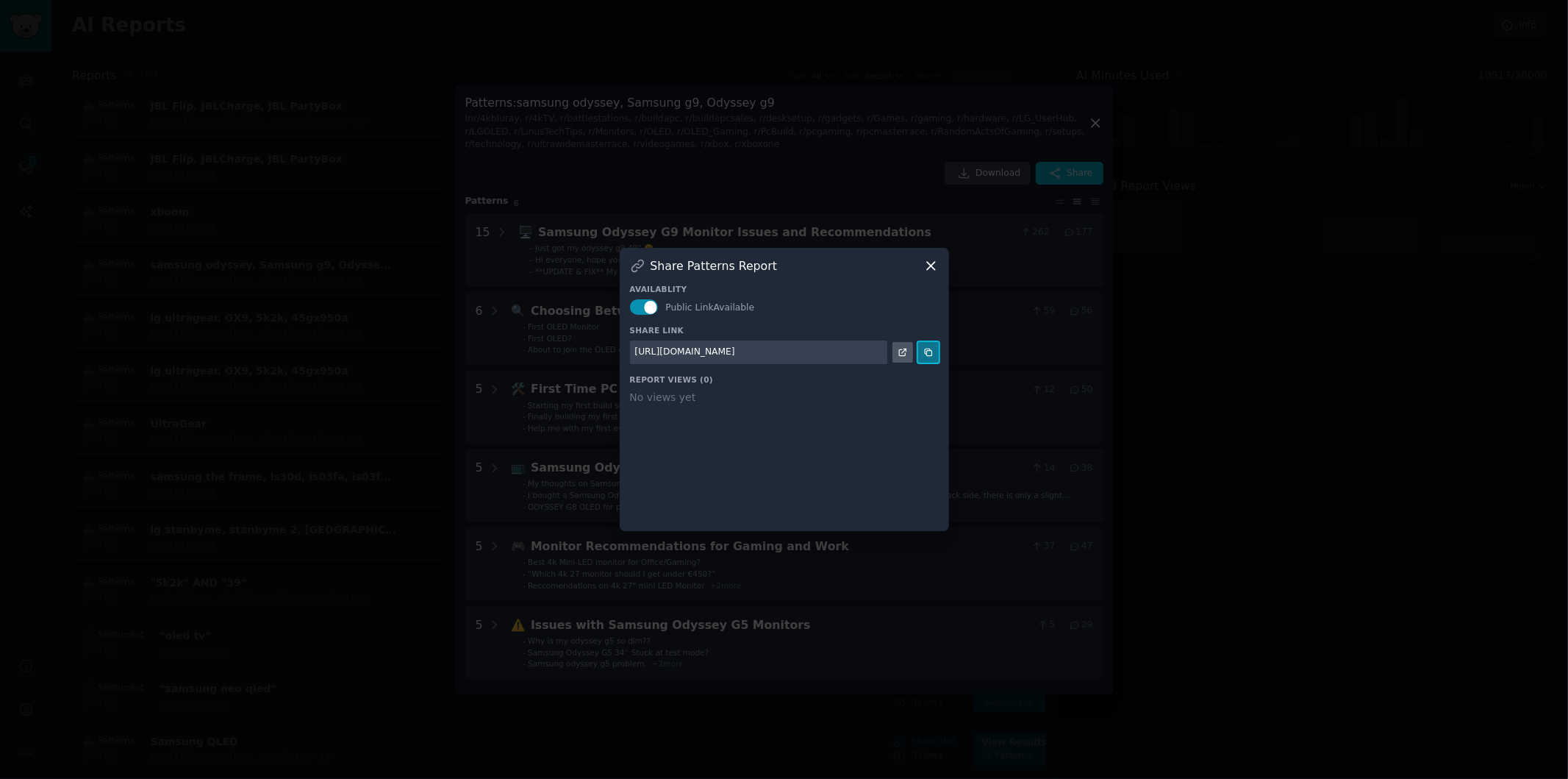
click at [921, 351] on button at bounding box center [929, 352] width 21 height 21
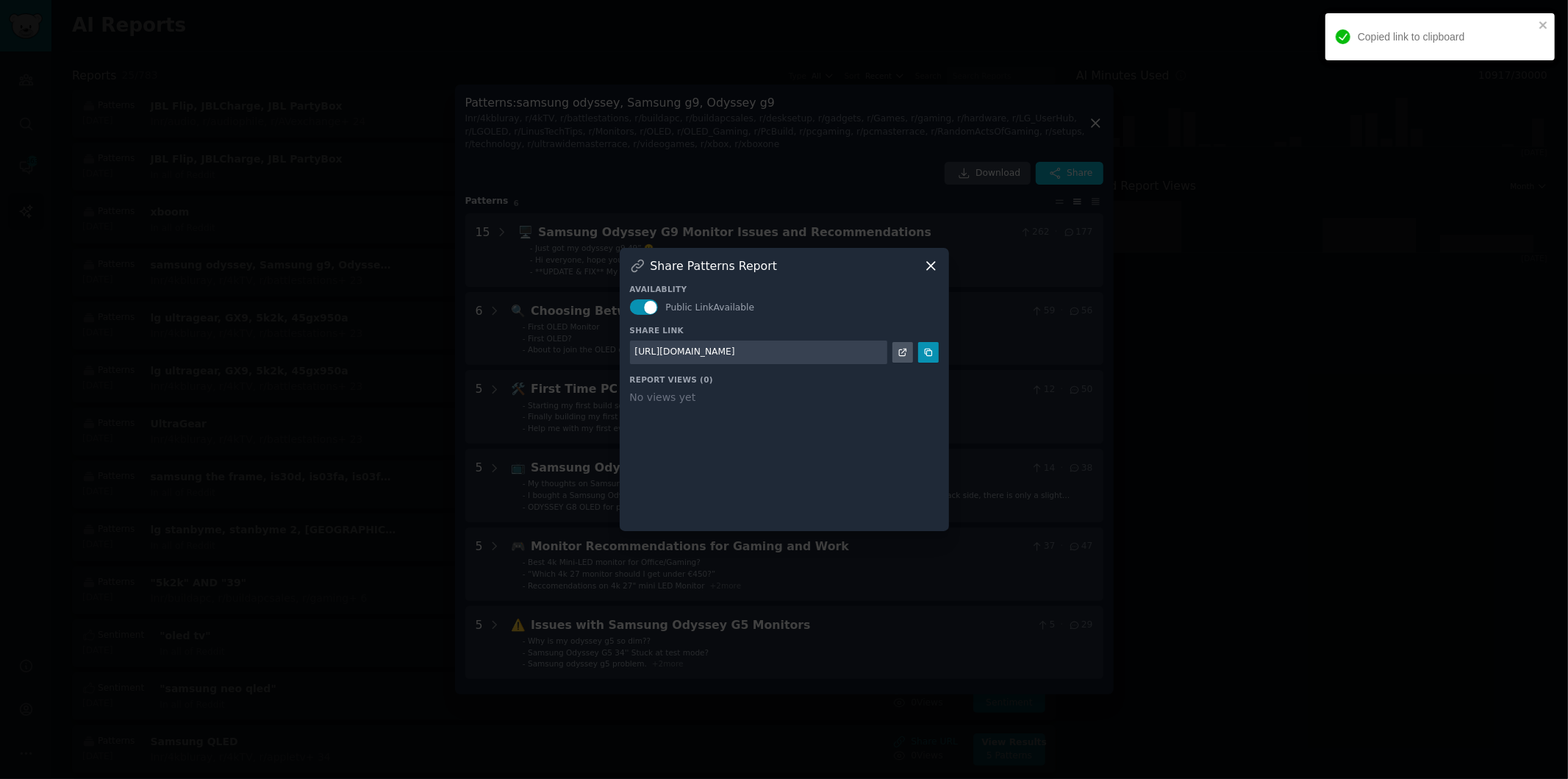
click at [931, 269] on icon at bounding box center [932, 266] width 16 height 16
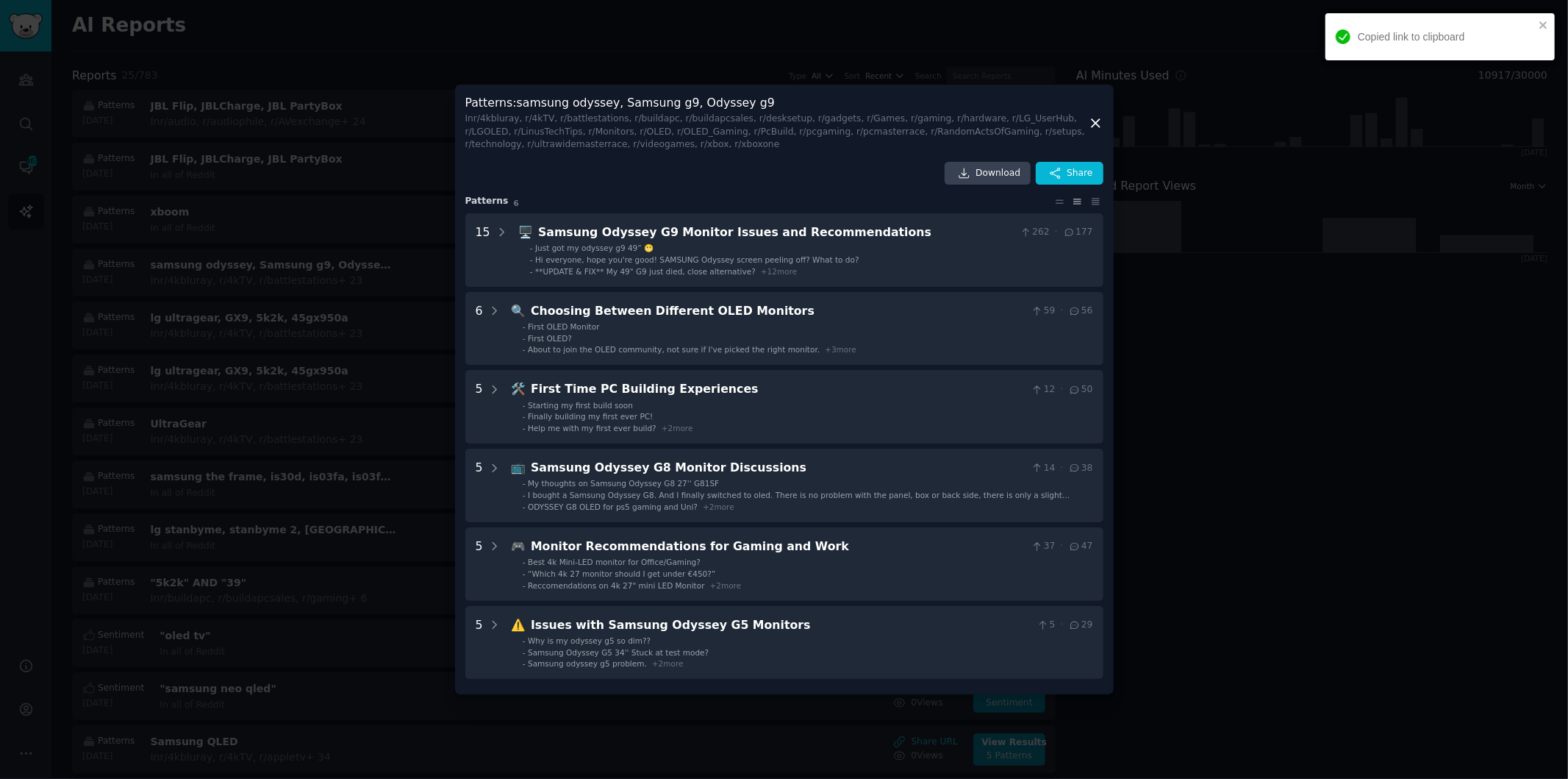
click at [1100, 127] on icon at bounding box center [1096, 123] width 16 height 16
